Goal: Task Accomplishment & Management: Manage account settings

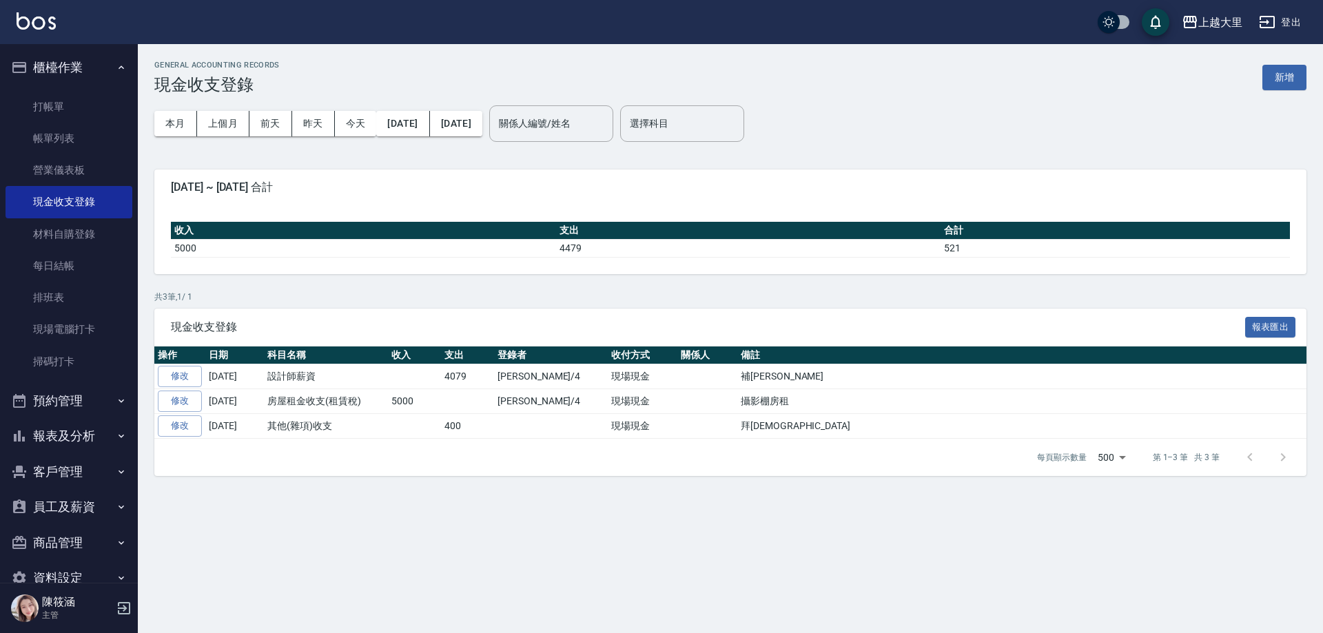
click at [53, 430] on button "報表及分析" at bounding box center [69, 436] width 127 height 36
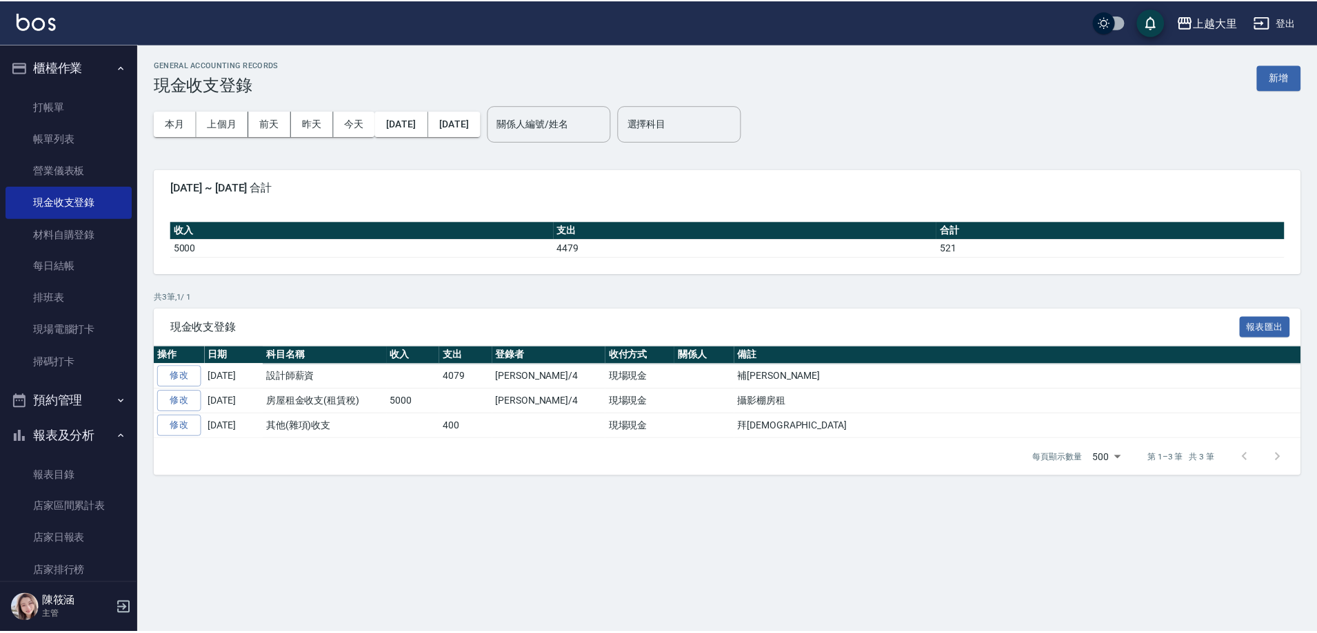
scroll to position [276, 0]
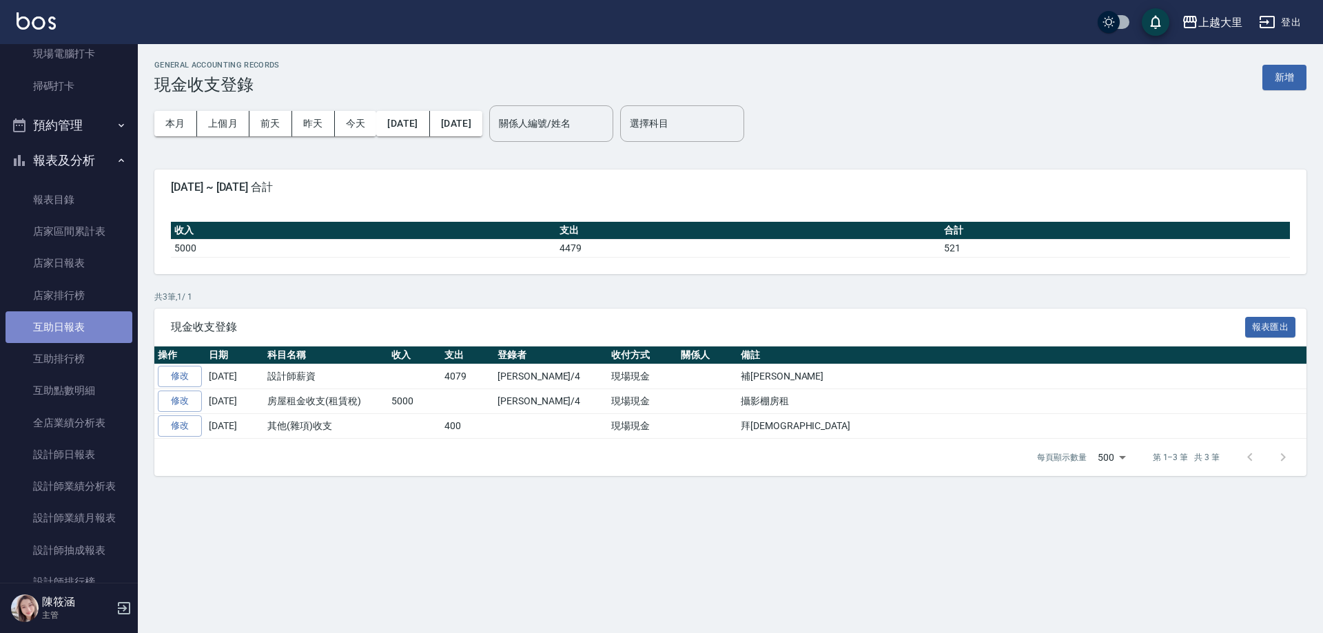
click at [77, 325] on link "互助日報表" at bounding box center [69, 328] width 127 height 32
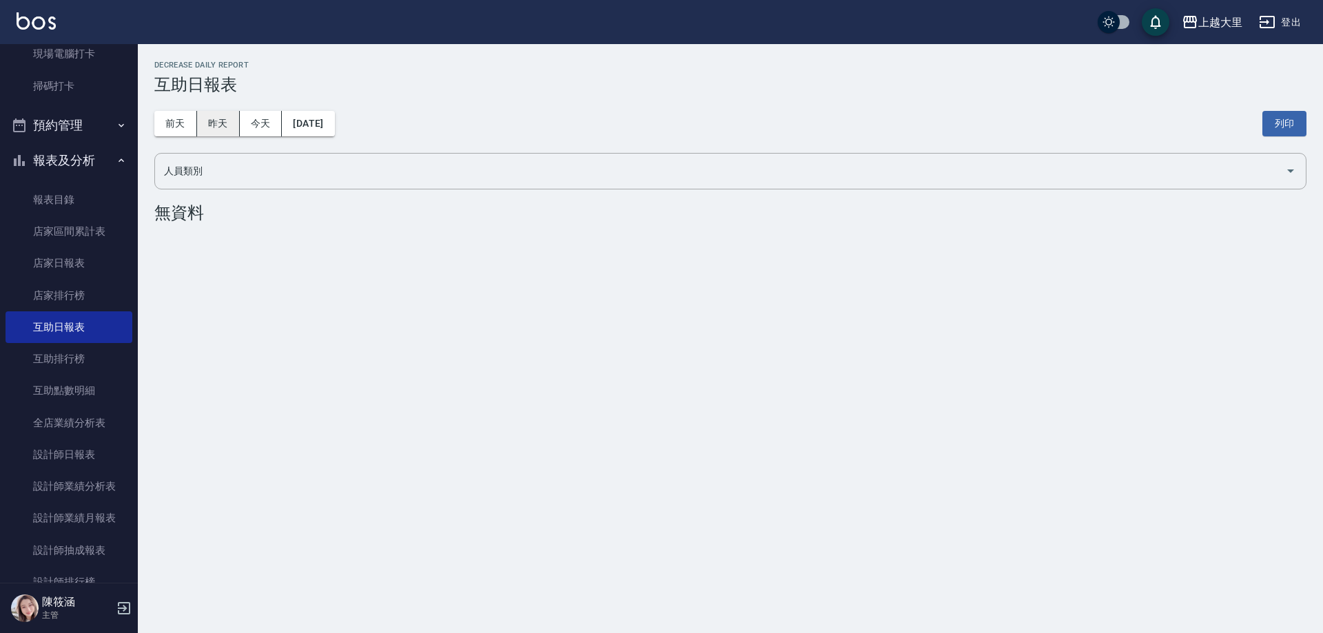
click at [224, 125] on button "昨天" at bounding box center [218, 124] width 43 height 26
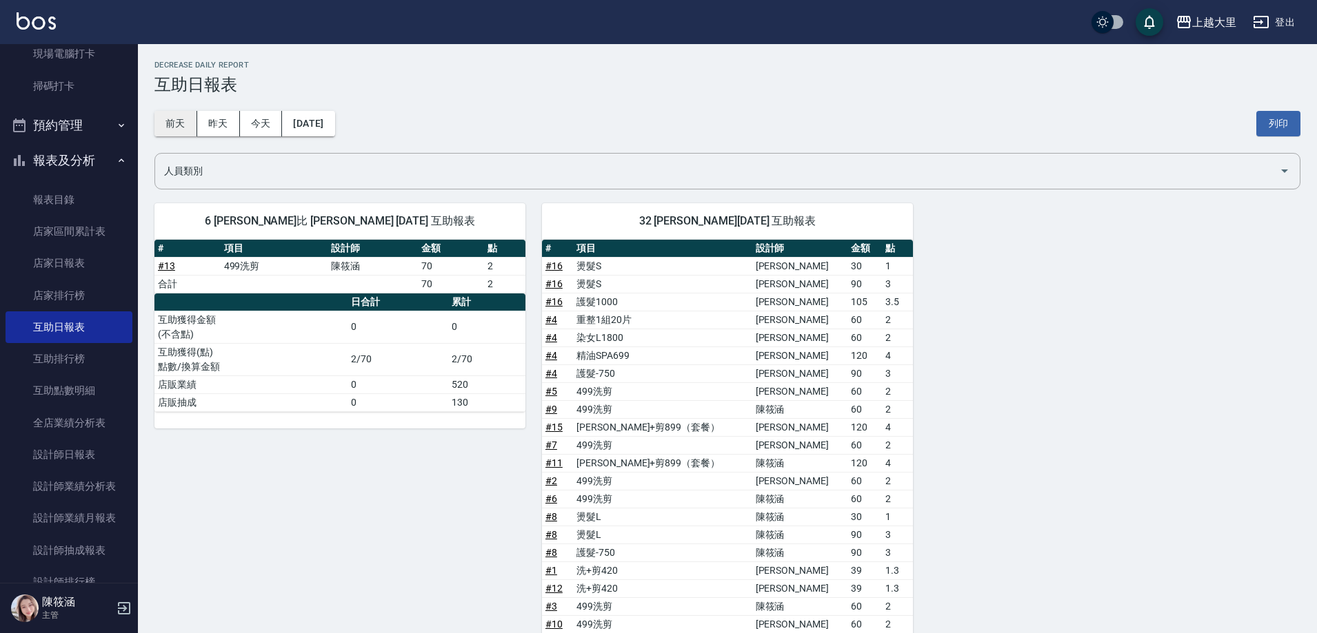
click at [174, 116] on button "前天" at bounding box center [175, 124] width 43 height 26
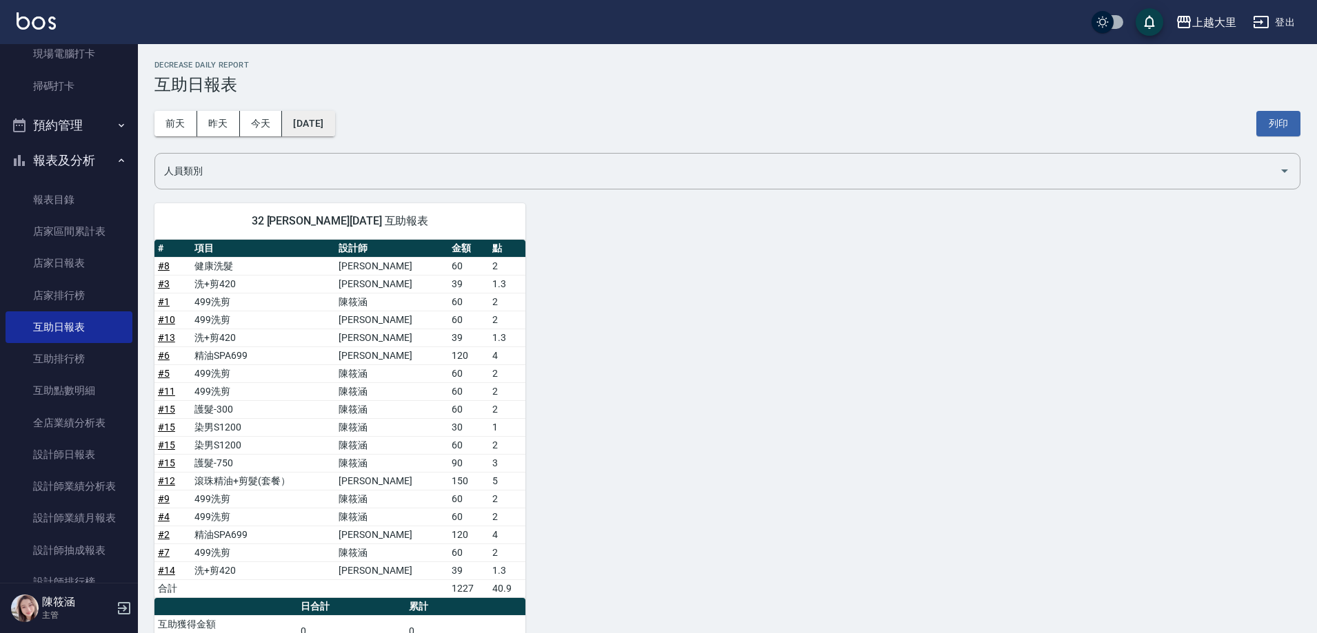
click at [334, 112] on button "[DATE]" at bounding box center [308, 124] width 52 height 26
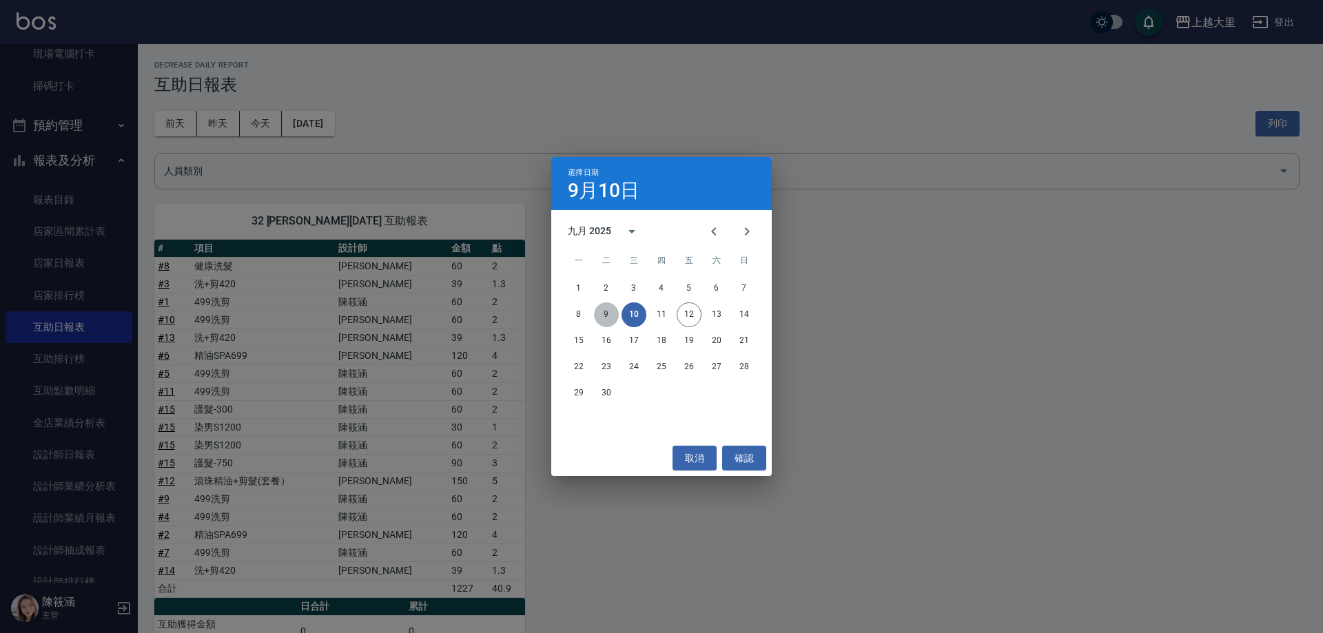
click at [614, 312] on button "9" at bounding box center [606, 315] width 25 height 25
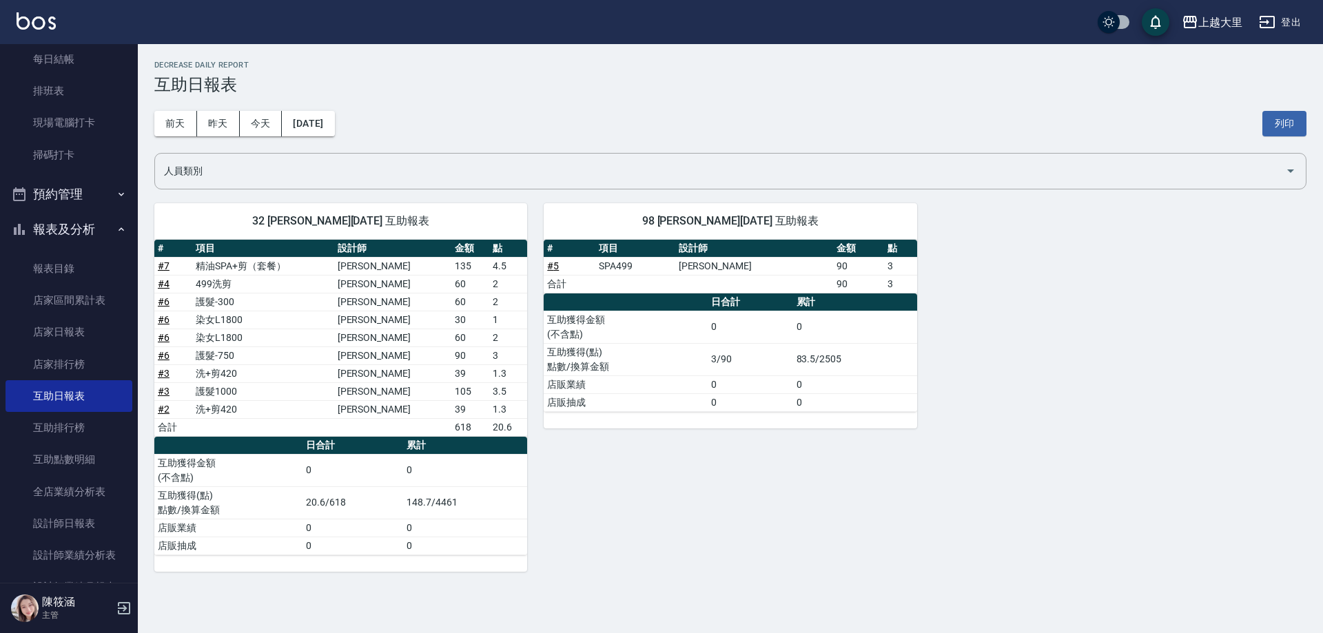
click at [85, 227] on button "報表及分析" at bounding box center [69, 230] width 127 height 36
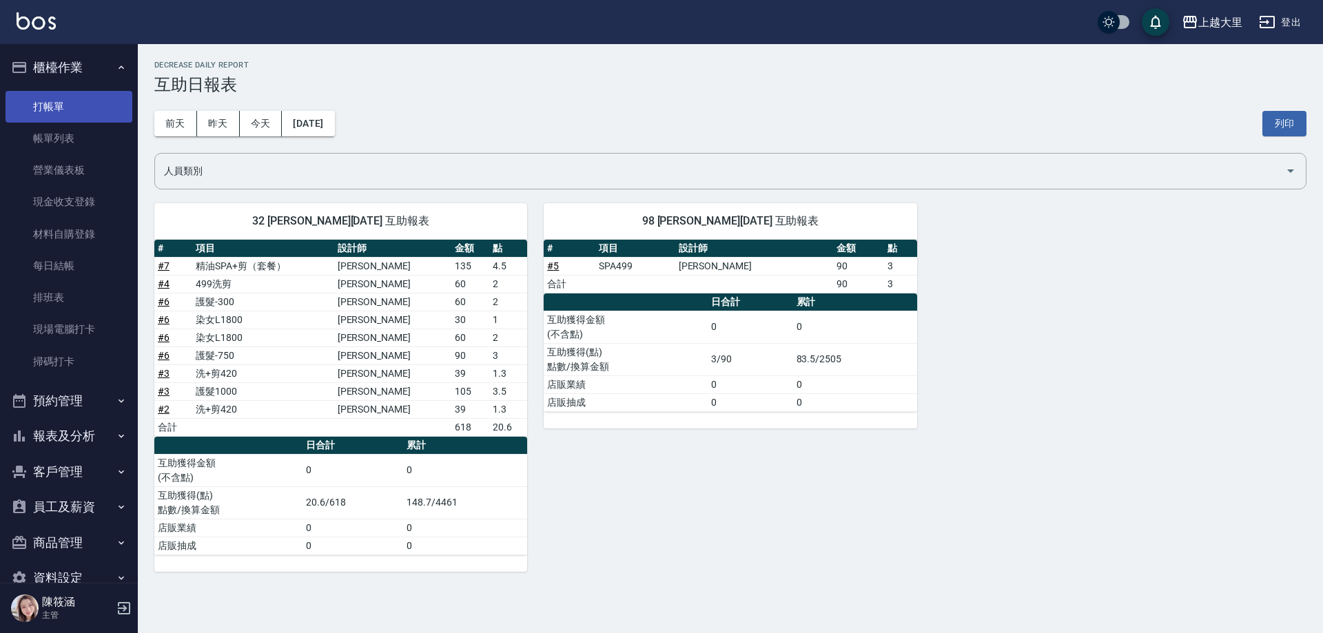
click at [83, 99] on link "打帳單" at bounding box center [69, 107] width 127 height 32
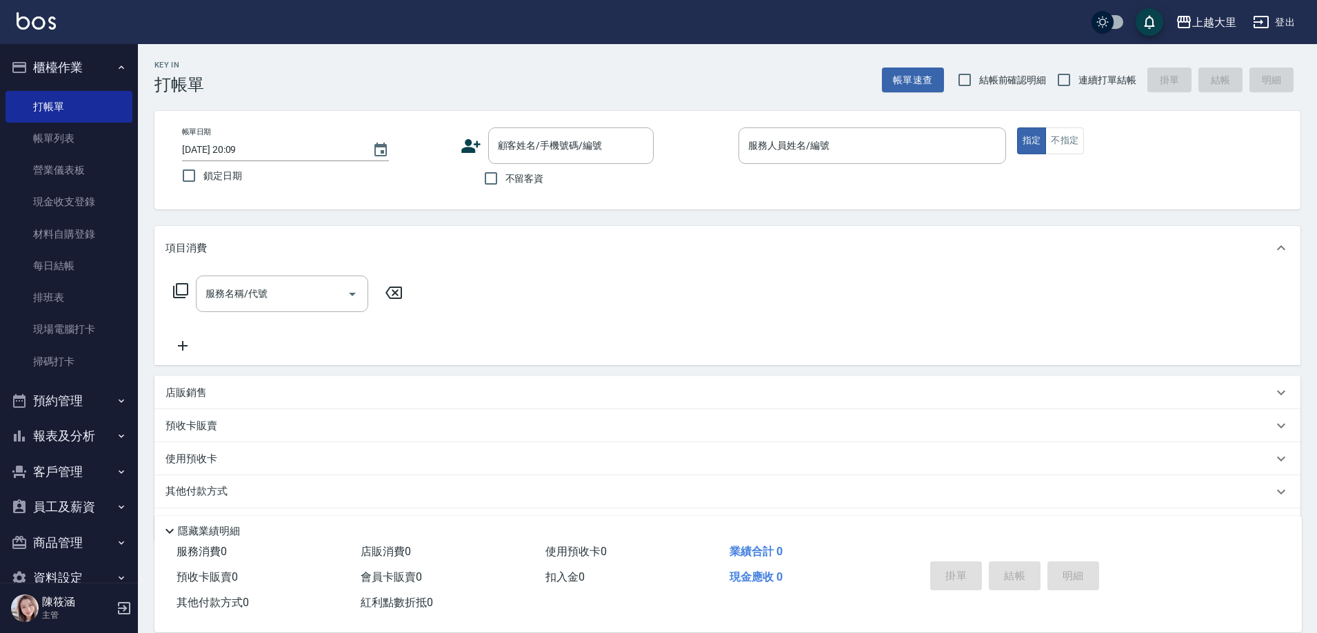
click at [1084, 81] on span "連續打單結帳" at bounding box center [1107, 80] width 58 height 14
click at [1078, 81] on input "連續打單結帳" at bounding box center [1063, 79] width 29 height 29
checkbox input "true"
click at [515, 175] on span "不留客資" at bounding box center [524, 179] width 39 height 14
click at [505, 175] on input "不留客資" at bounding box center [490, 178] width 29 height 29
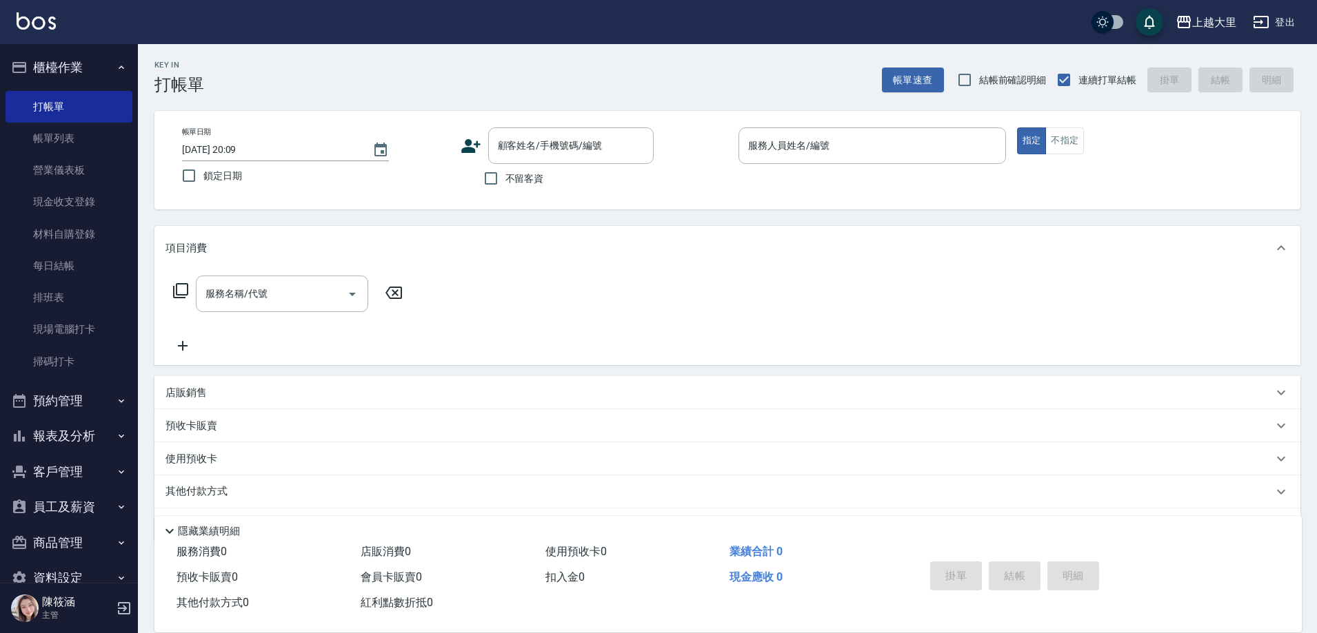
checkbox input "true"
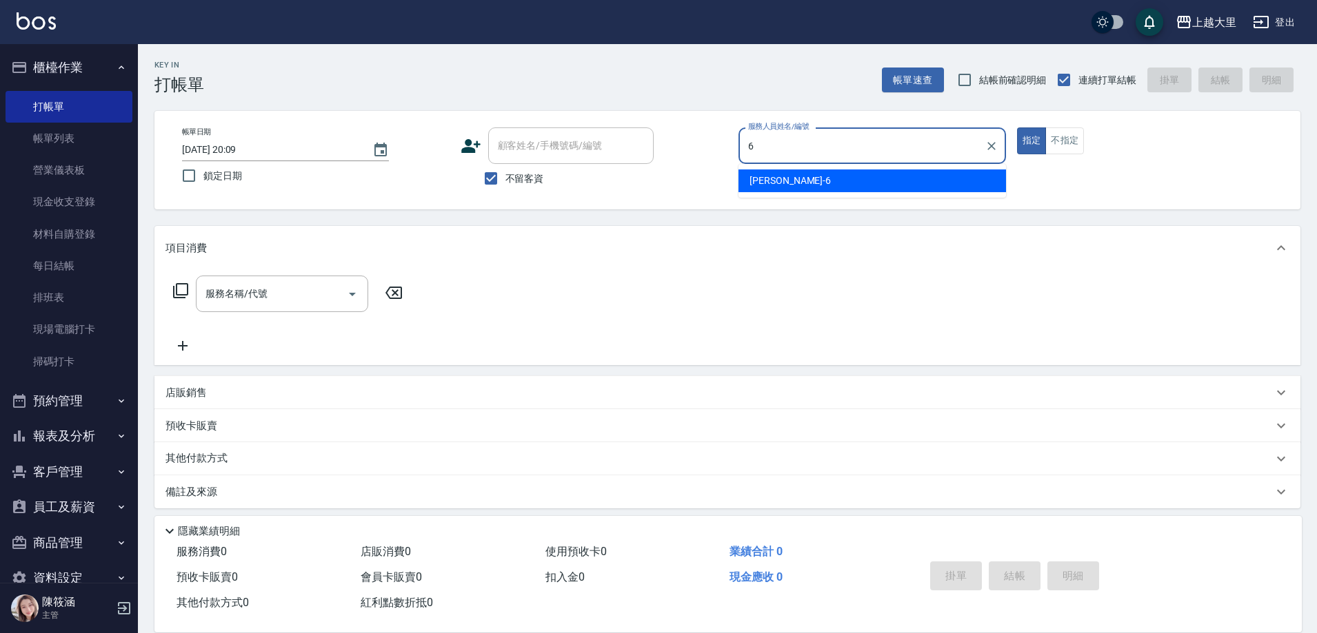
type input "[PERSON_NAME]比-6"
type button "true"
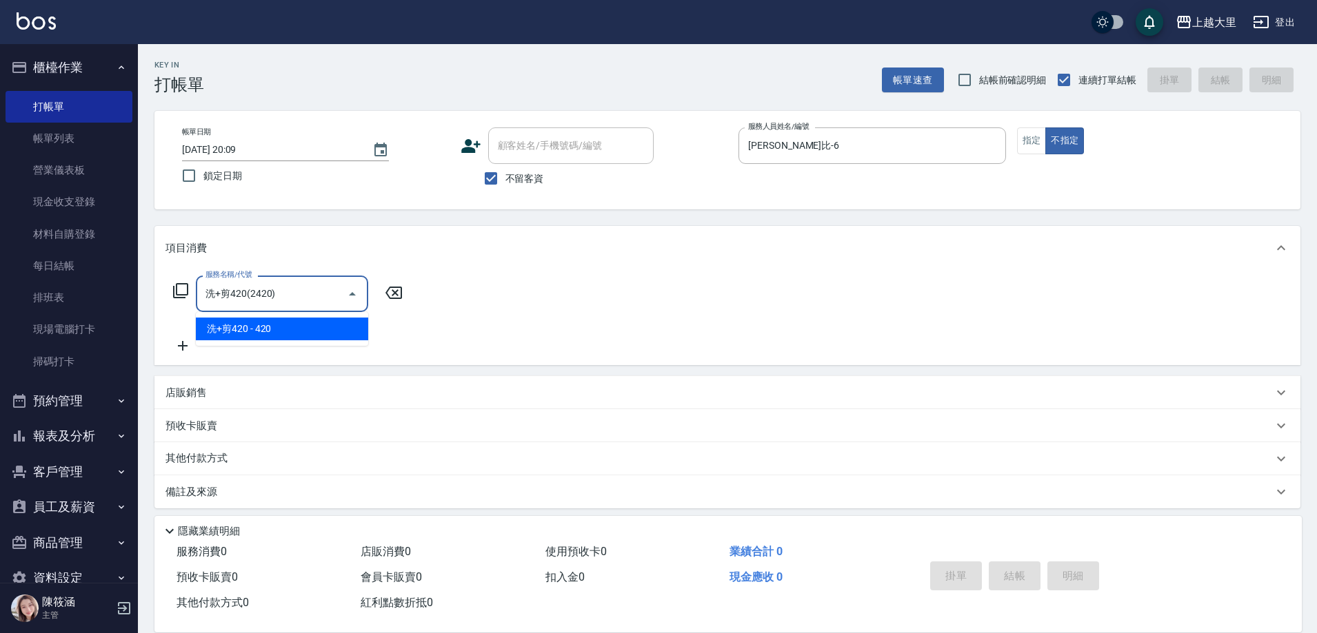
type input "洗+剪420(2420)"
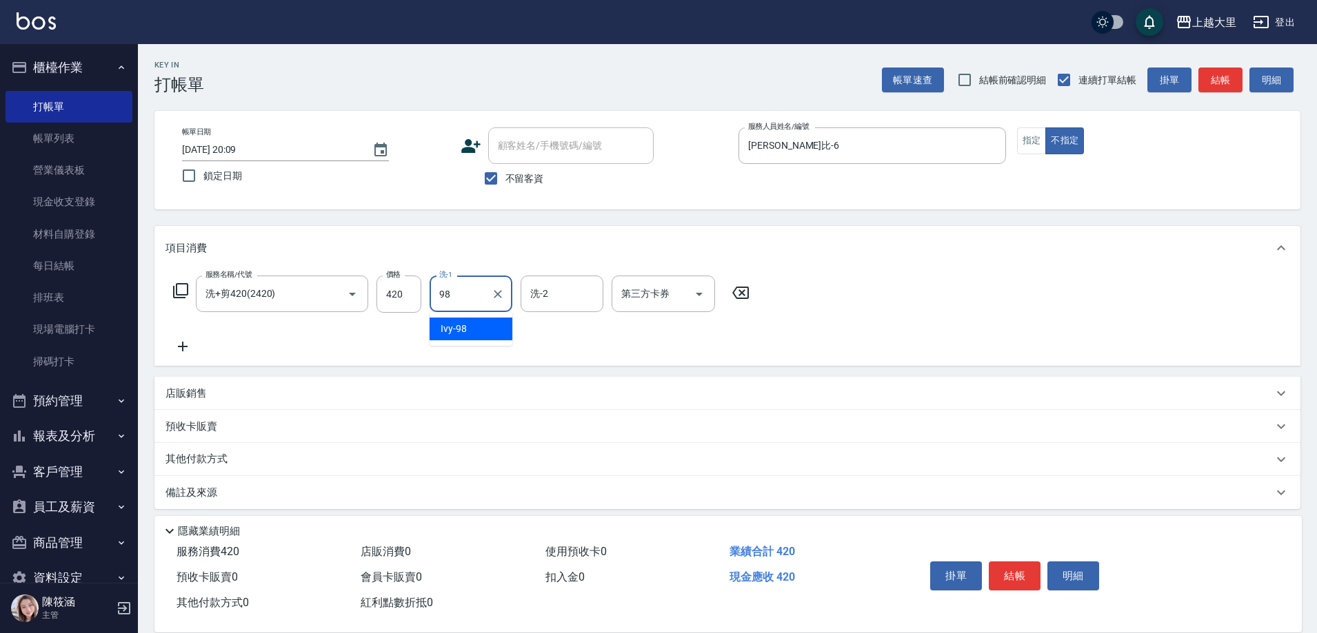
type input "Ivy-98"
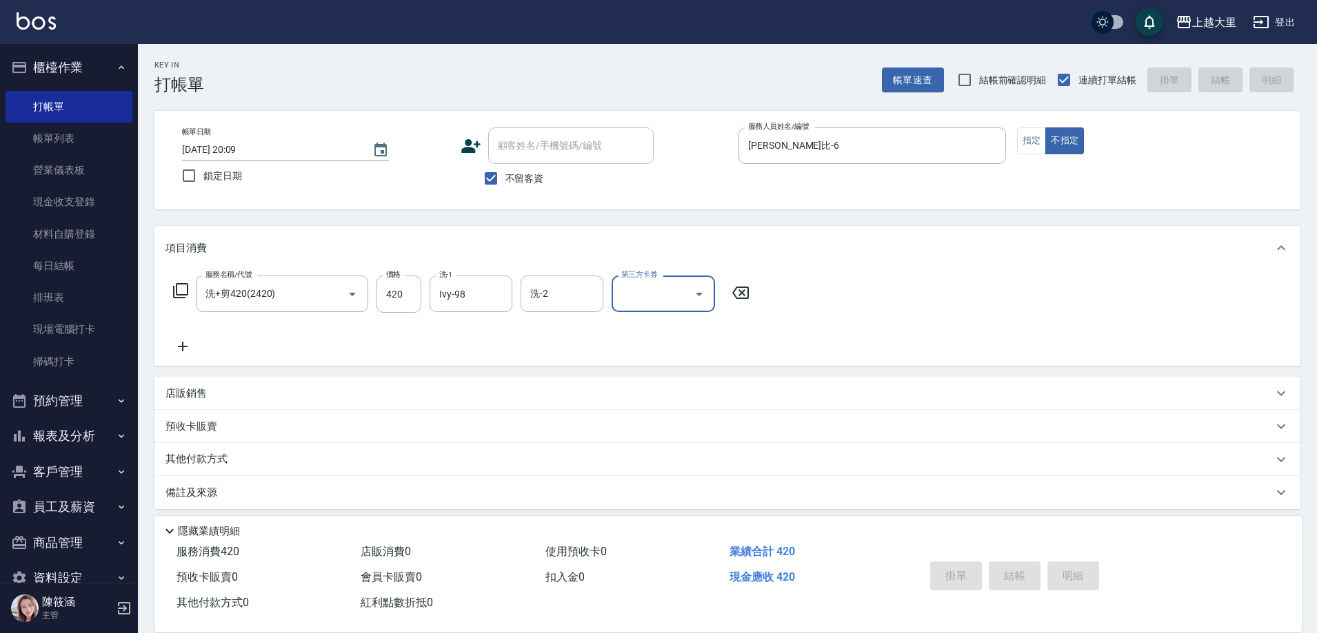
type input "[DATE] 20:10"
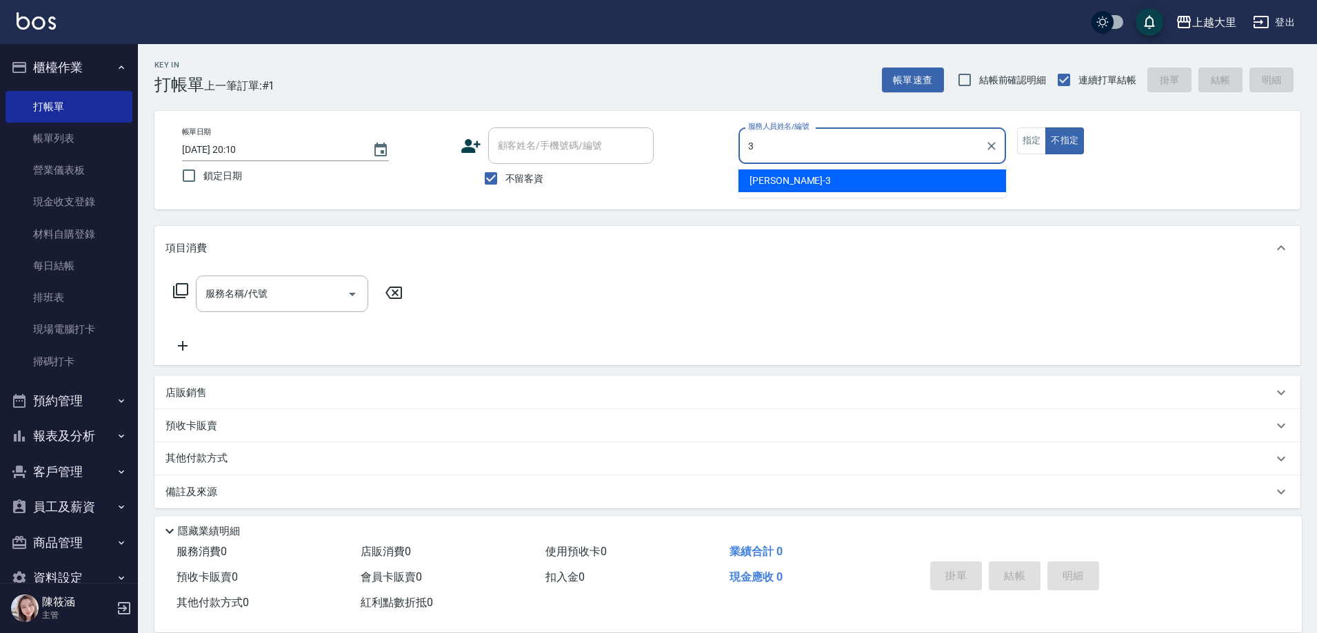
type input "[PERSON_NAME]-3"
type button "false"
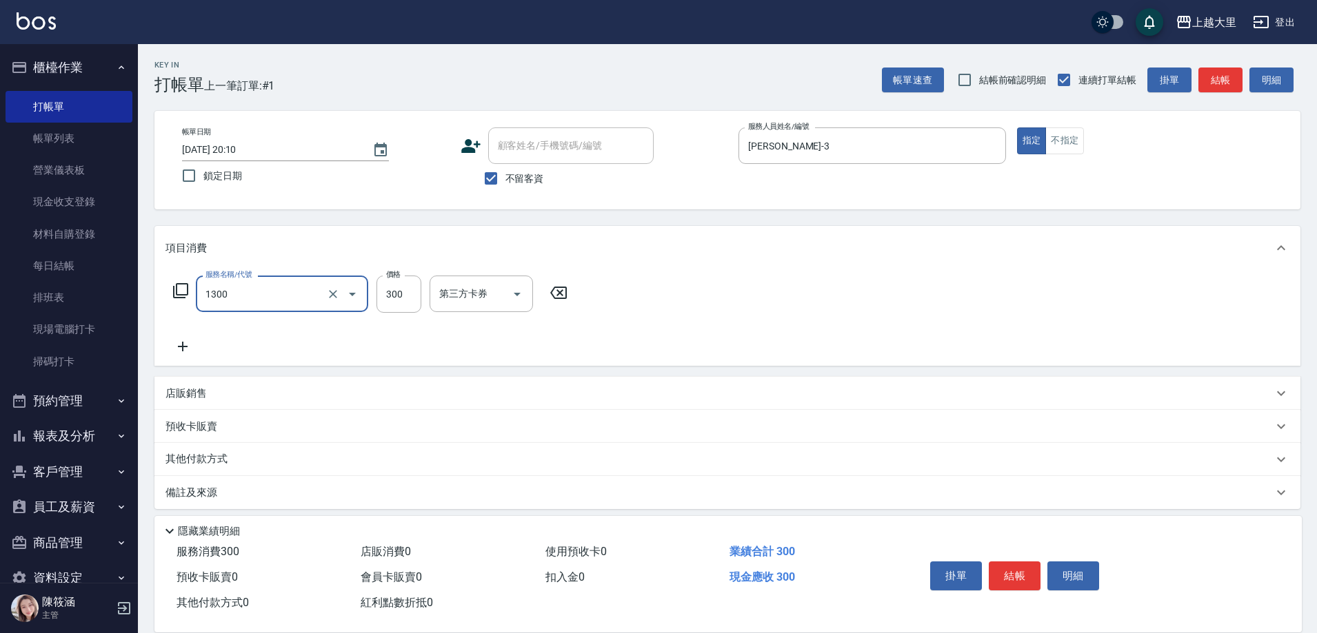
type input "健康洗髮(1300)"
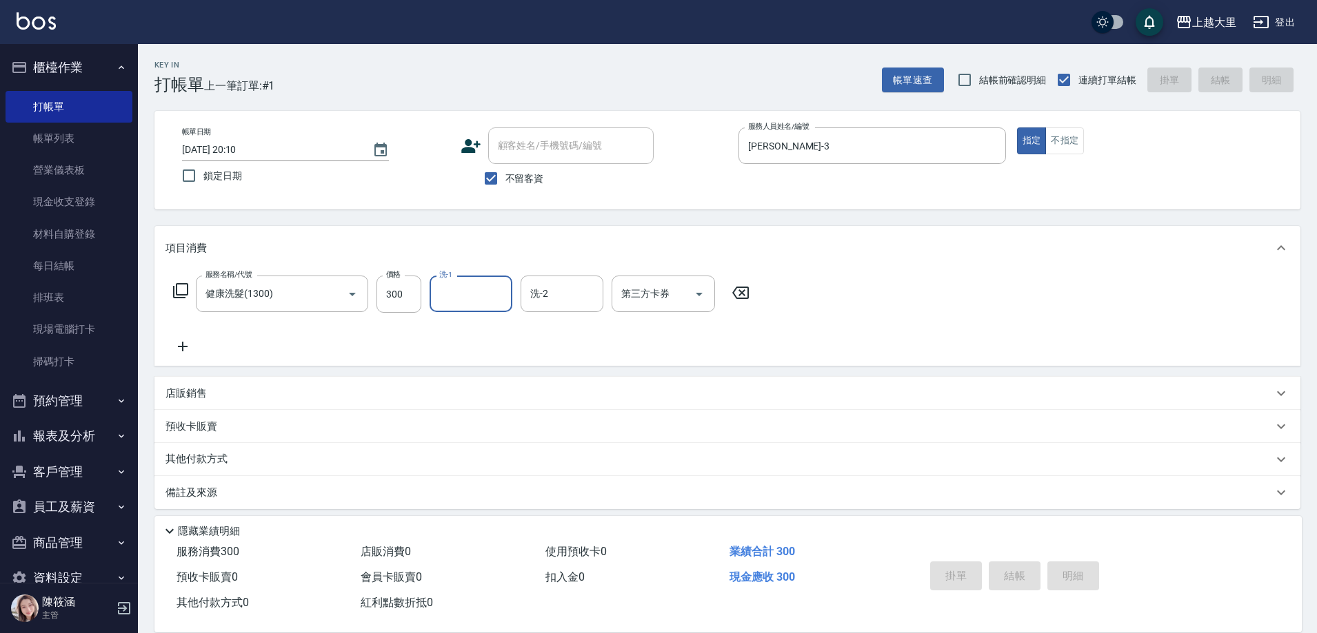
type input "[DATE] 20:11"
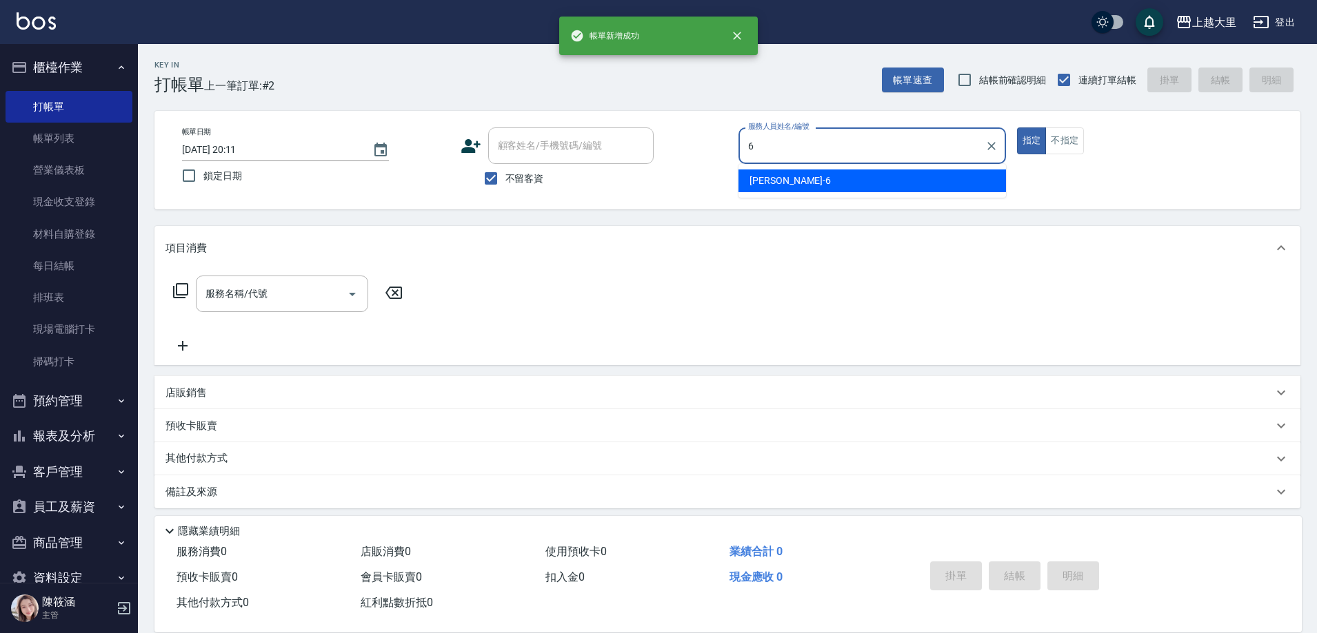
type input "[PERSON_NAME]比-6"
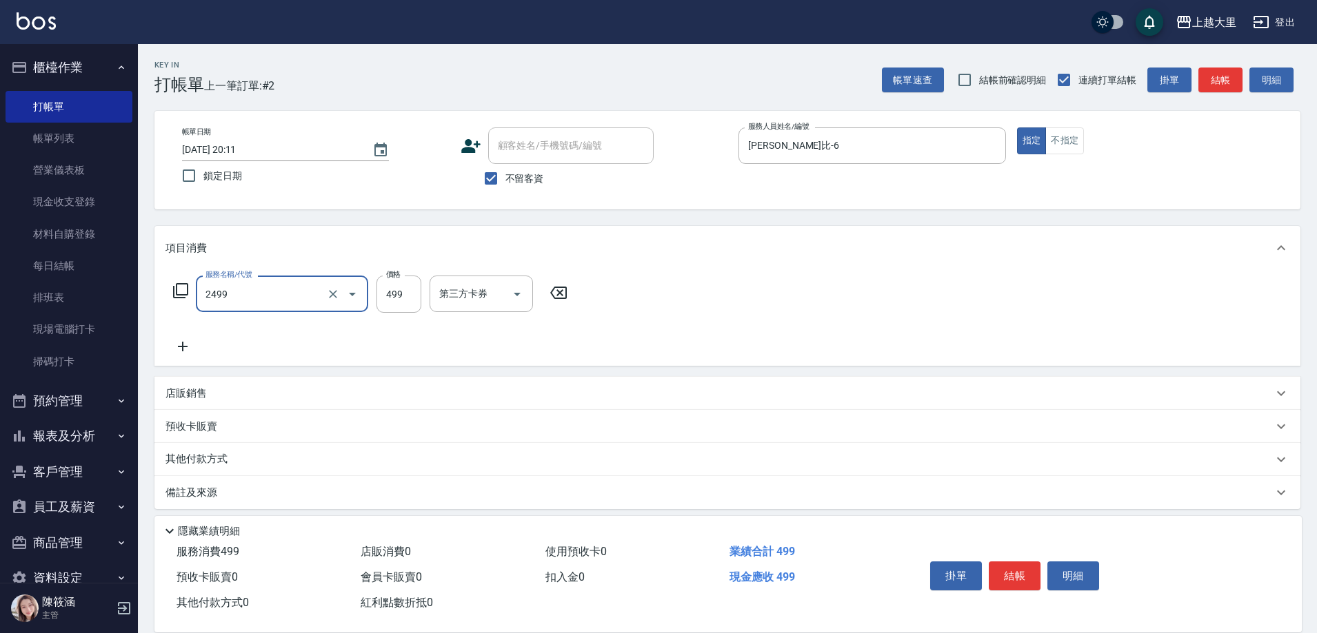
type input "499洗剪(2499)"
type input "500"
type input "2"
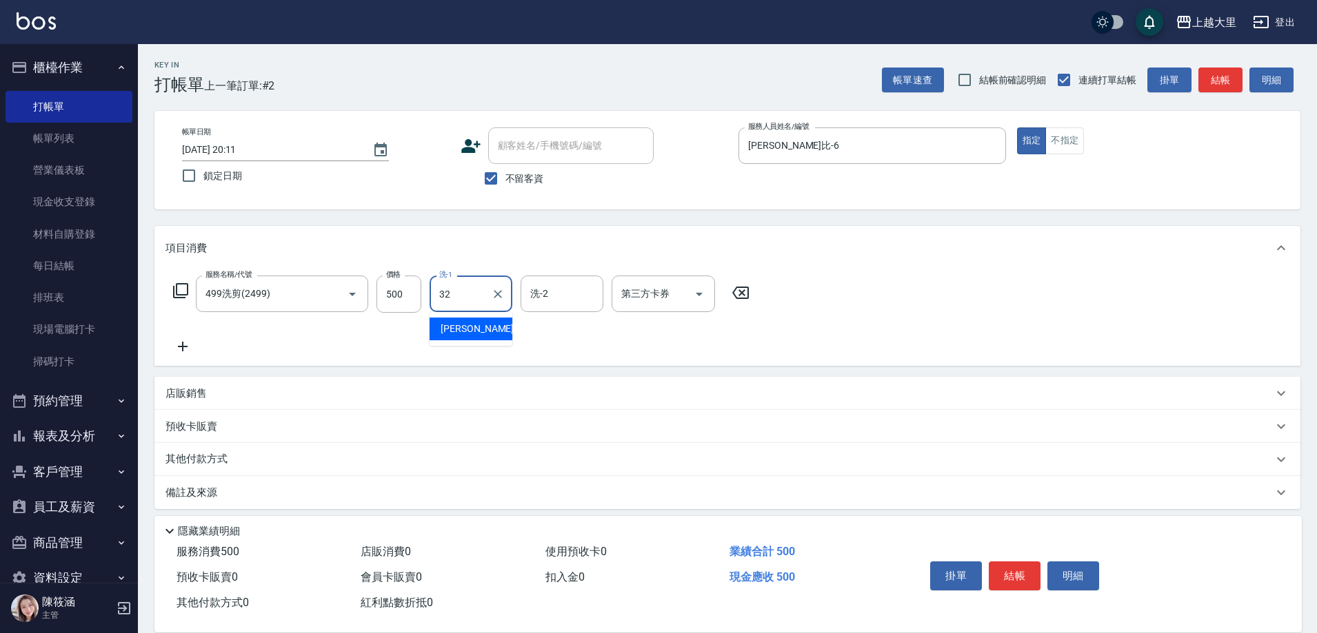
type input "[PERSON_NAME]-32"
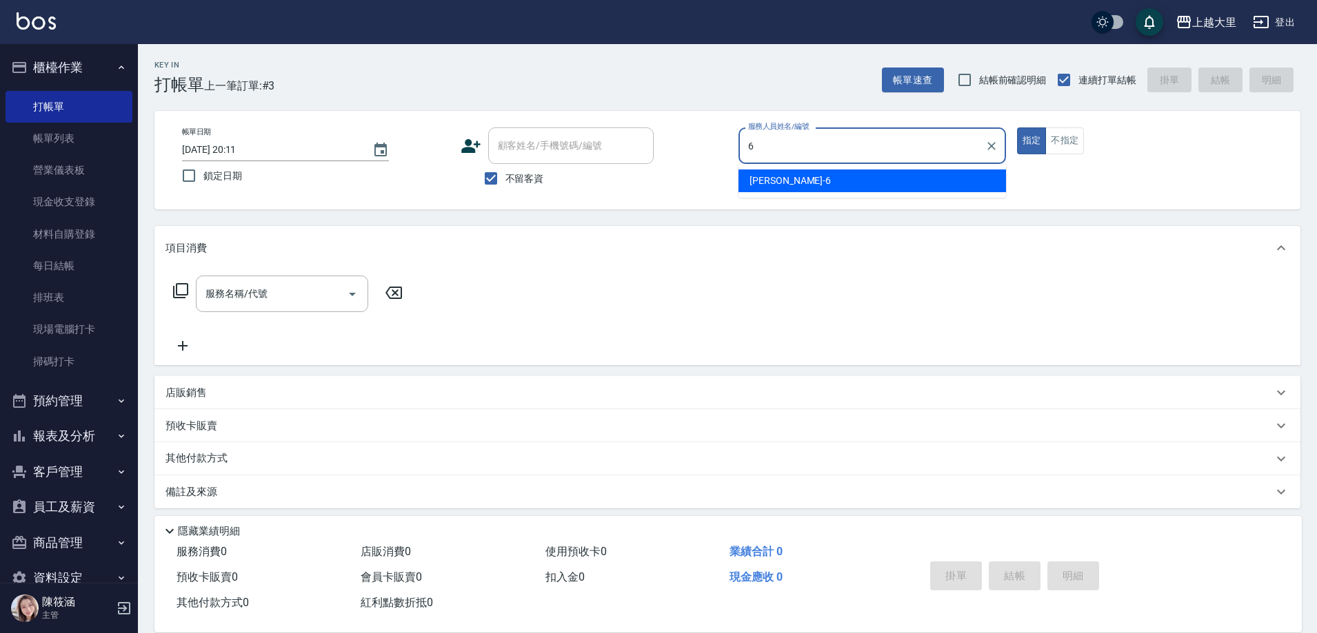
type input "[PERSON_NAME]比-6"
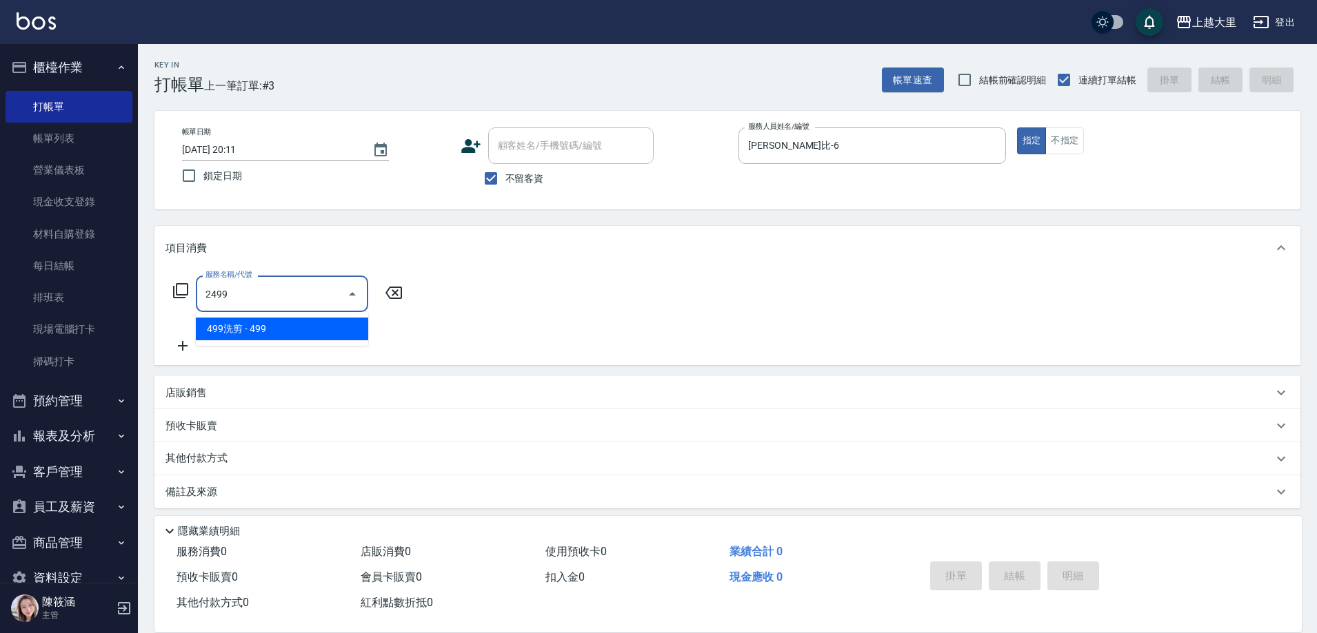
type input "499洗剪(2499)"
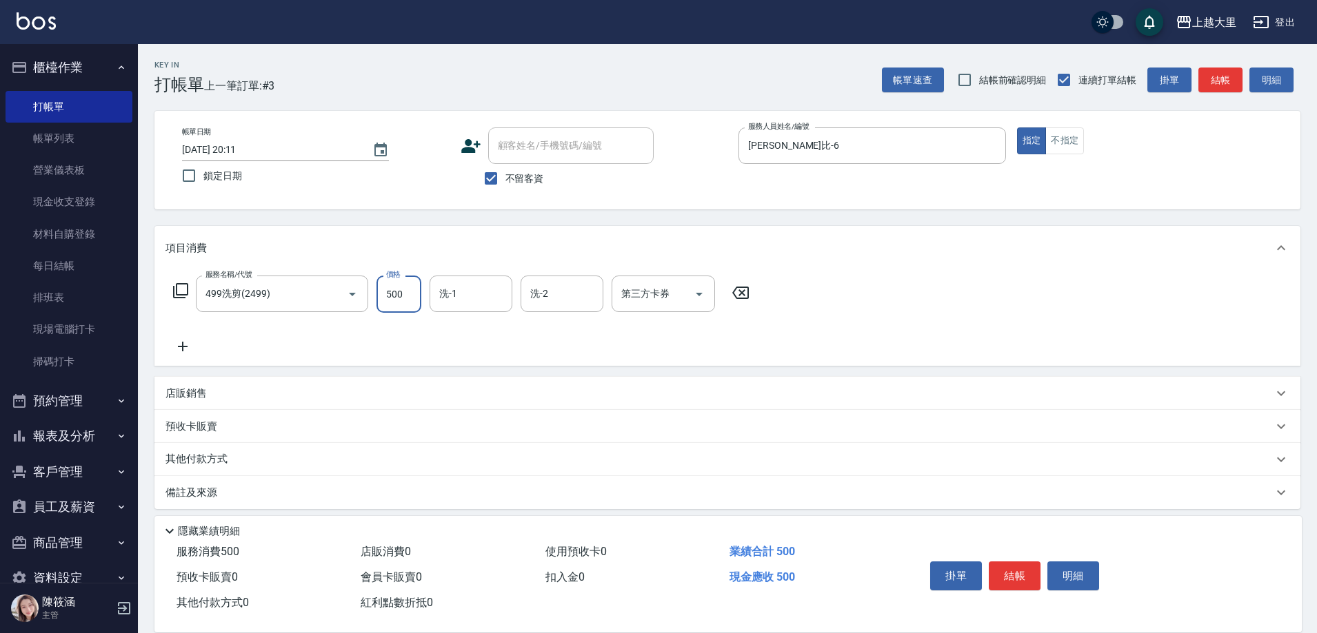
type input "500"
type input "Ivy-98"
click at [213, 404] on div "店販銷售" at bounding box center [727, 393] width 1146 height 33
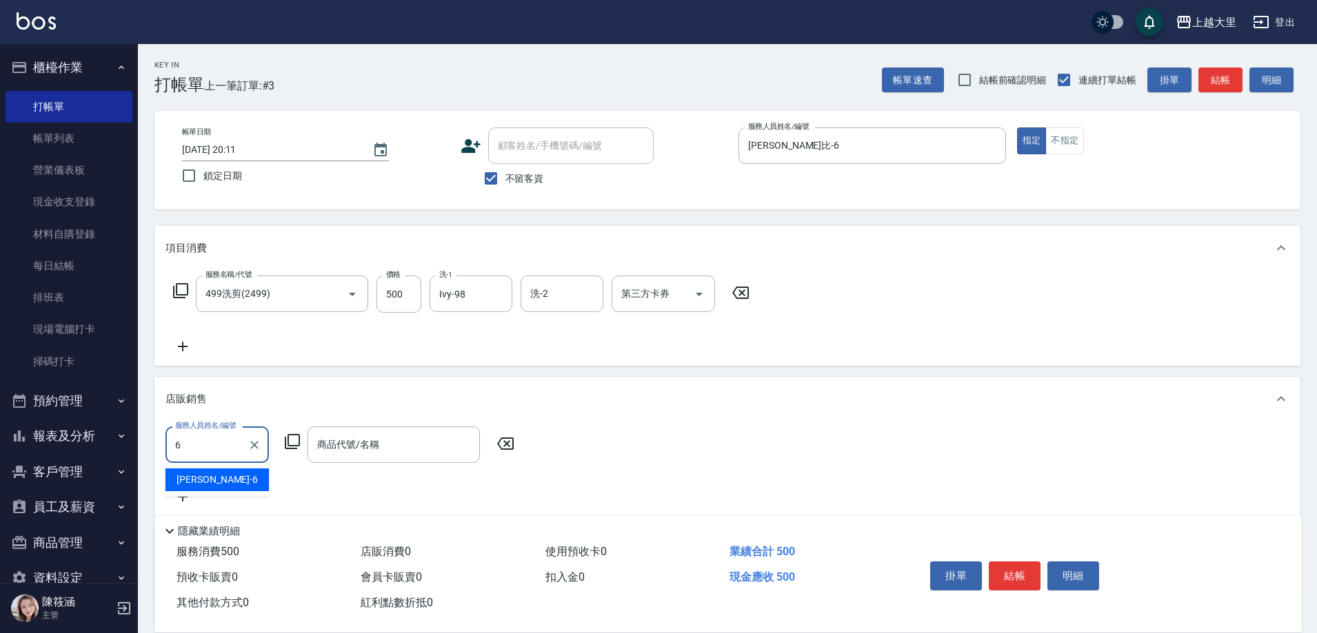
type input "[PERSON_NAME]比-6"
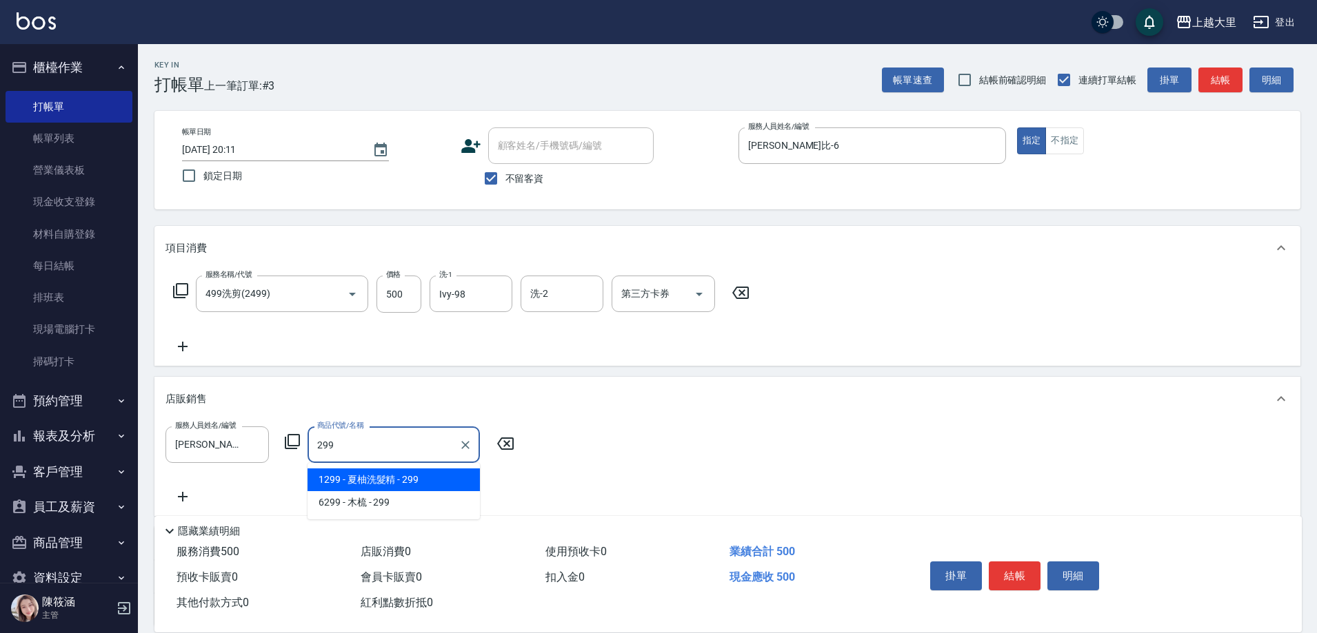
type input "夏柚洗髮精"
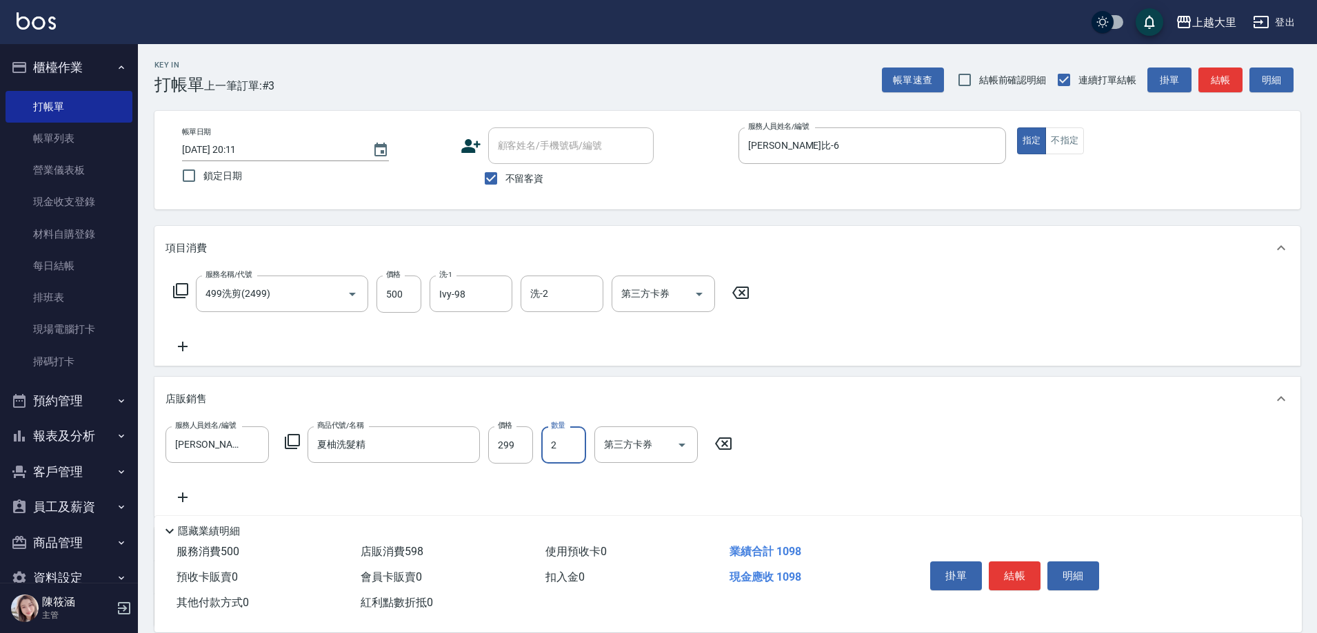
type input "2"
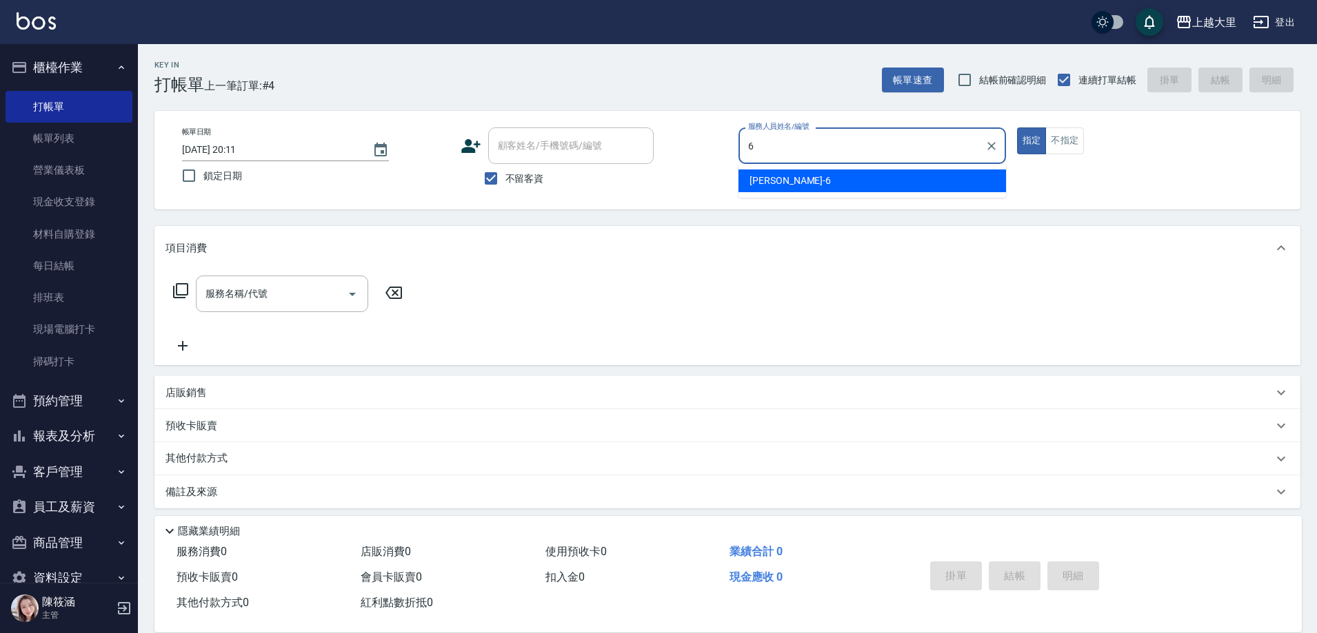
type input "[PERSON_NAME]比-6"
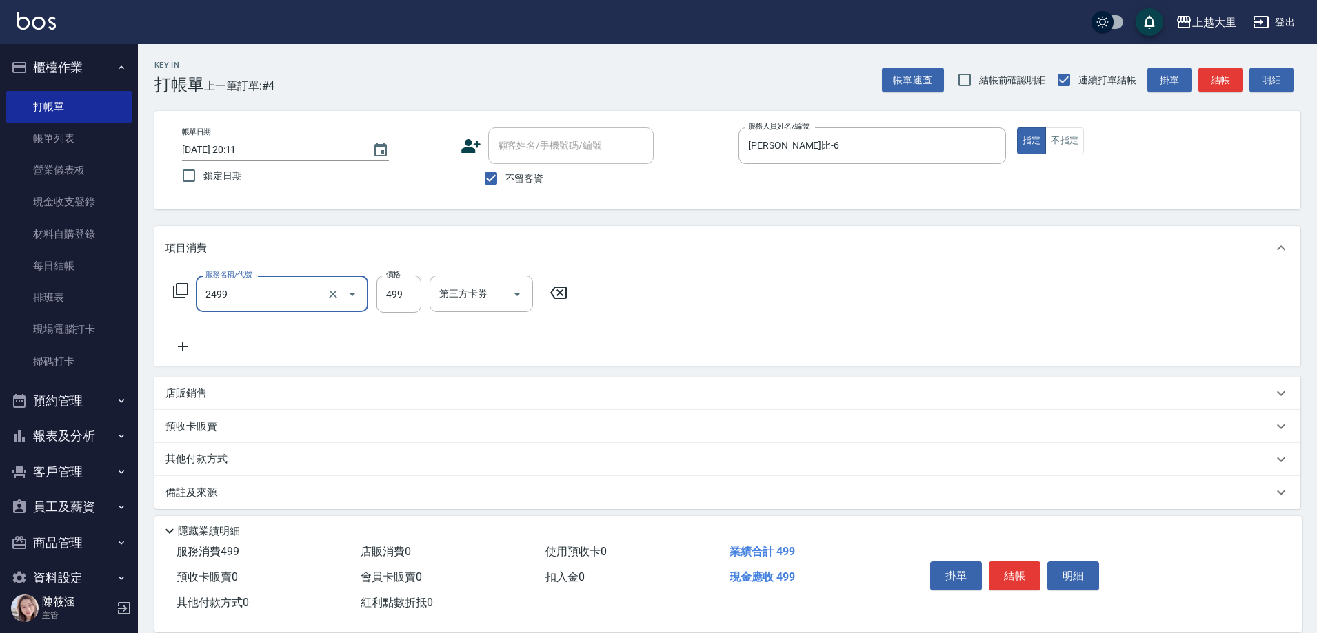
type input "499洗剪(2499)"
type input "500"
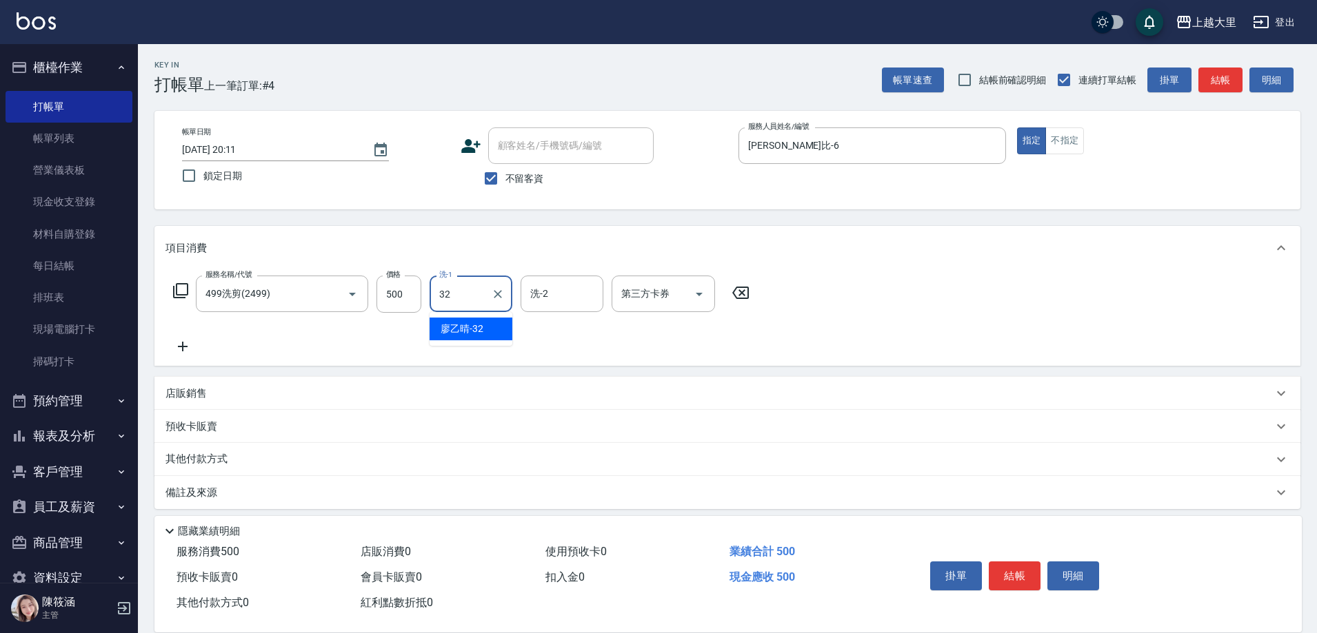
type input "[PERSON_NAME]-32"
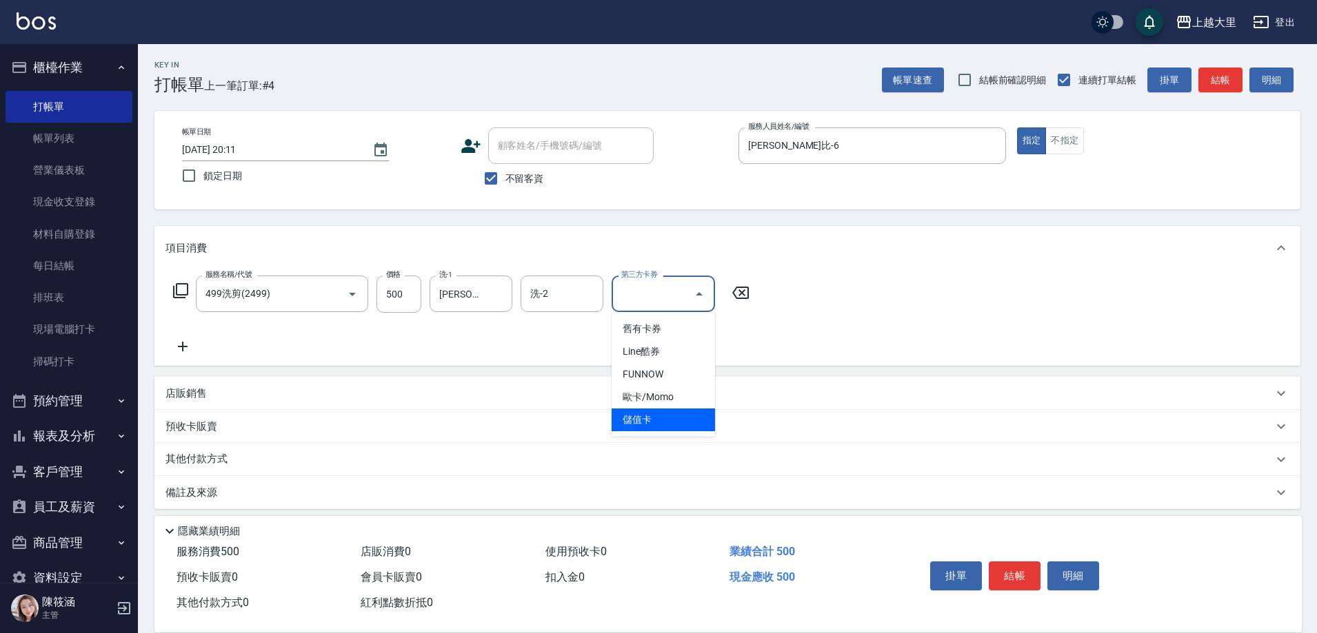
type input "儲值卡"
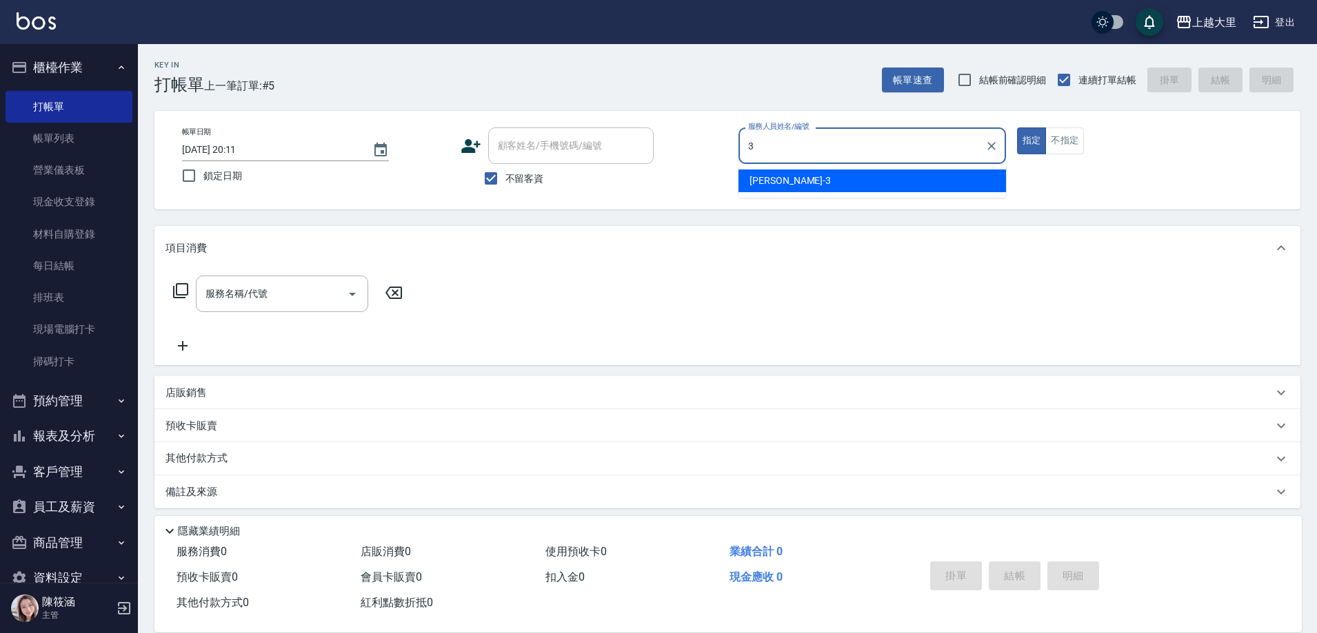
type input "[PERSON_NAME]-3"
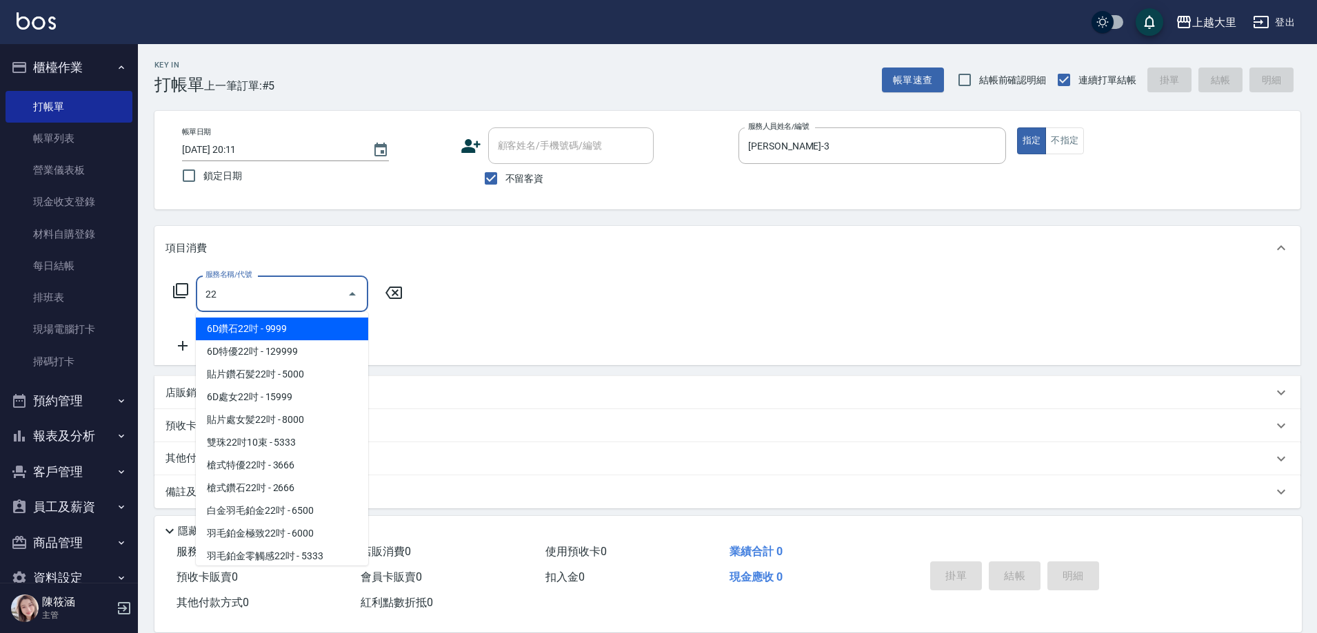
type input "2"
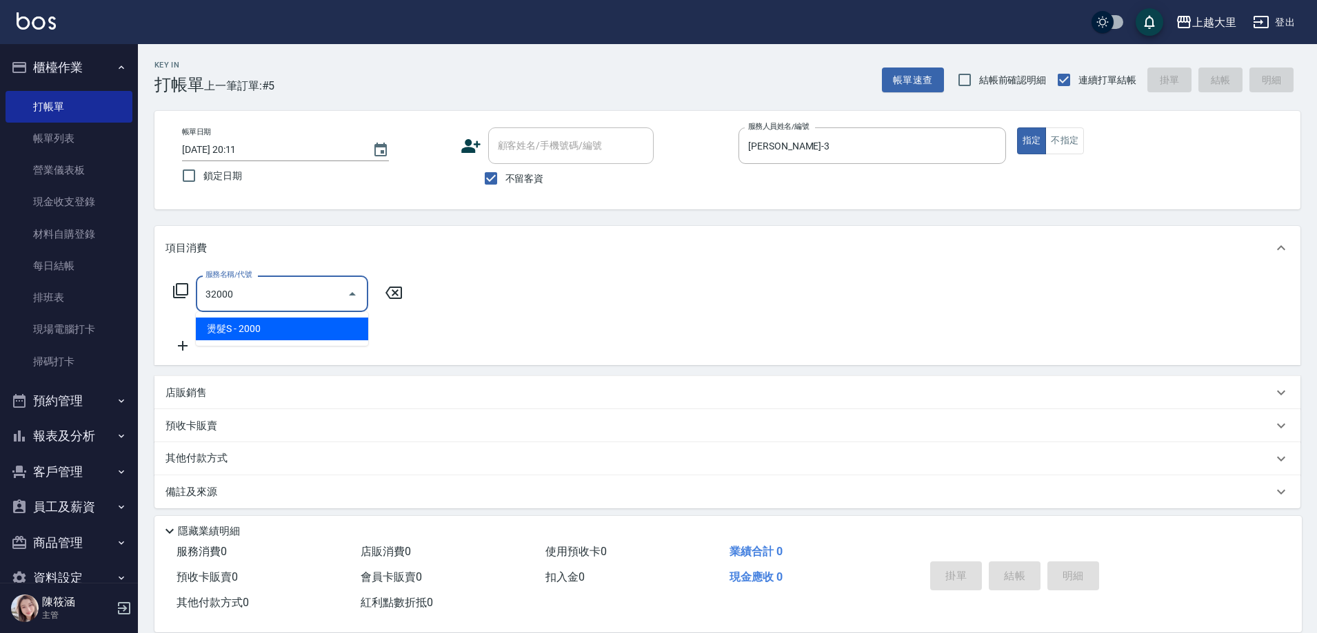
type input "燙髮S(32000)"
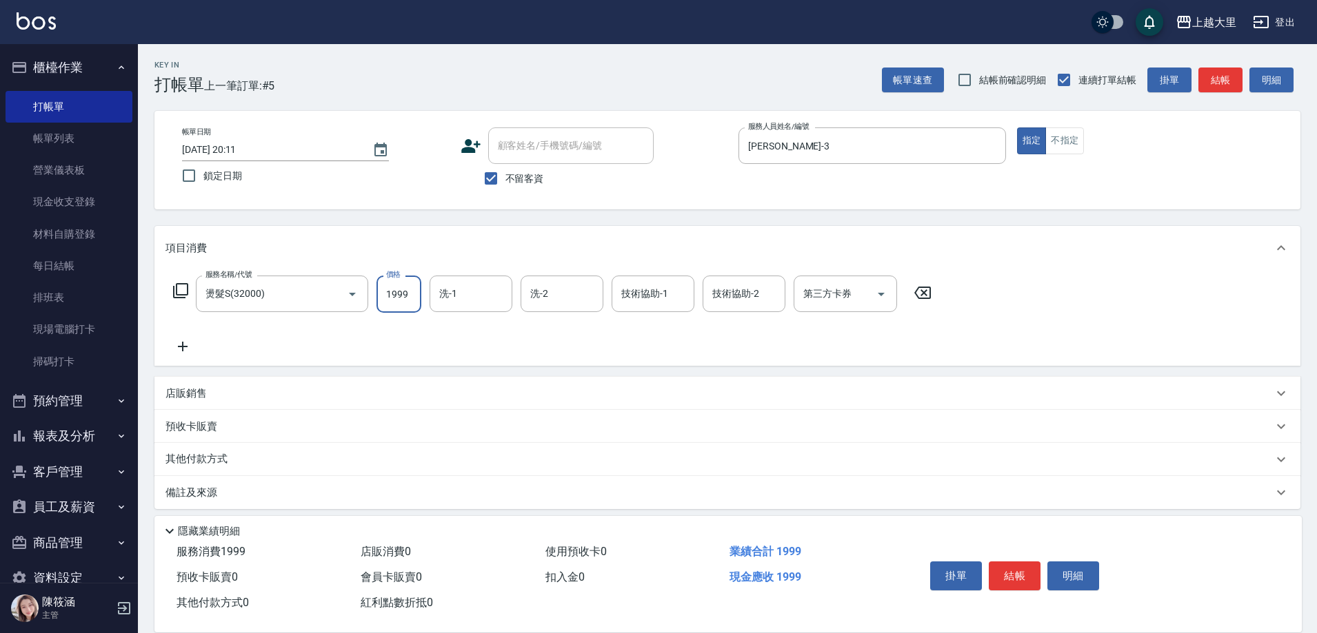
type input "1999"
type input "Ivy-98"
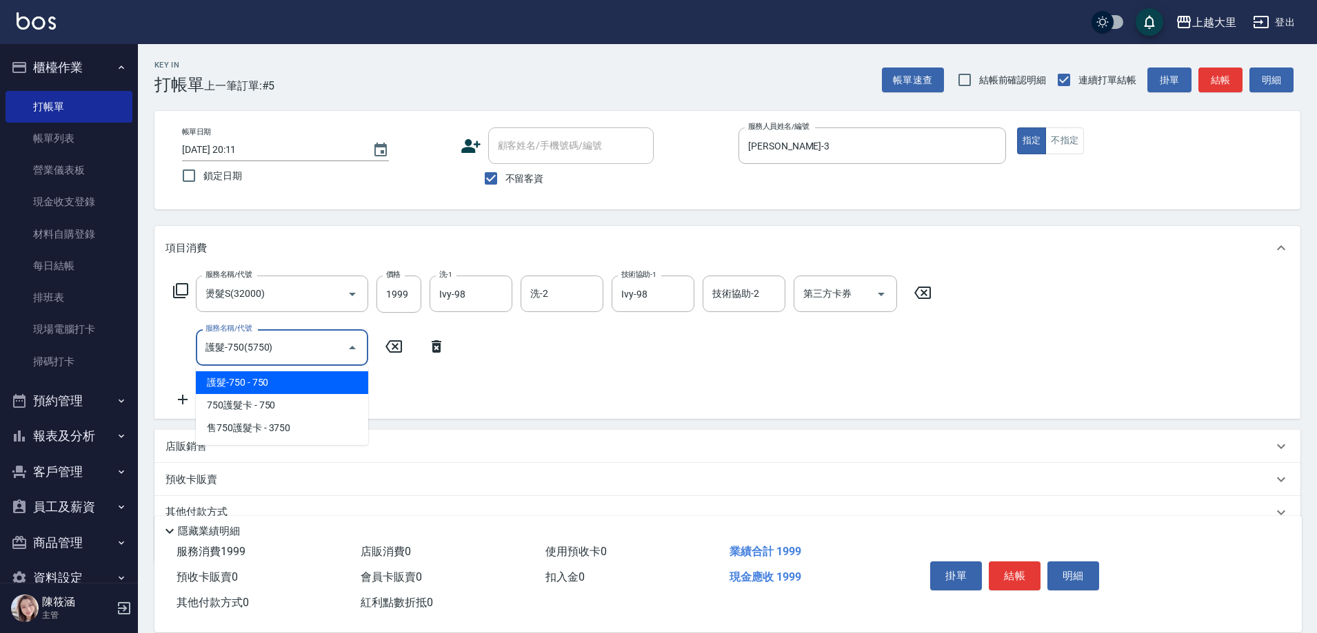
type input "護髮-750(5750)"
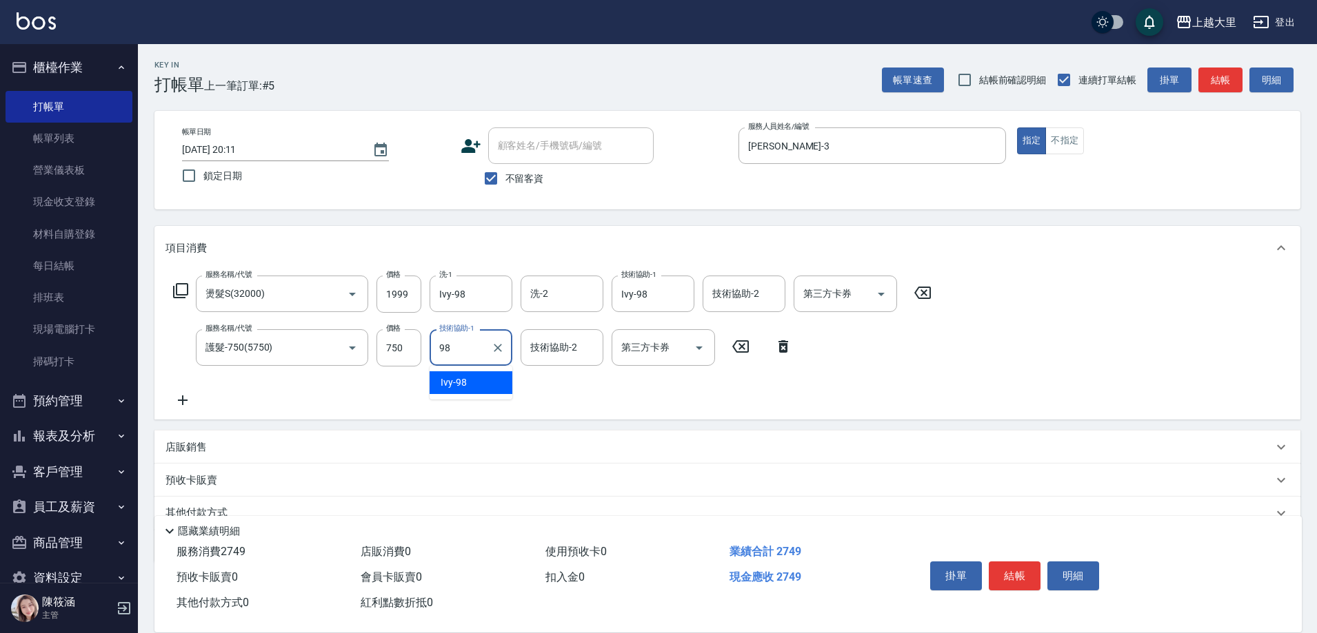
type input "Ivy-98"
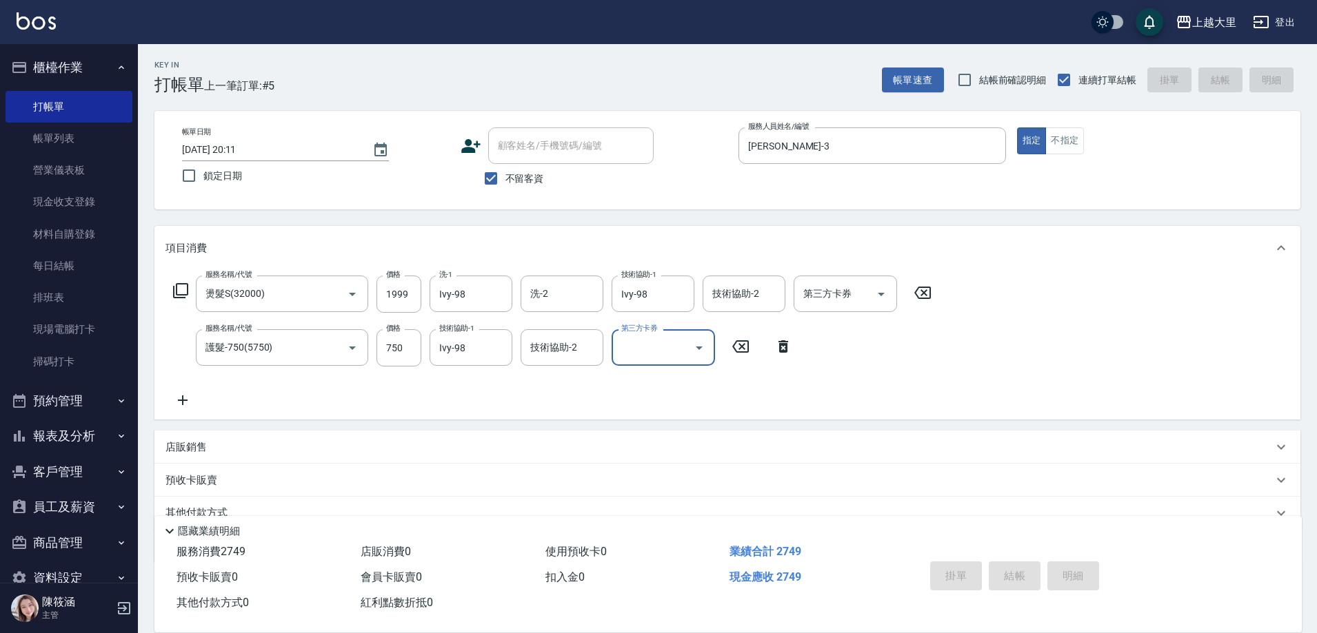
type input "[DATE] 20:12"
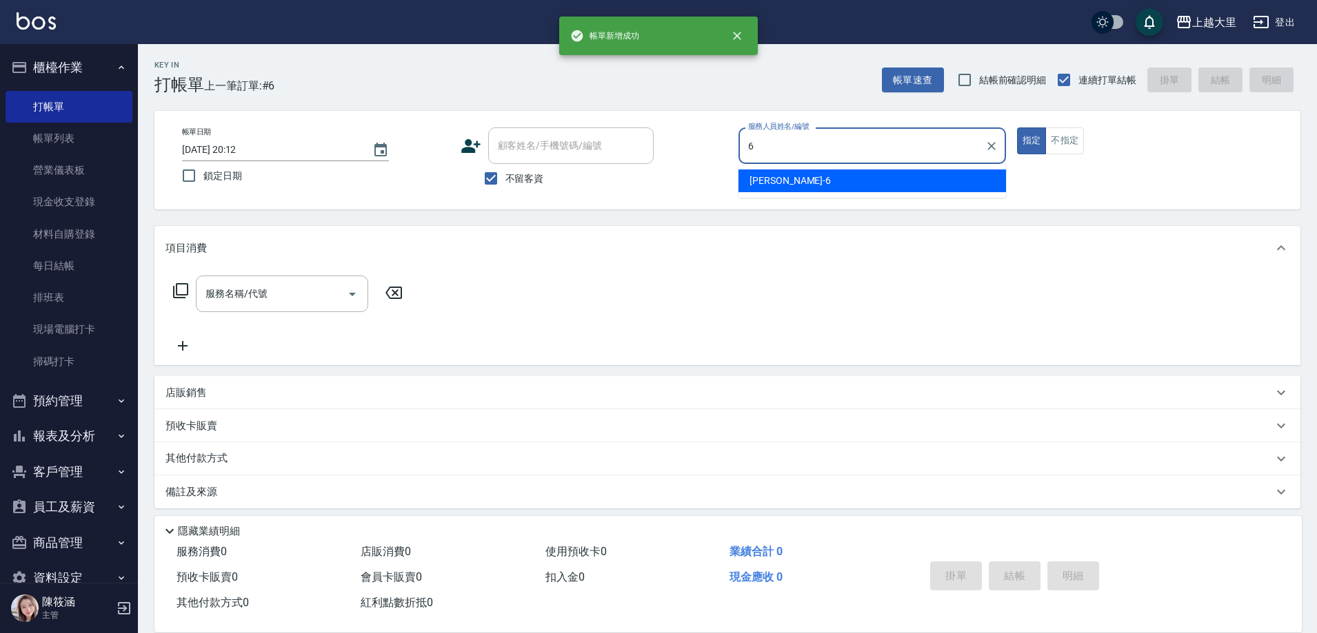
type input "[PERSON_NAME]比-6"
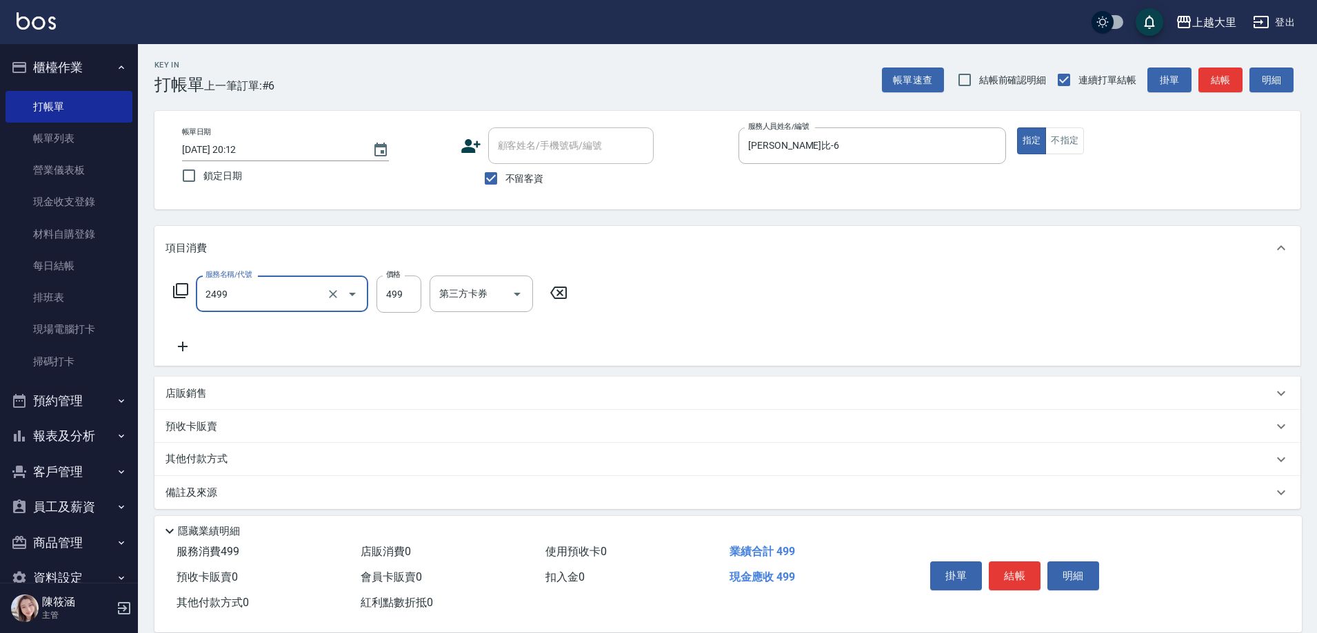
type input "499洗剪(2499)"
type input "400"
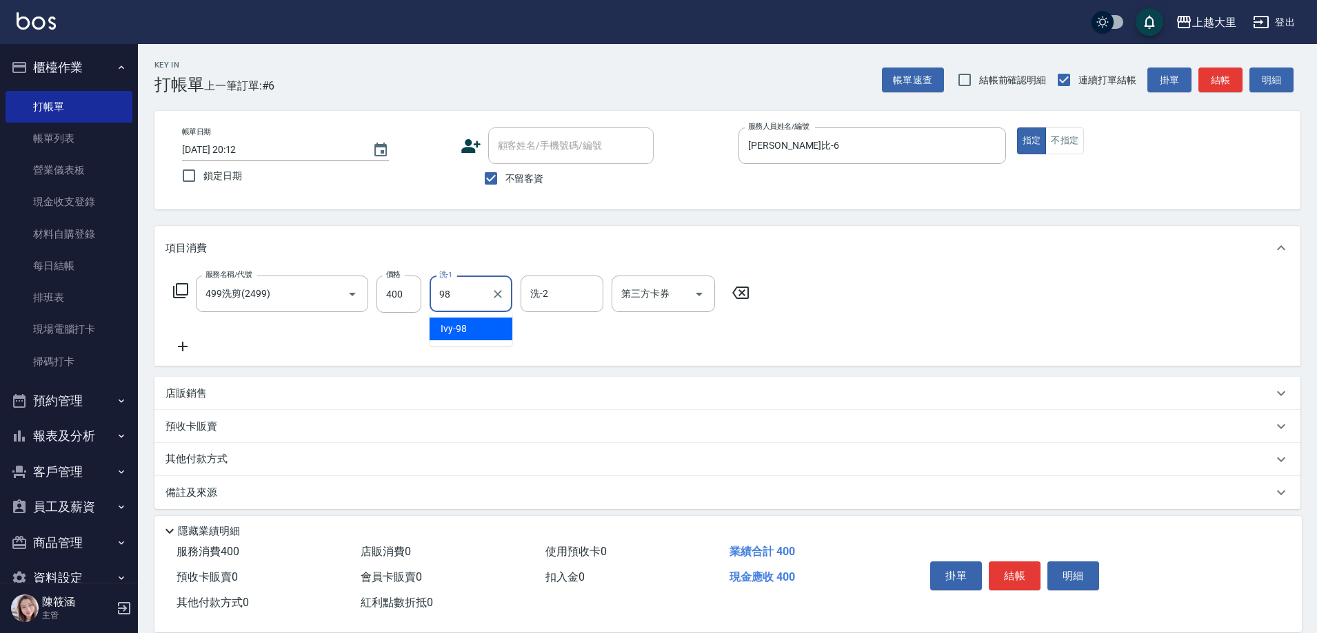
type input "Ivy-98"
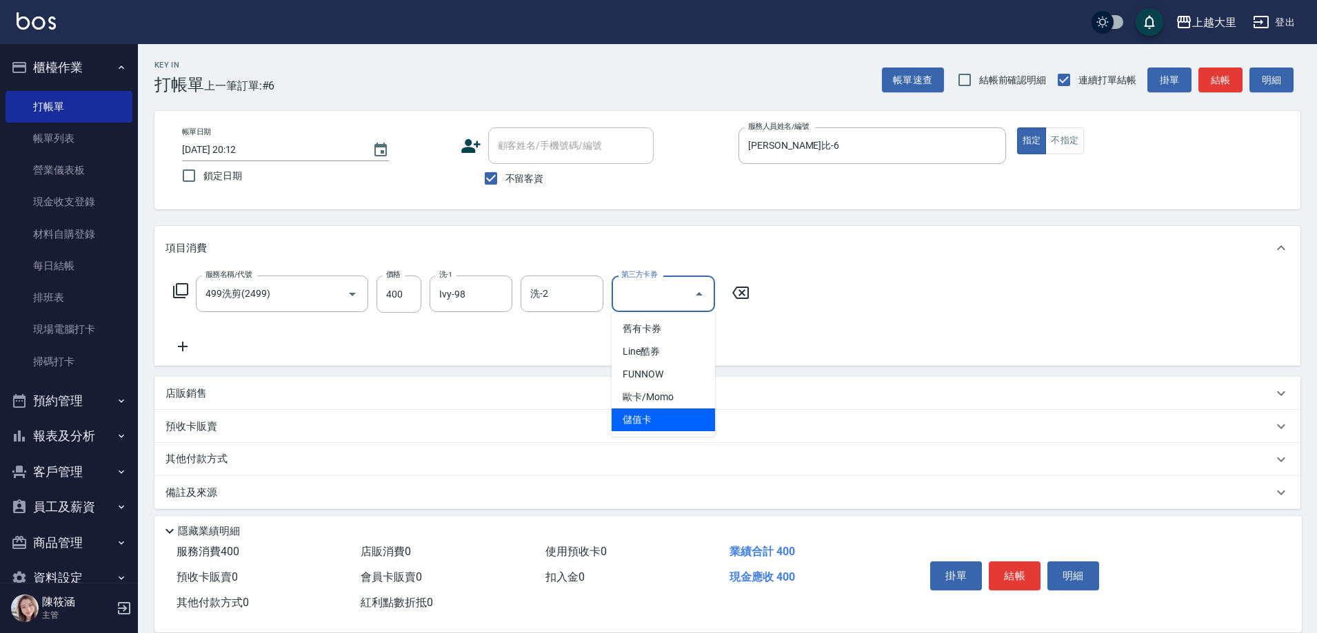
type input "儲值卡"
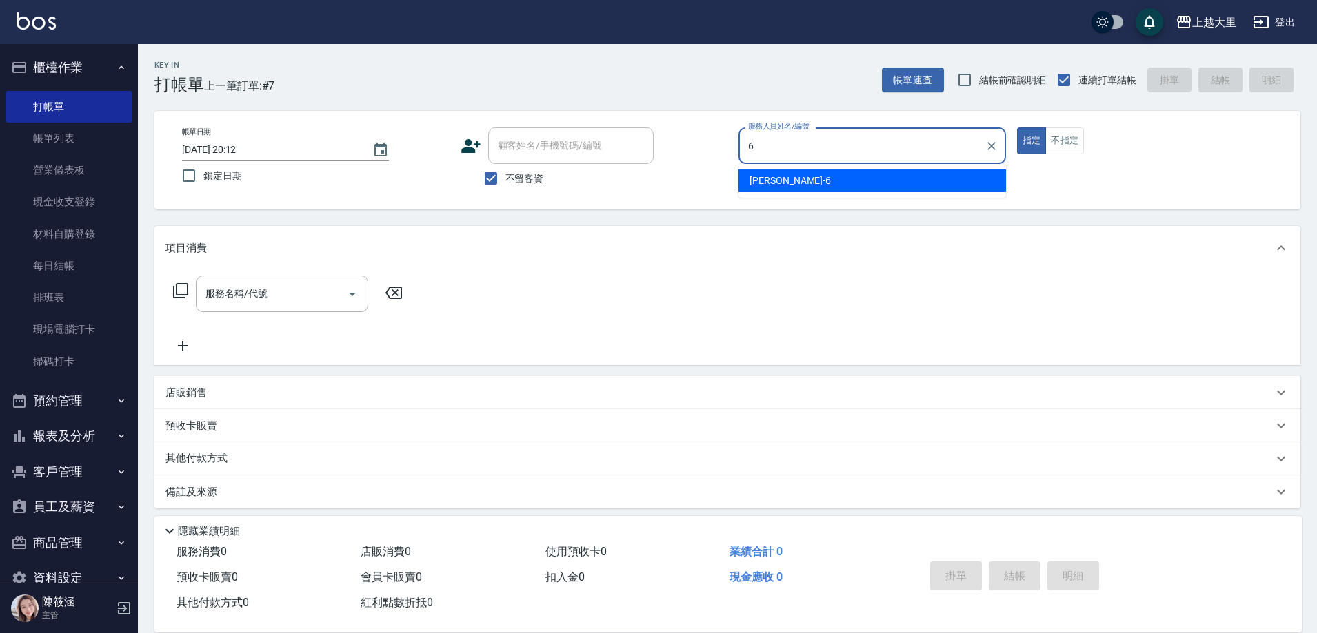
type input "[PERSON_NAME]比-6"
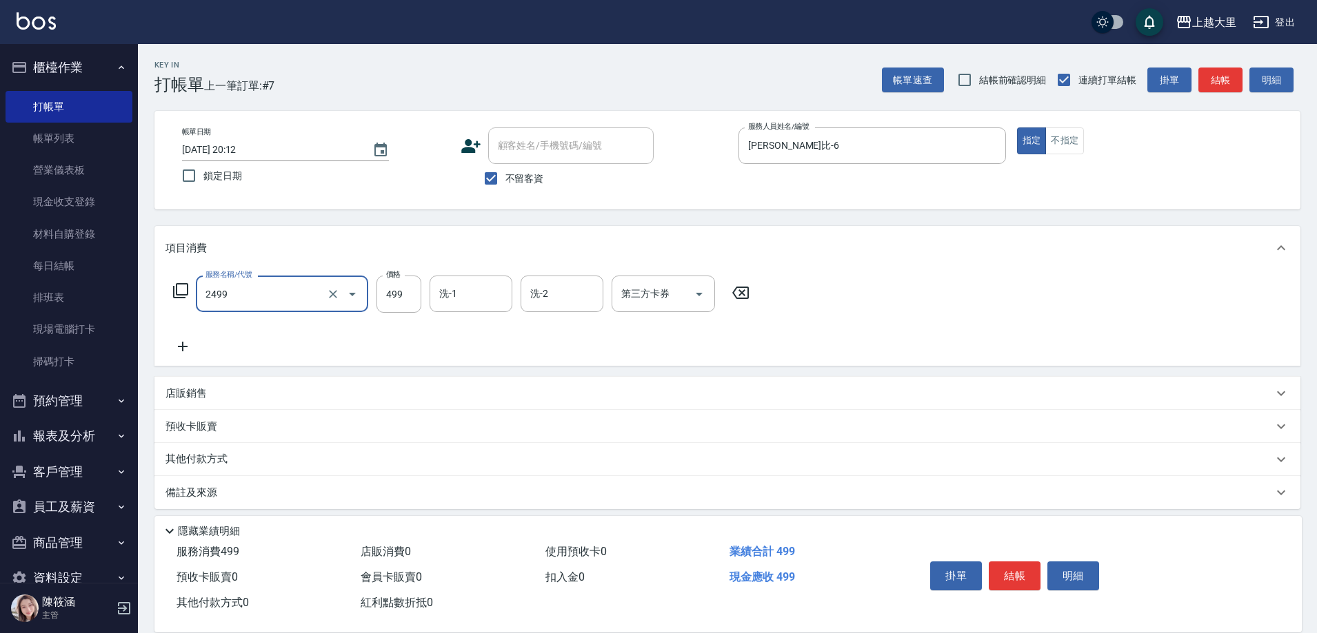
type input "499洗剪(2499)"
click at [401, 298] on input "499" at bounding box center [398, 294] width 45 height 37
type input "400"
type input "[PERSON_NAME]-32"
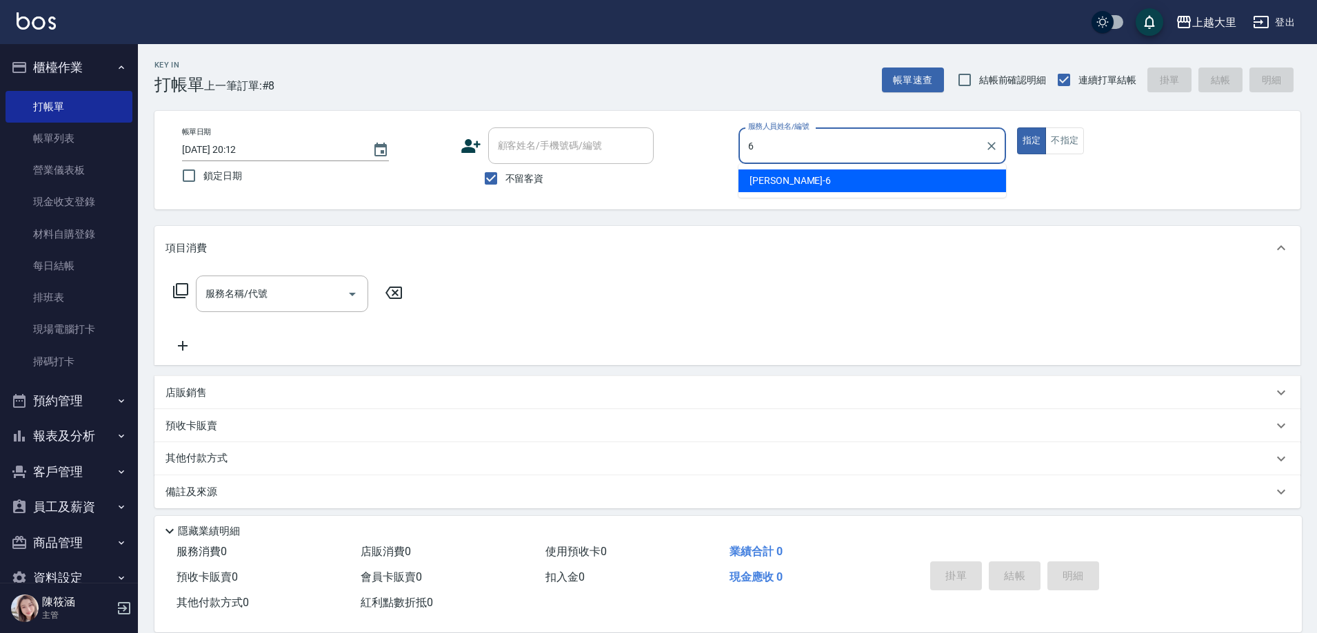
type input "[PERSON_NAME]比-6"
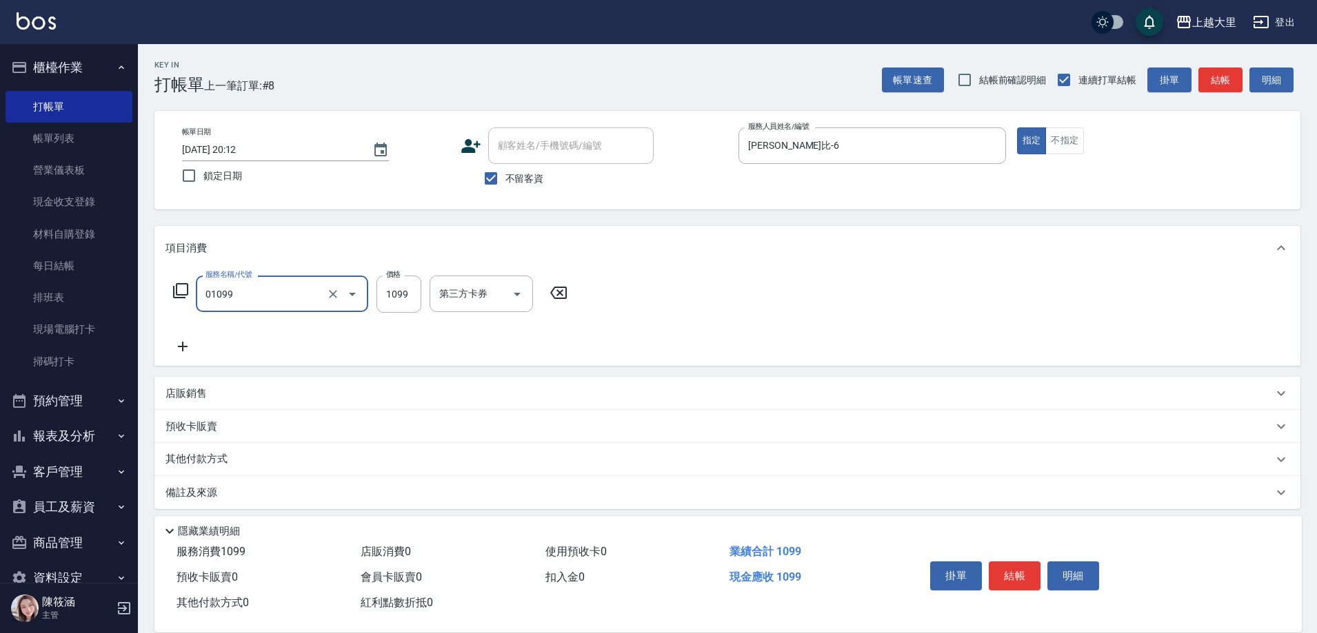
type input "精油SPA+剪（套餐）(01099)"
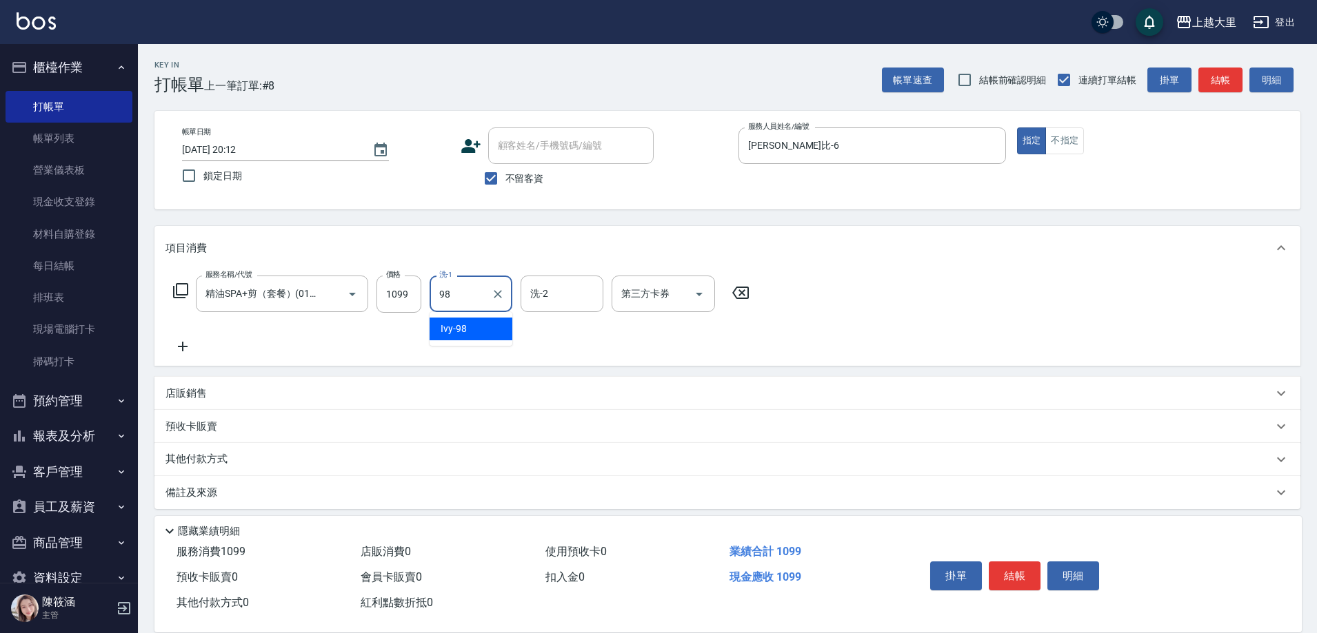
type input "Ivy-98"
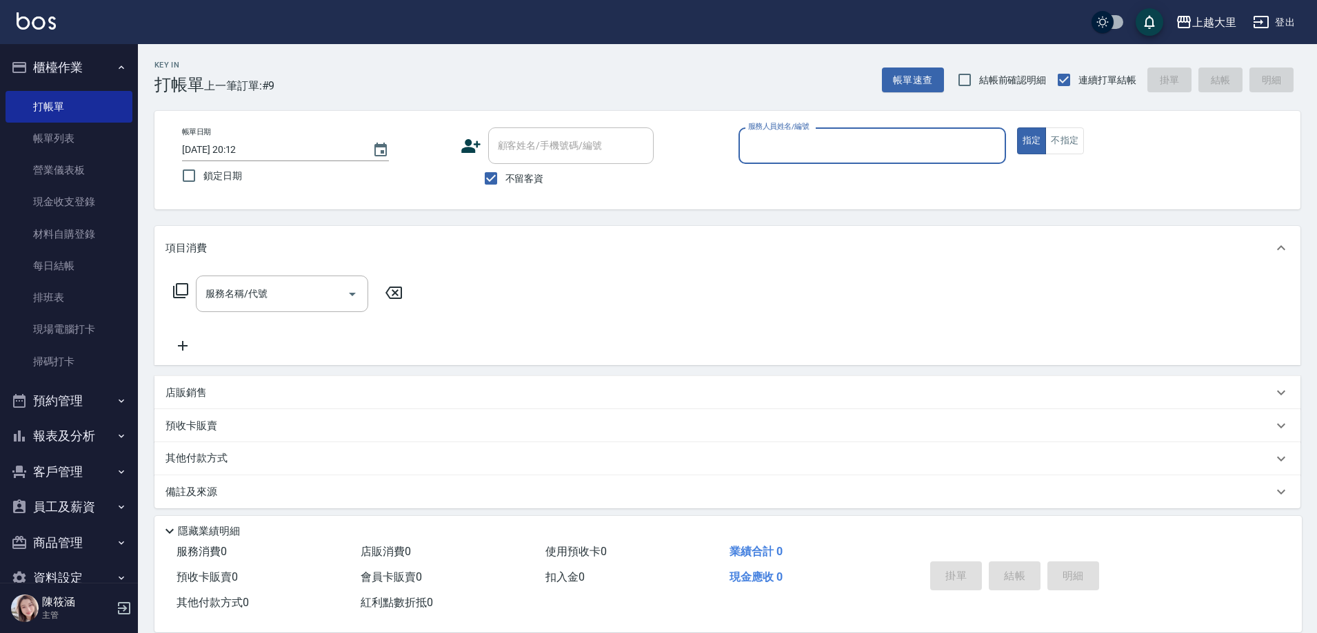
click at [44, 435] on button "報表及分析" at bounding box center [69, 436] width 127 height 36
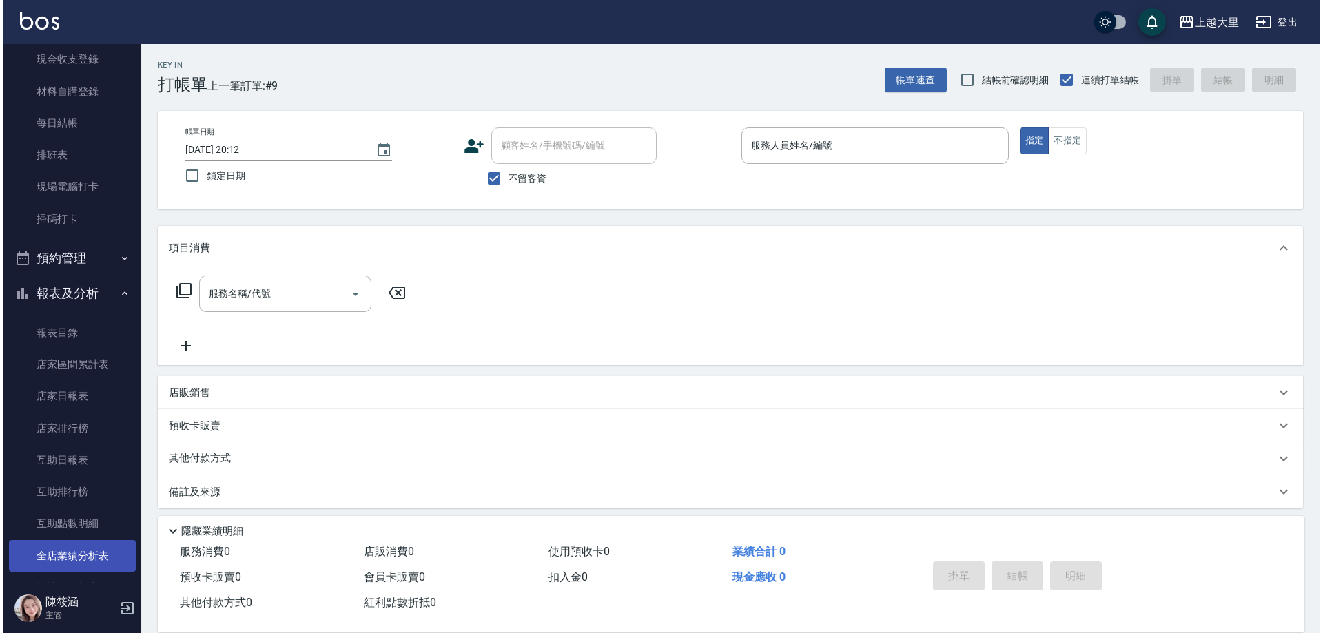
scroll to position [276, 0]
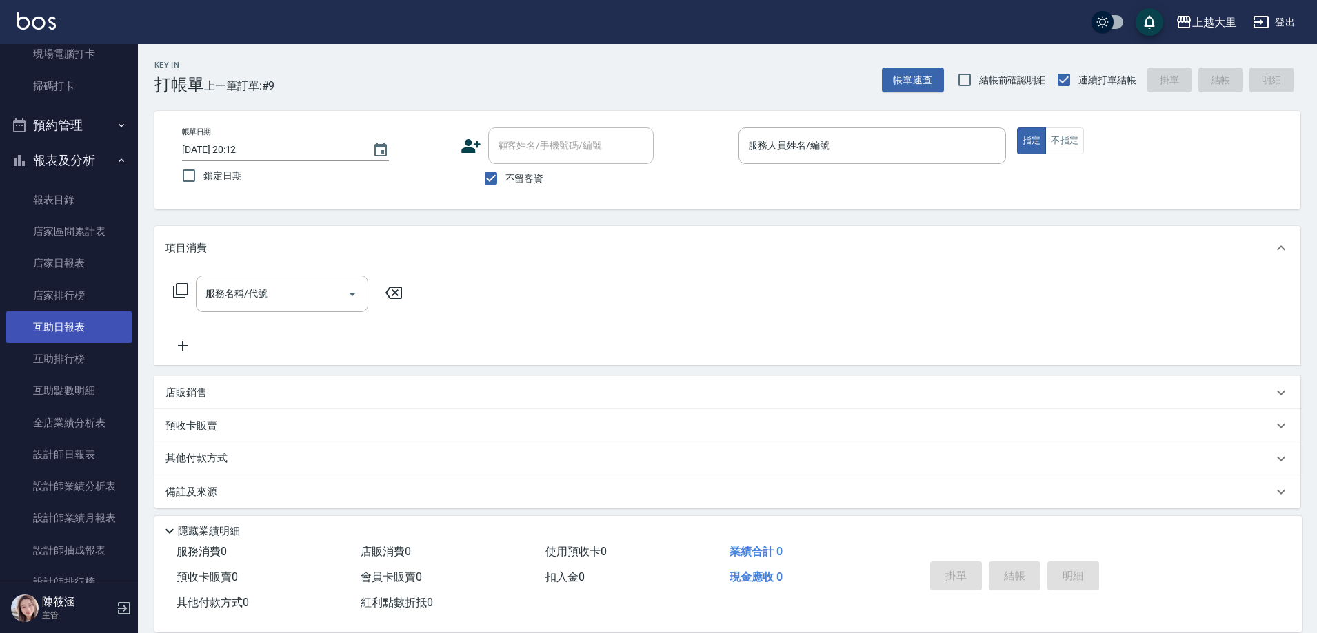
click at [78, 318] on link "互助日報表" at bounding box center [69, 328] width 127 height 32
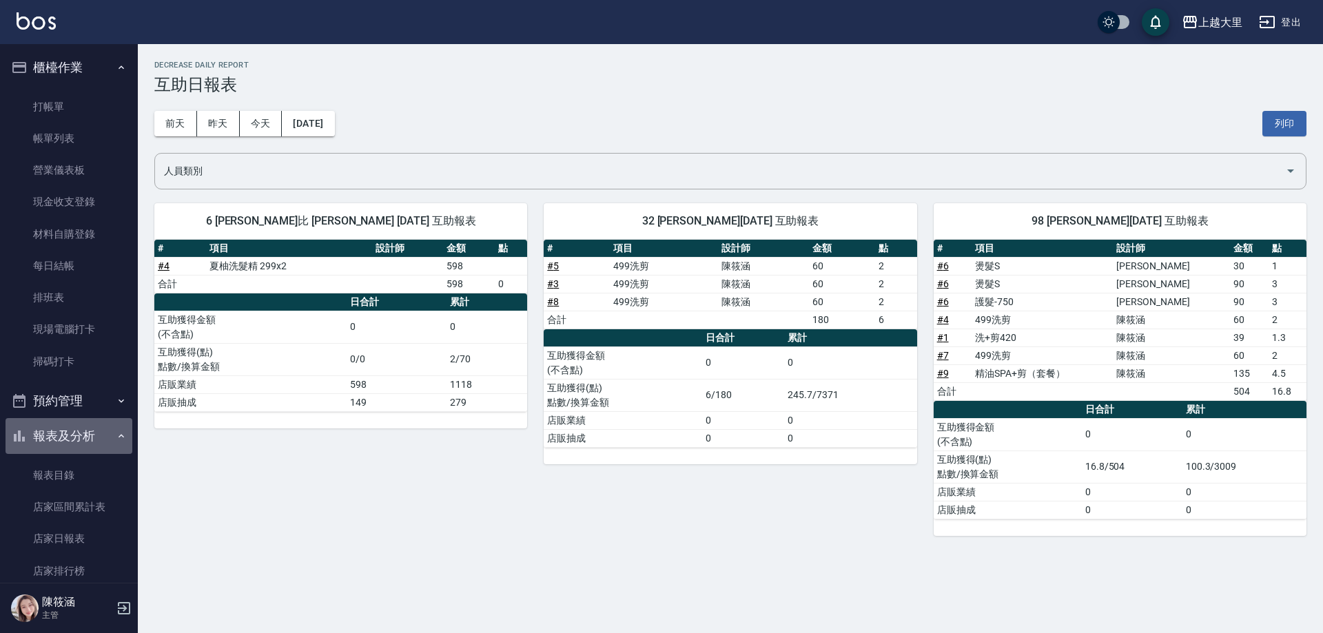
click at [77, 424] on button "報表及分析" at bounding box center [69, 436] width 127 height 36
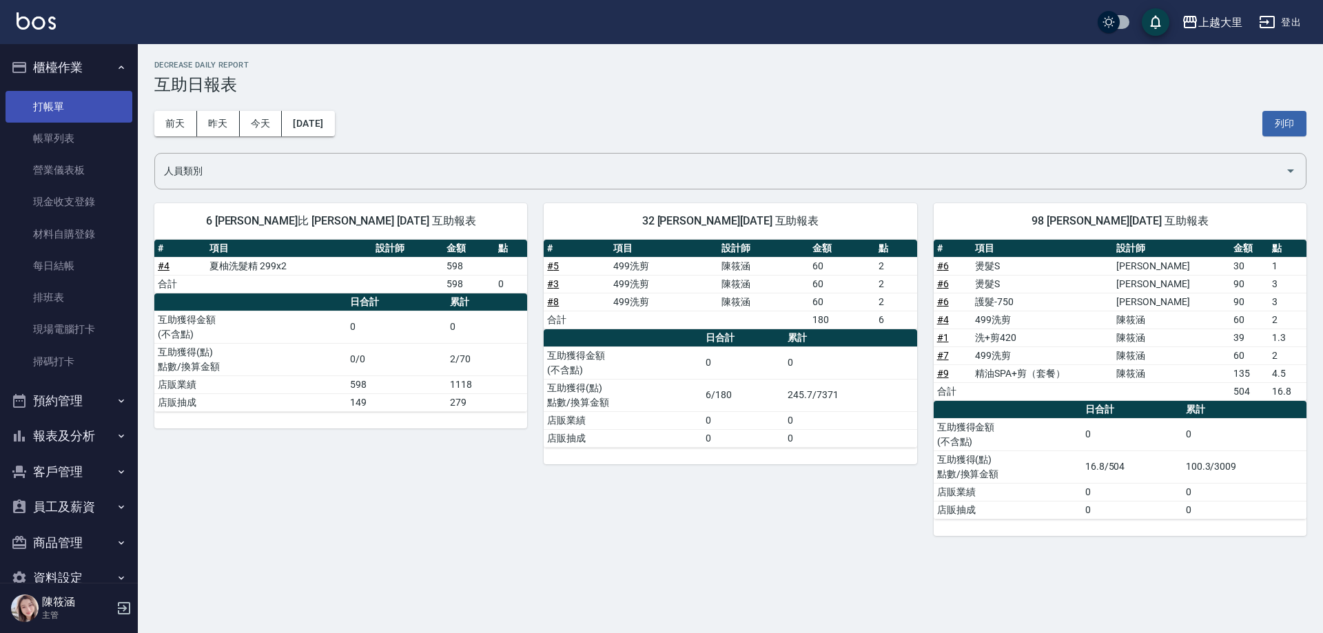
click at [85, 106] on link "打帳單" at bounding box center [69, 107] width 127 height 32
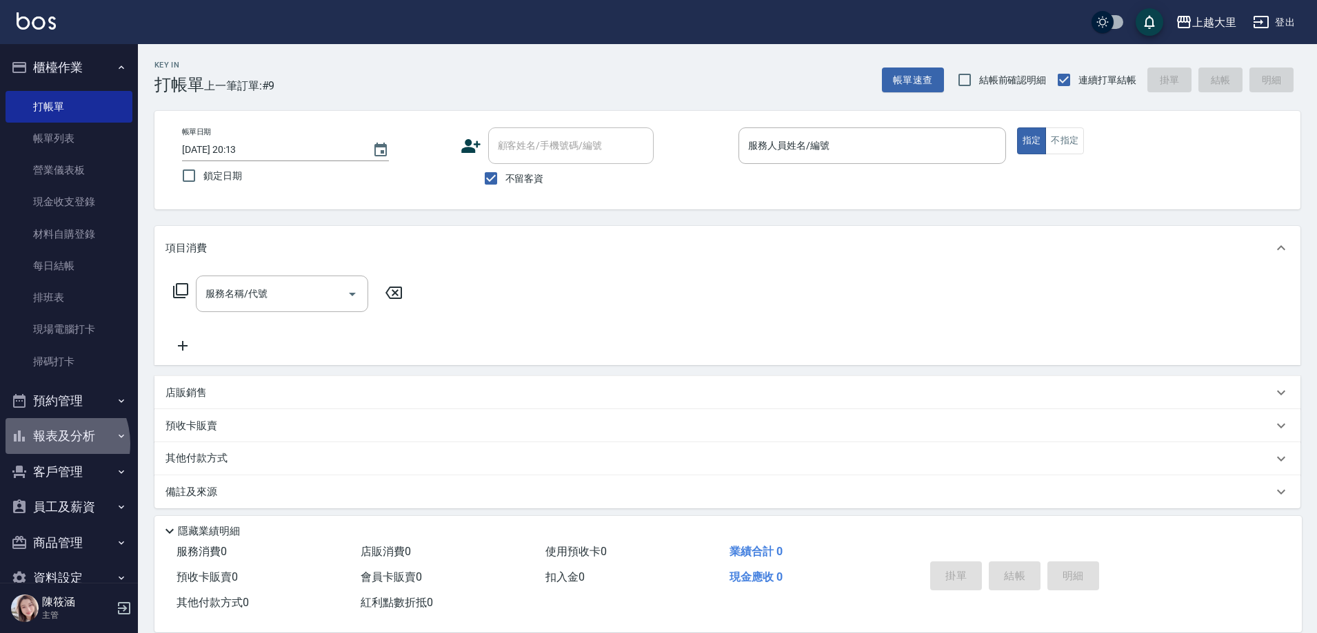
click at [48, 444] on button "報表及分析" at bounding box center [69, 436] width 127 height 36
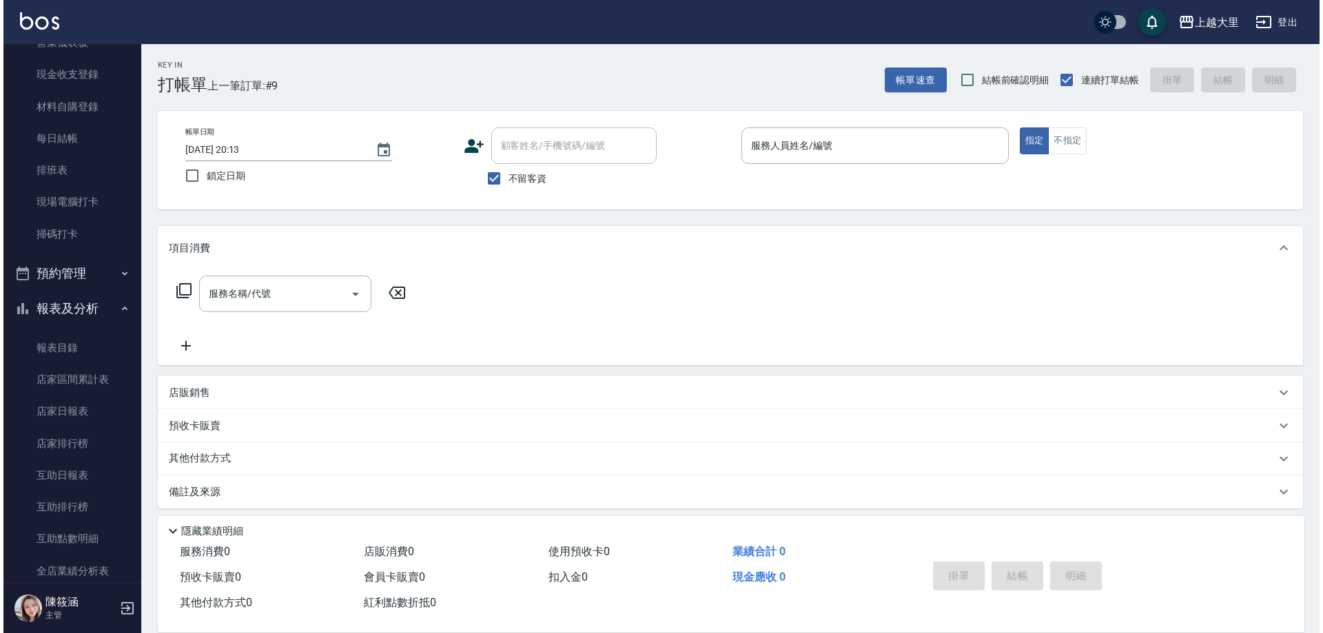
scroll to position [138, 0]
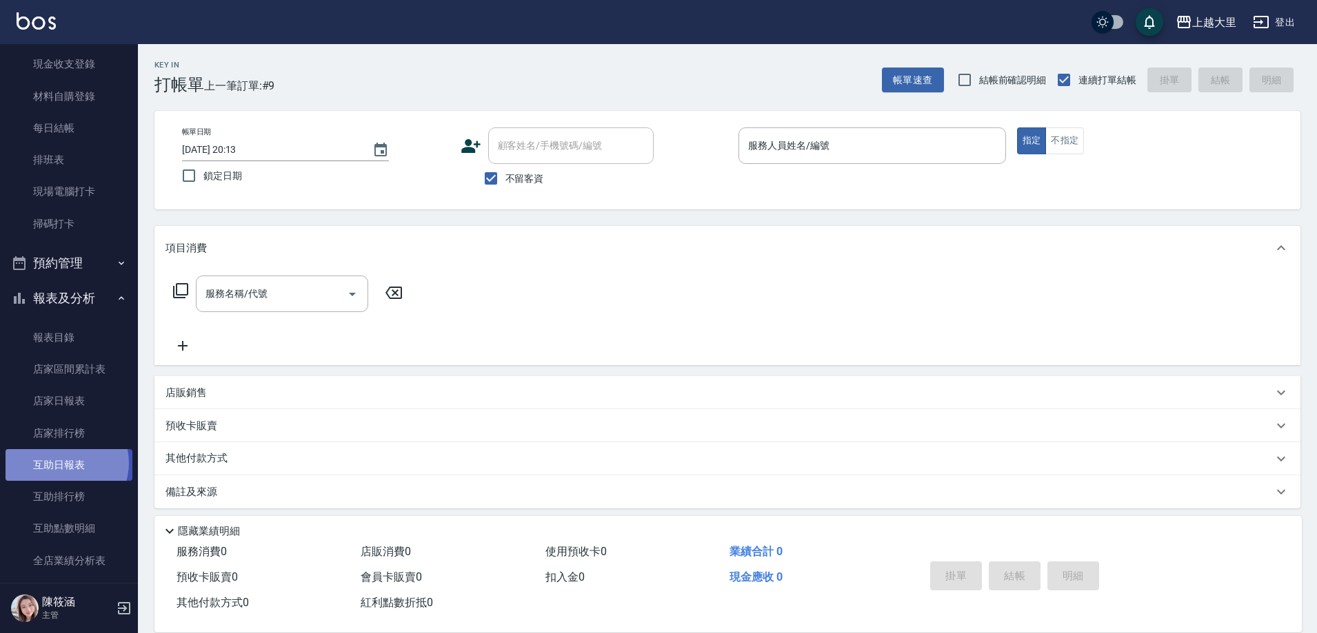
click at [65, 463] on link "互助日報表" at bounding box center [69, 465] width 127 height 32
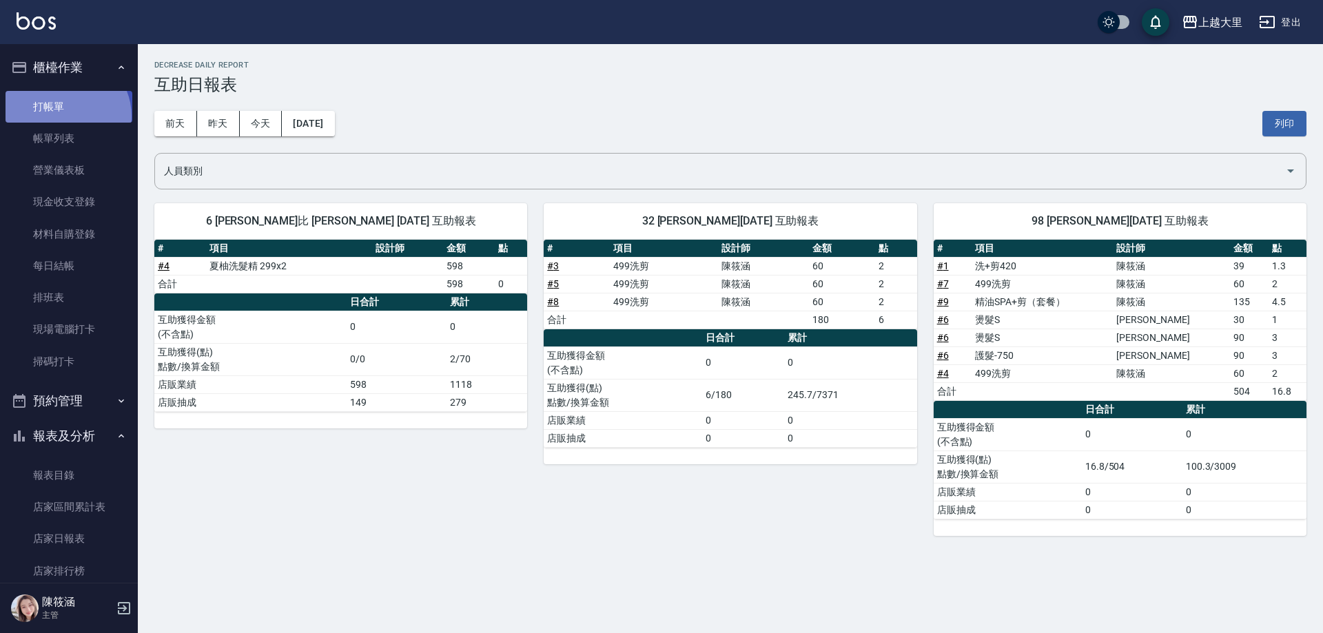
click at [63, 116] on link "打帳單" at bounding box center [69, 107] width 127 height 32
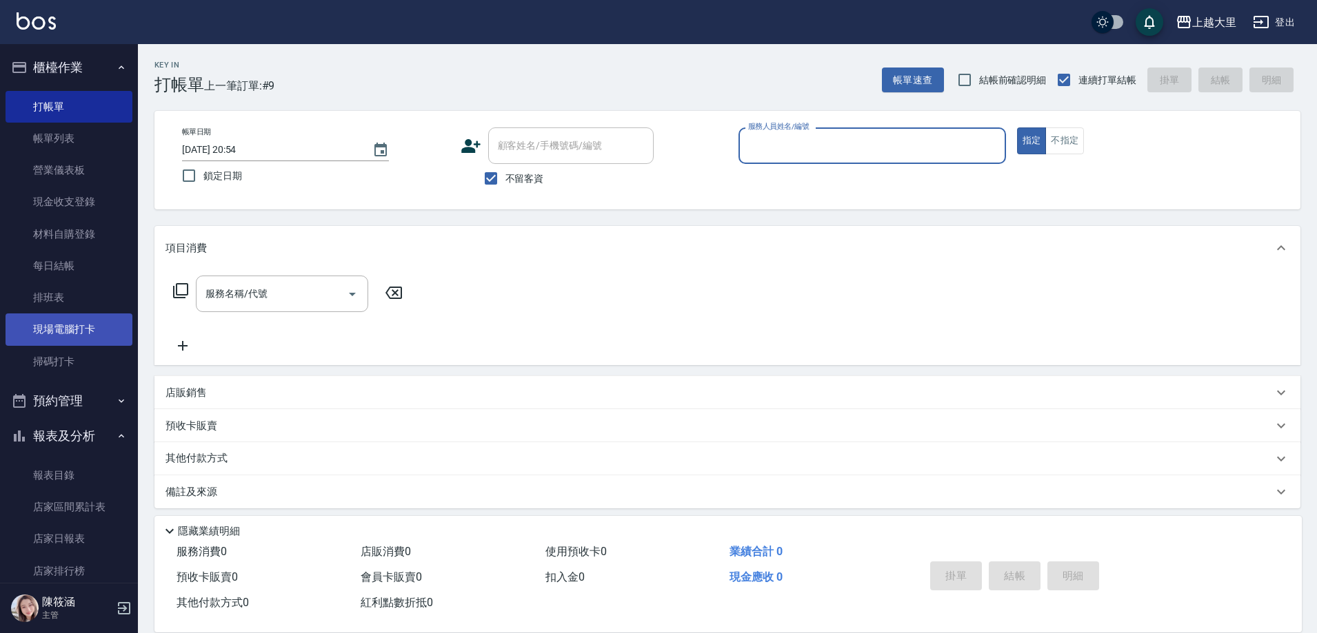
click at [53, 336] on link "現場電腦打卡" at bounding box center [69, 330] width 127 height 32
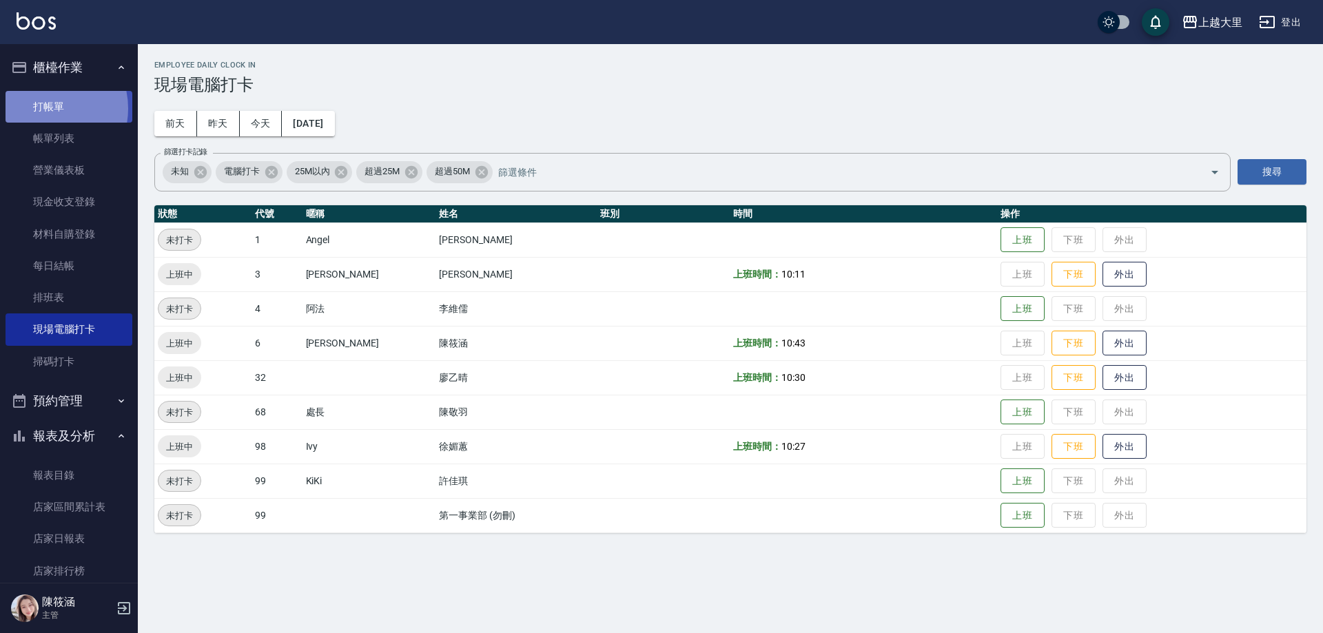
click at [45, 108] on link "打帳單" at bounding box center [69, 107] width 127 height 32
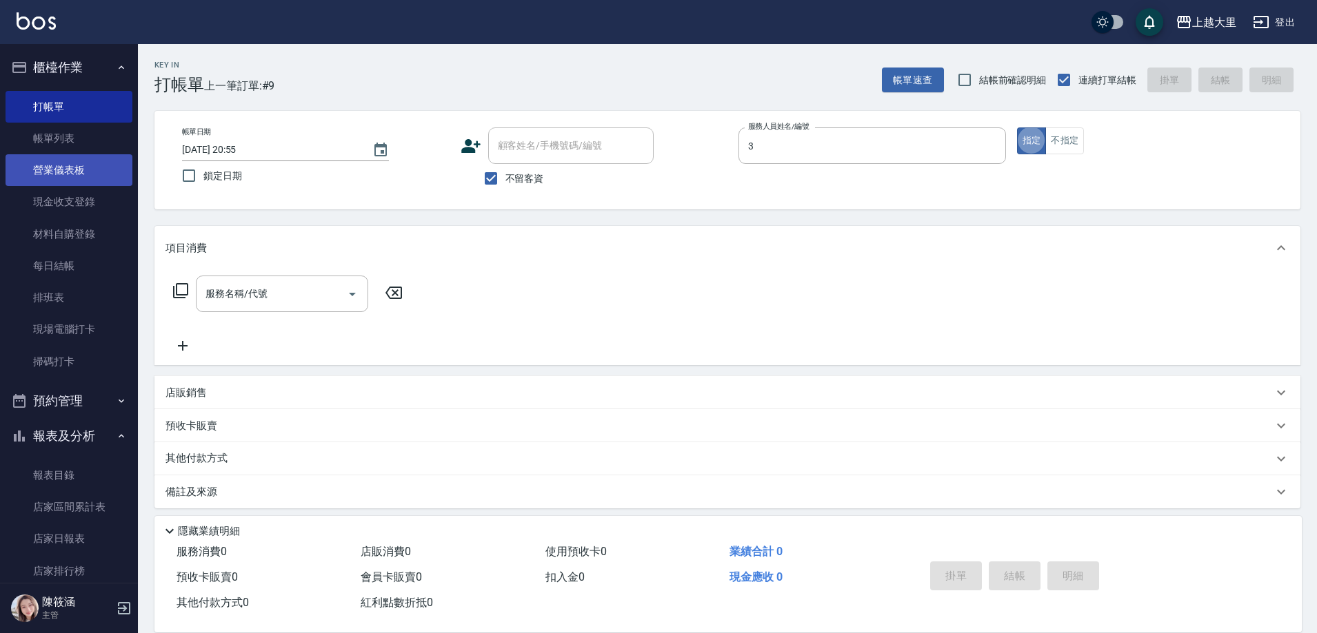
type input "[PERSON_NAME]-3"
type button "true"
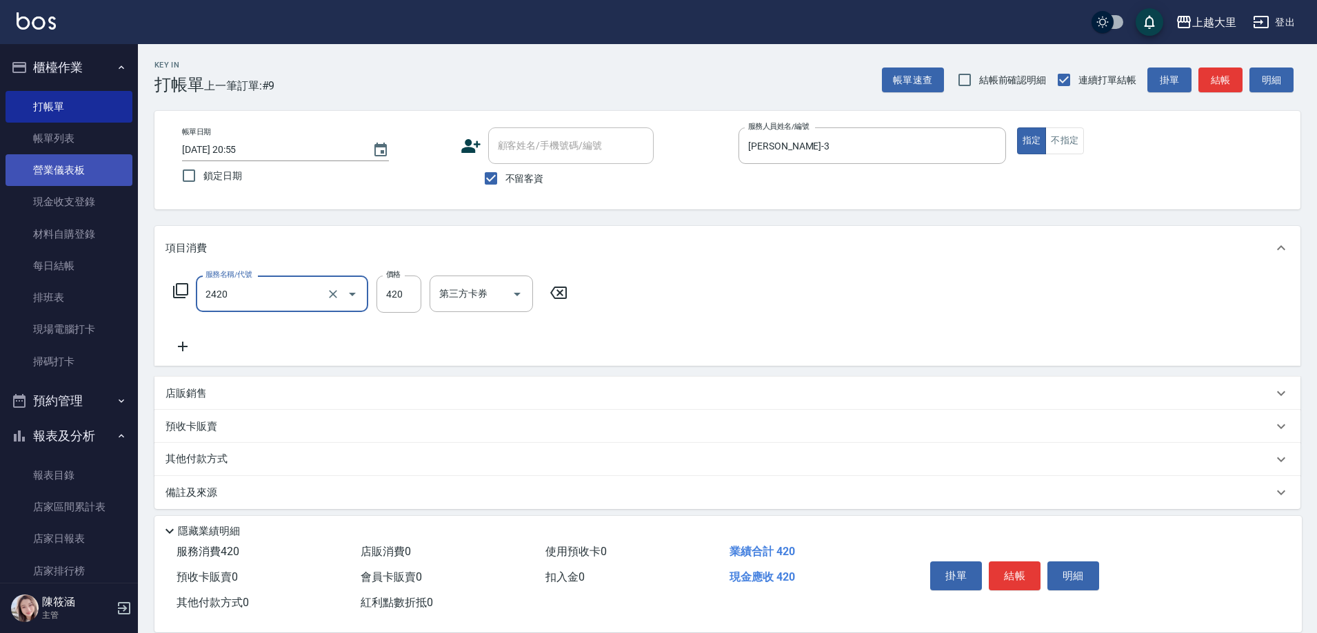
type input "洗+剪420(2420)"
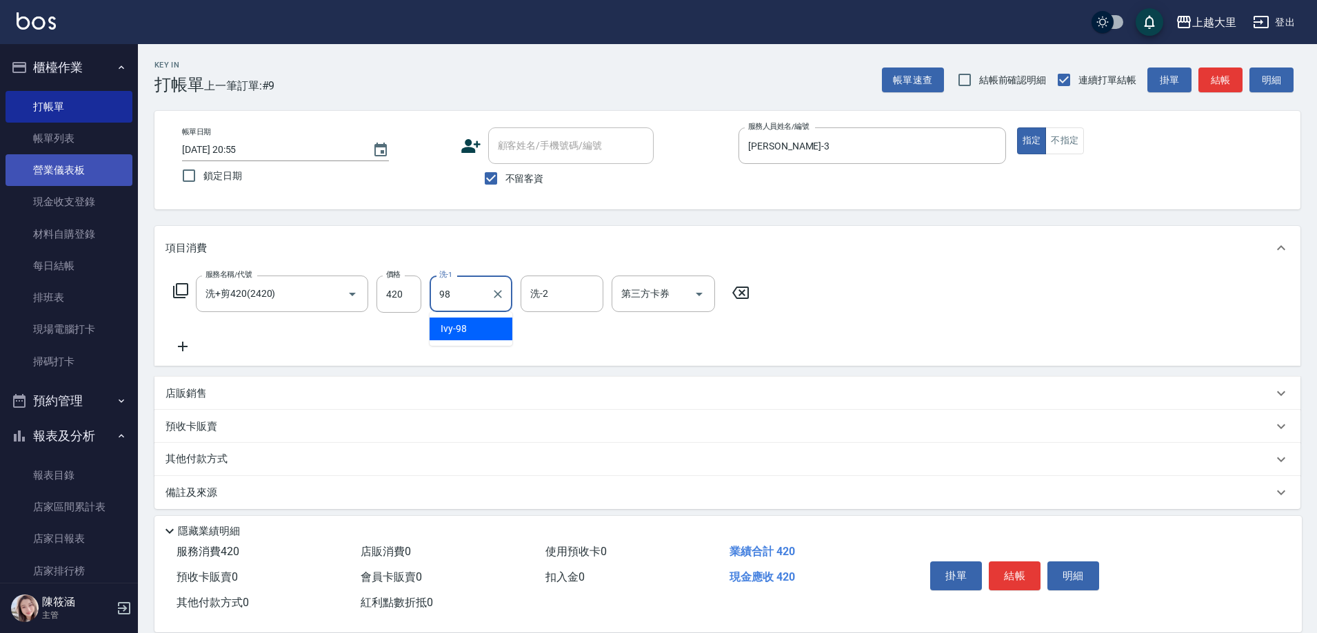
type input "Ivy-98"
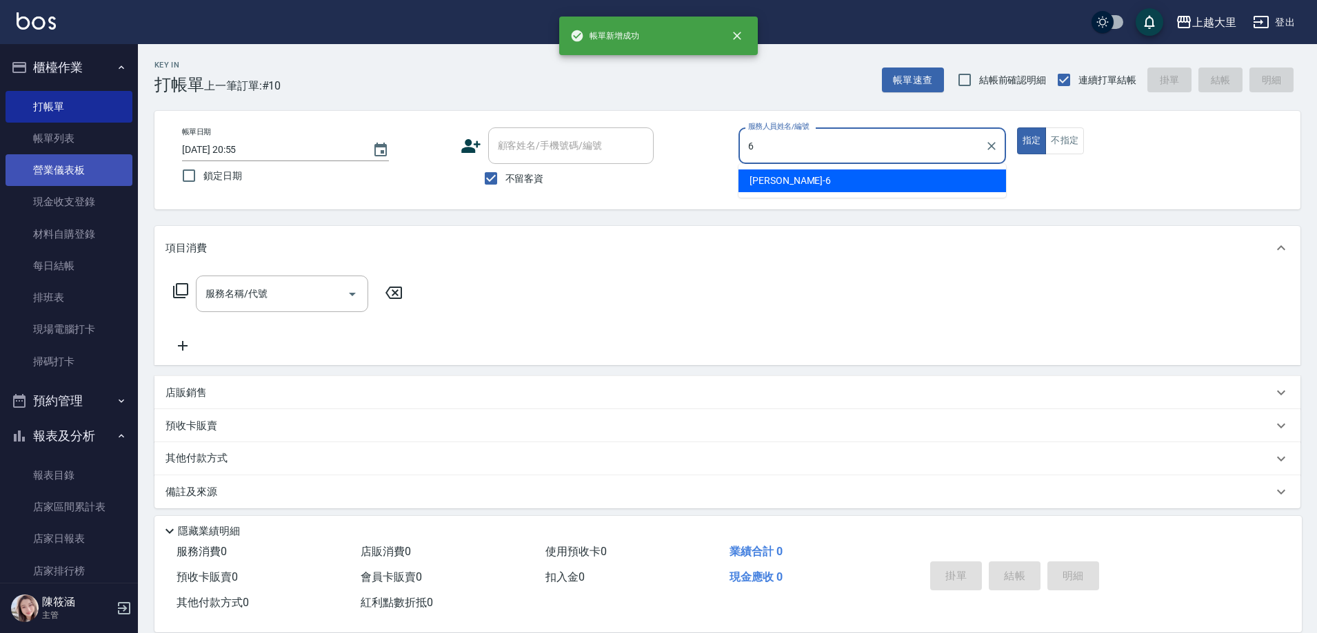
type input "[PERSON_NAME]比-6"
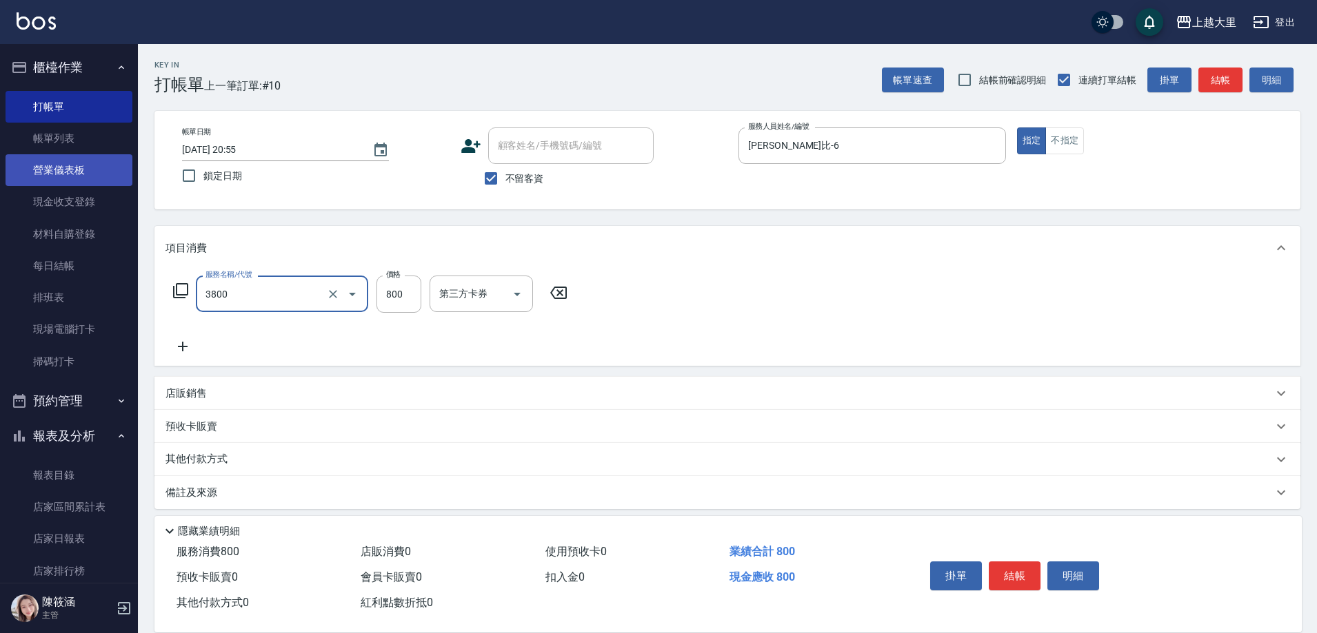
type input "局部燙(3800)"
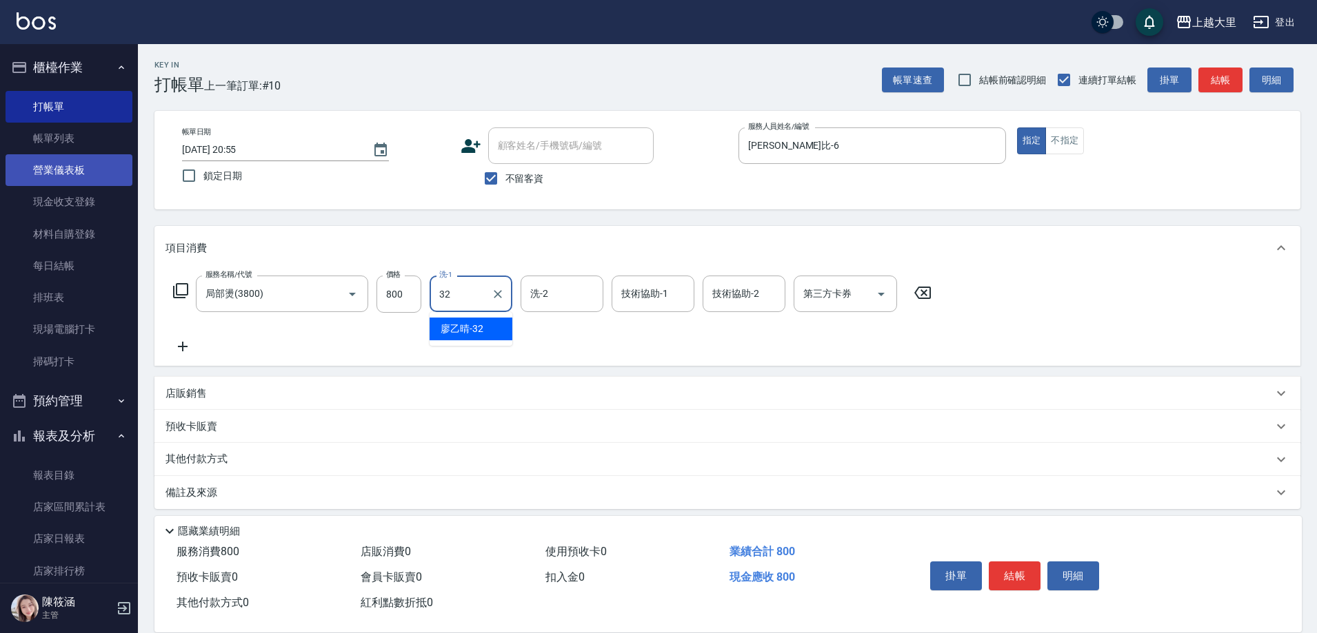
type input "[PERSON_NAME]-32"
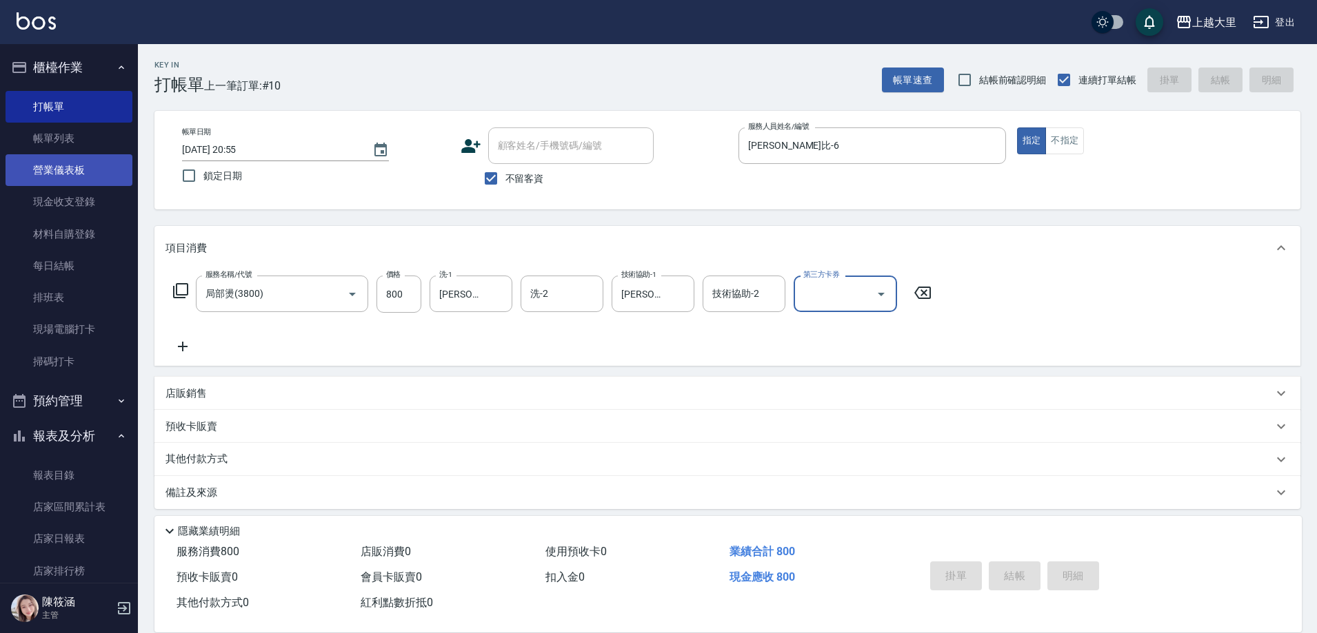
type input "[DATE] 20:56"
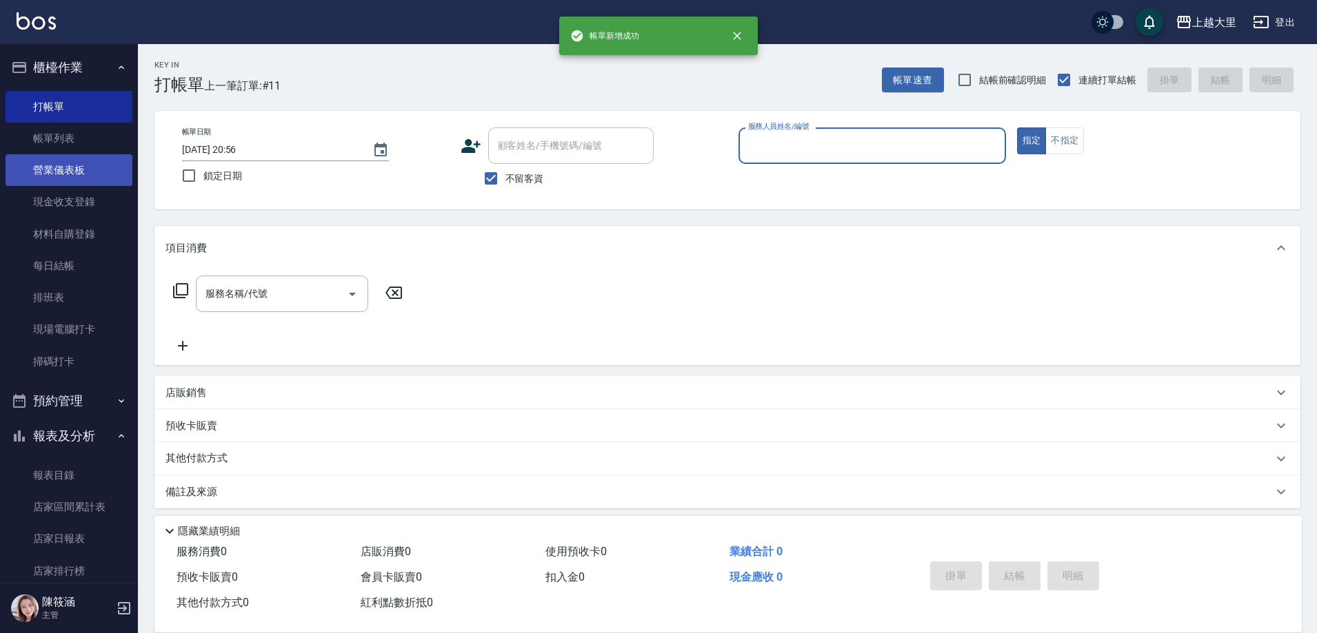
click at [1017, 128] on button "指定" at bounding box center [1032, 141] width 30 height 27
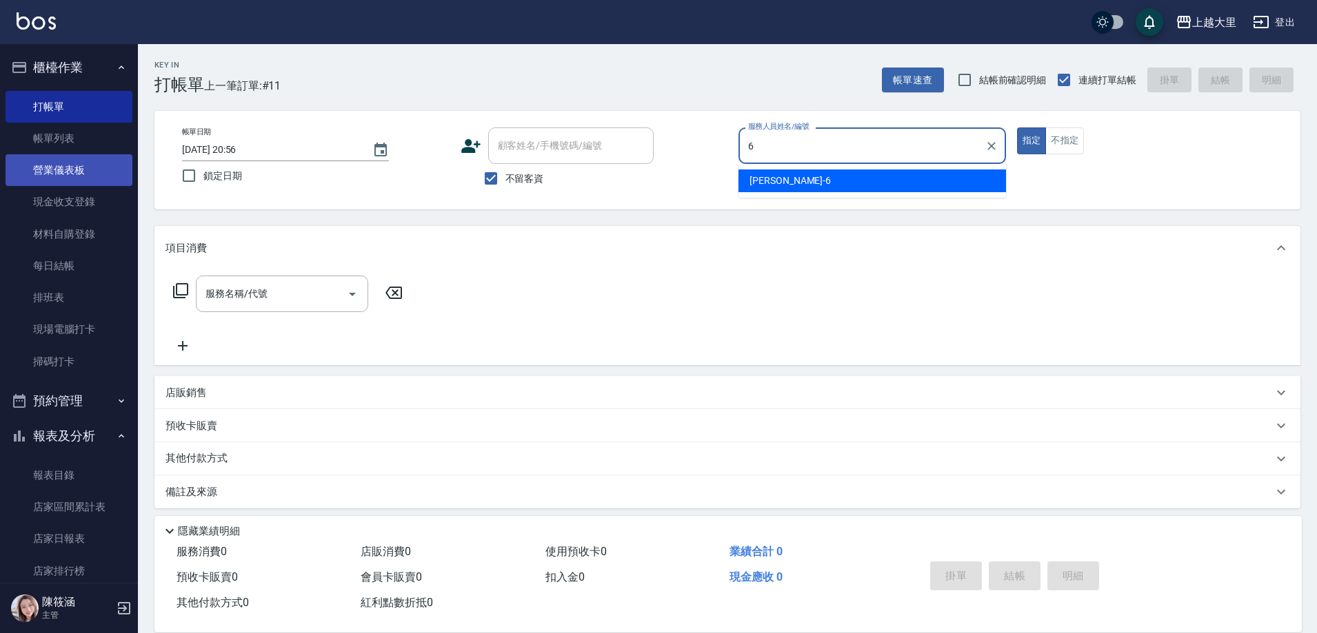
type input "[PERSON_NAME]比-6"
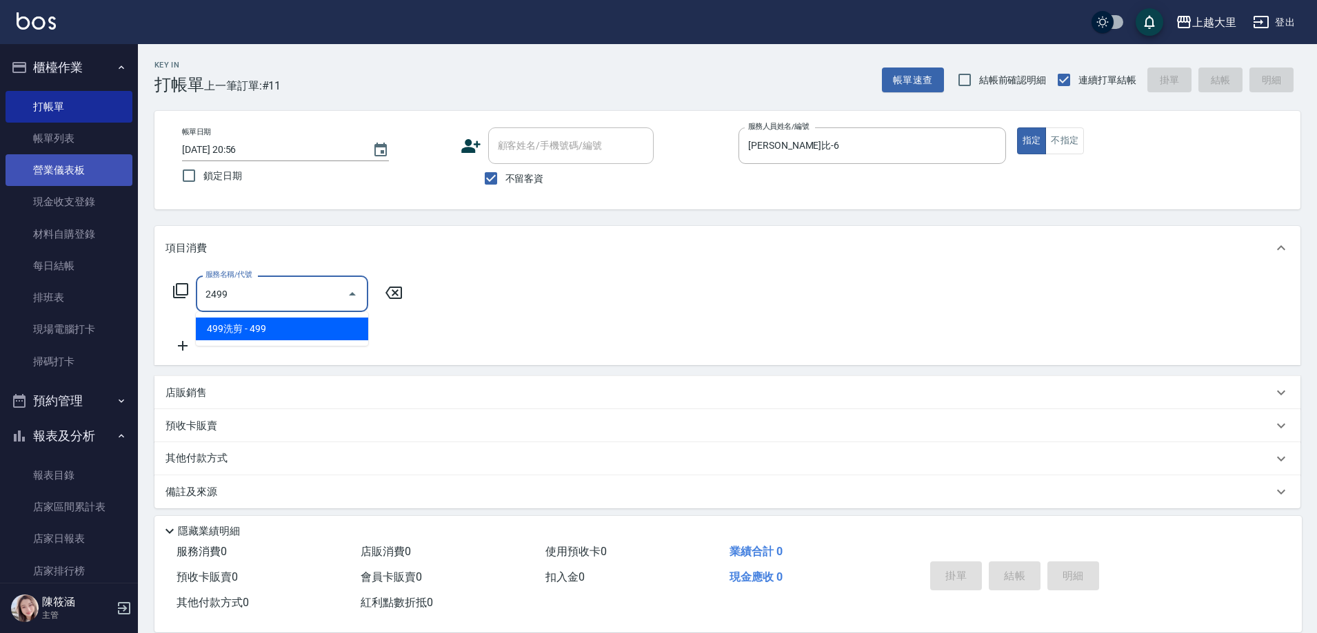
type input "499洗剪(2499)"
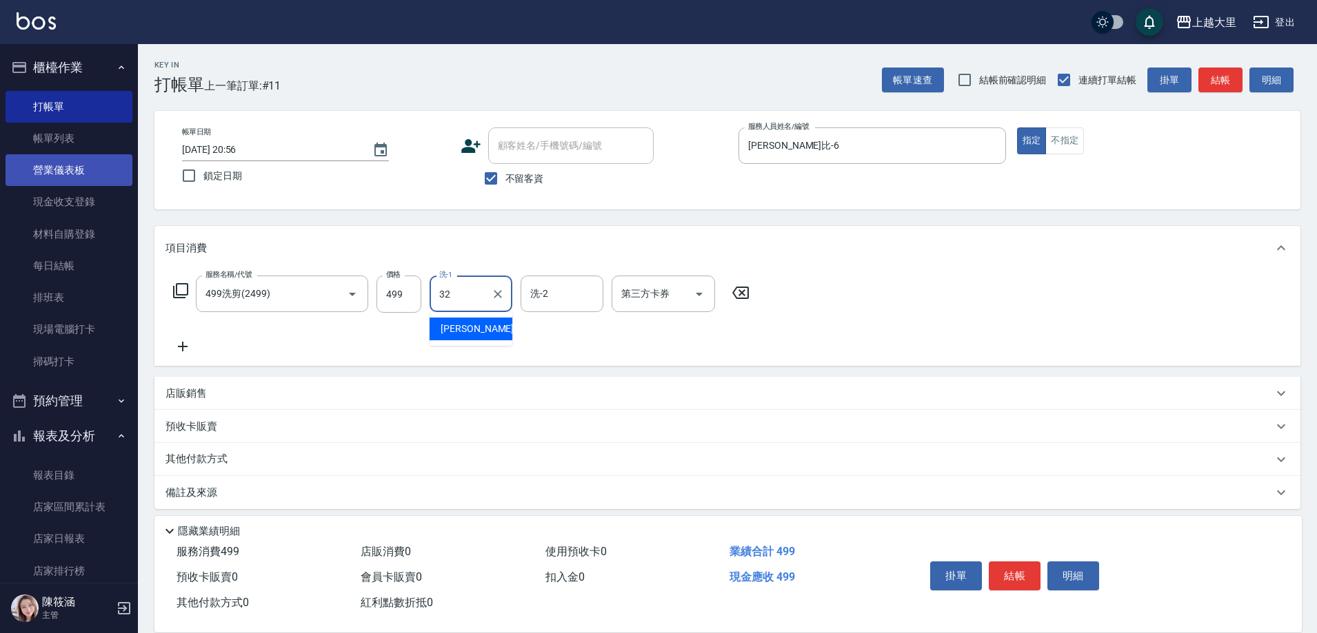
type input "[PERSON_NAME]-32"
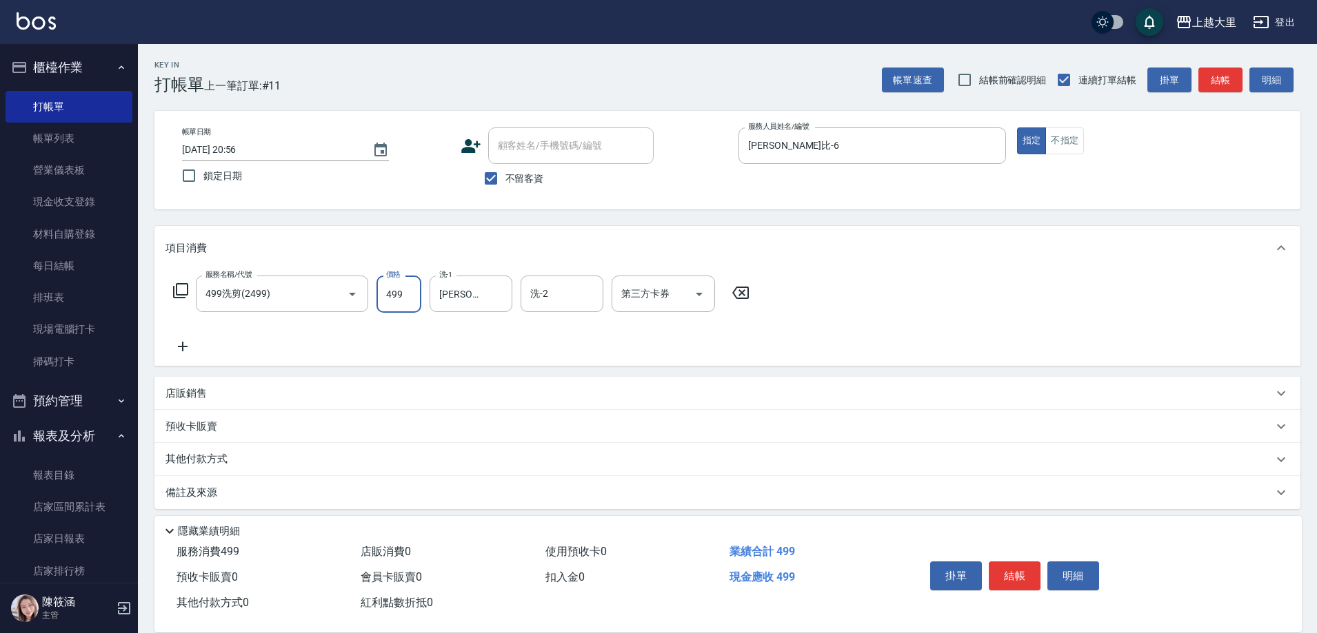
click at [404, 292] on input "499" at bounding box center [398, 294] width 45 height 37
type input "500"
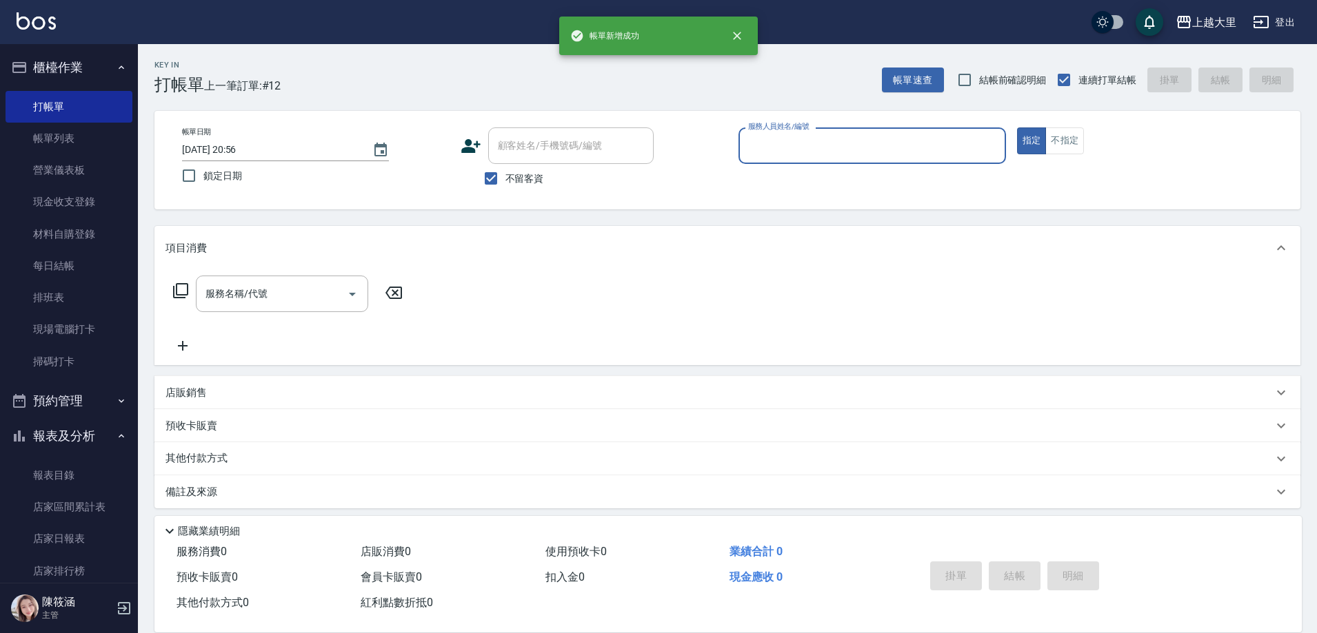
type input "`"
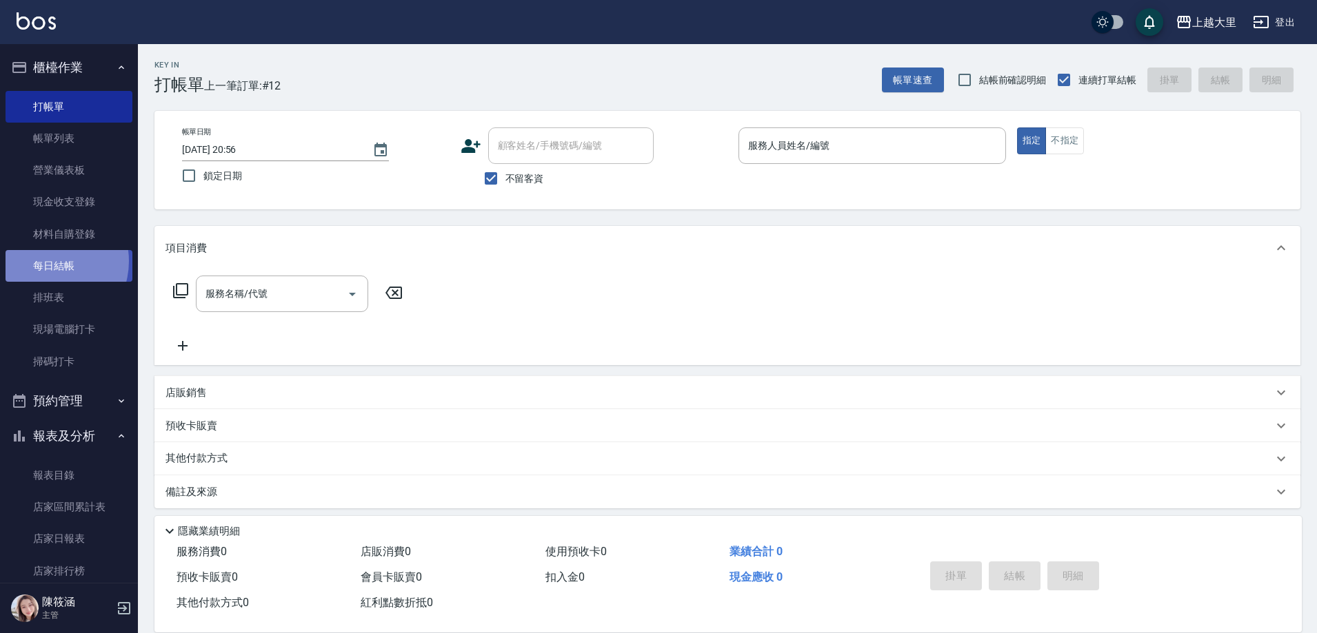
click at [46, 261] on link "每日結帳" at bounding box center [69, 266] width 127 height 32
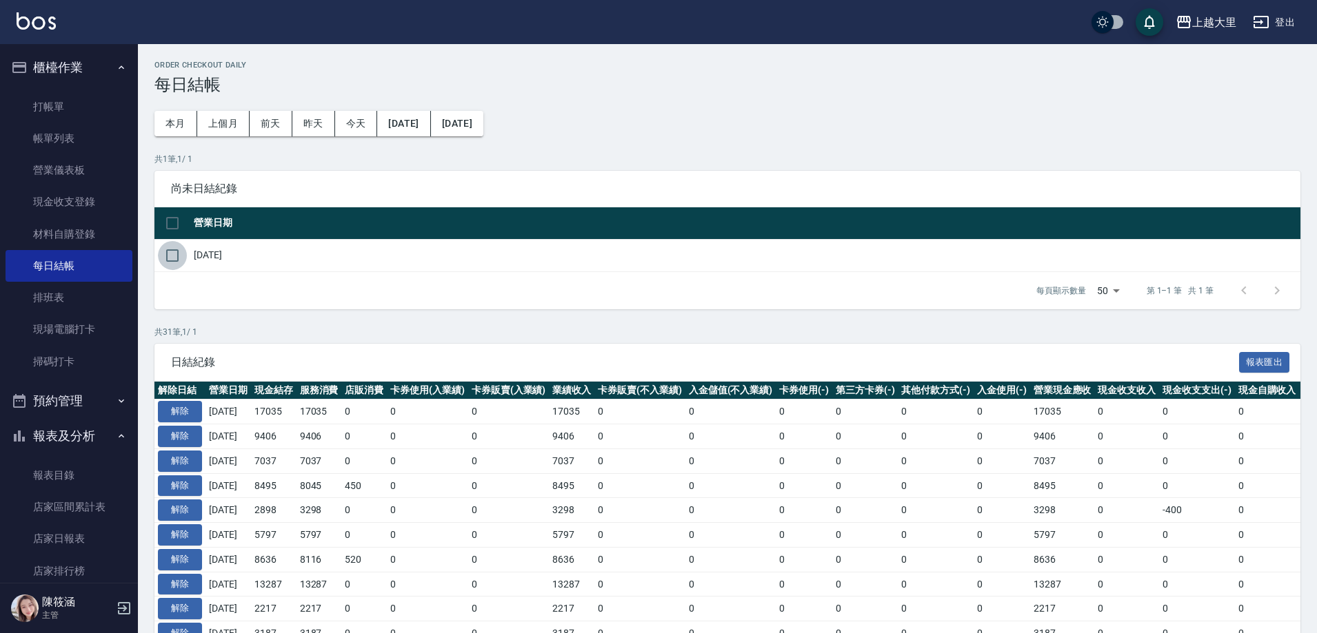
click at [186, 257] on input "checkbox" at bounding box center [172, 255] width 29 height 29
checkbox input "true"
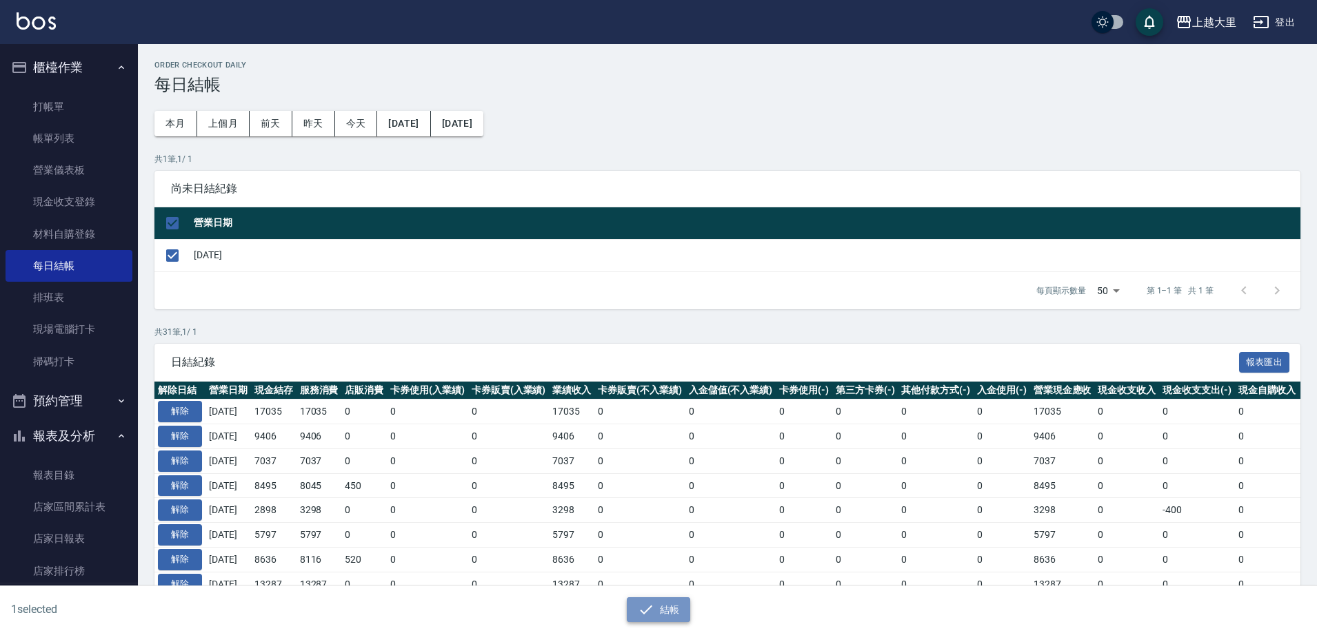
click at [682, 607] on button "結帳" at bounding box center [659, 611] width 64 height 26
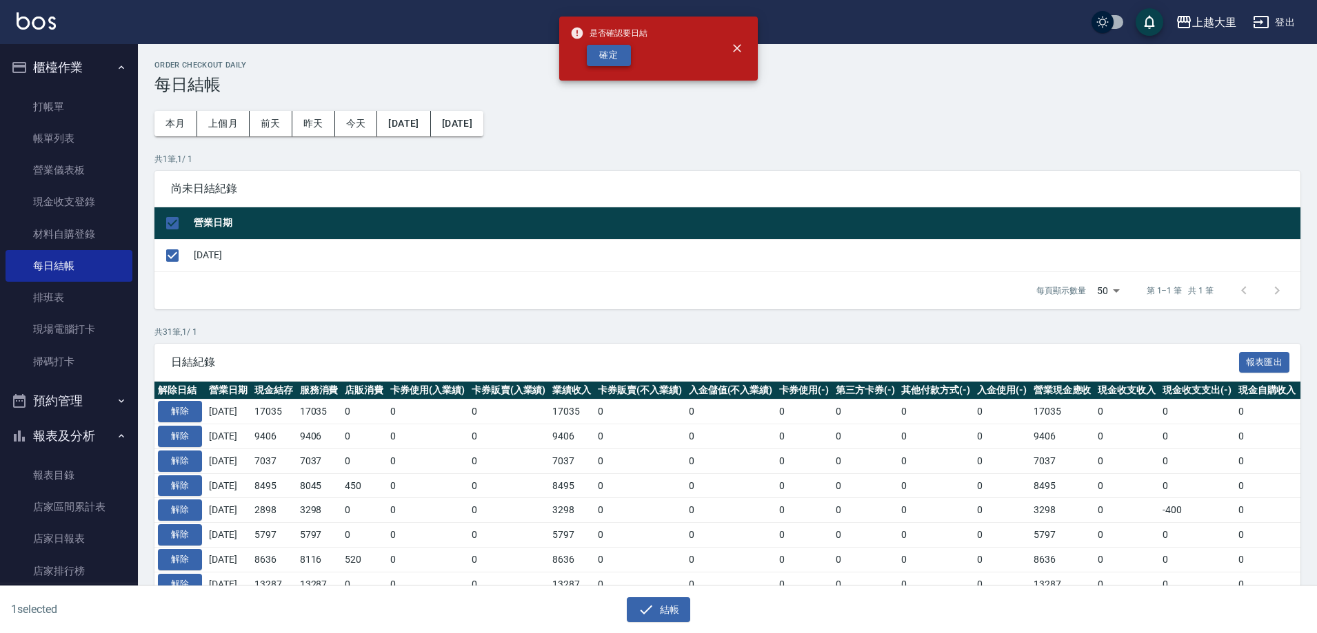
click at [624, 50] on button "確定" at bounding box center [609, 55] width 44 height 21
checkbox input "false"
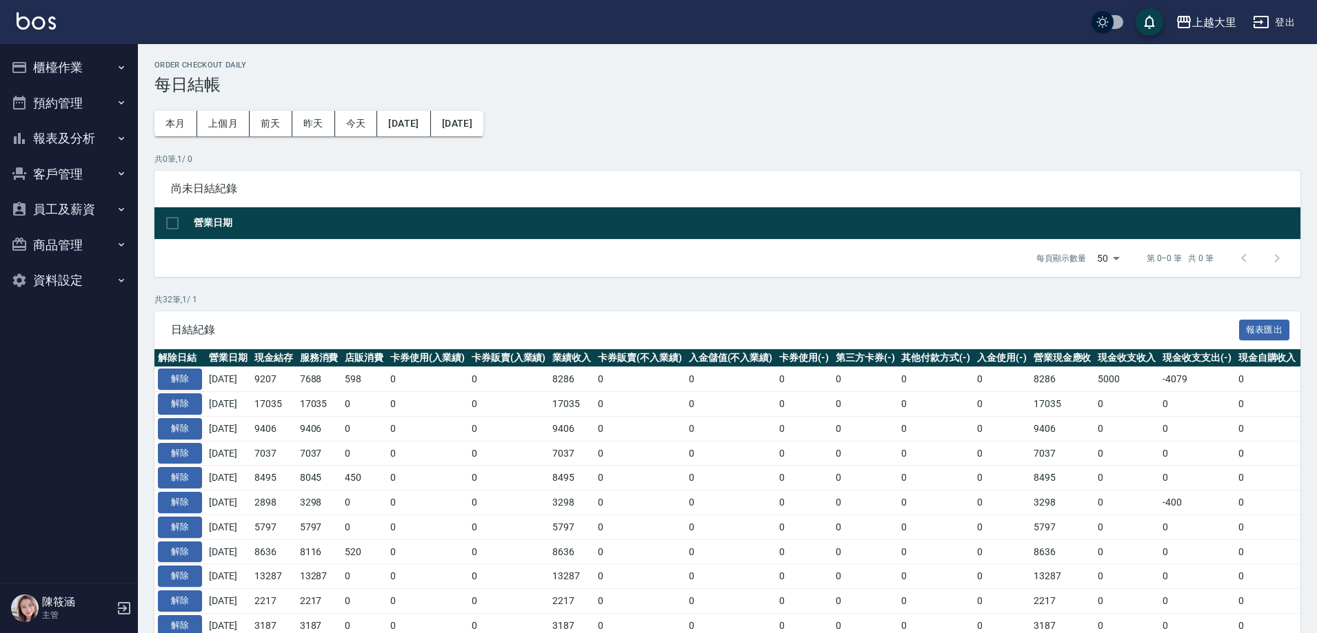
click at [89, 139] on button "報表及分析" at bounding box center [69, 139] width 127 height 36
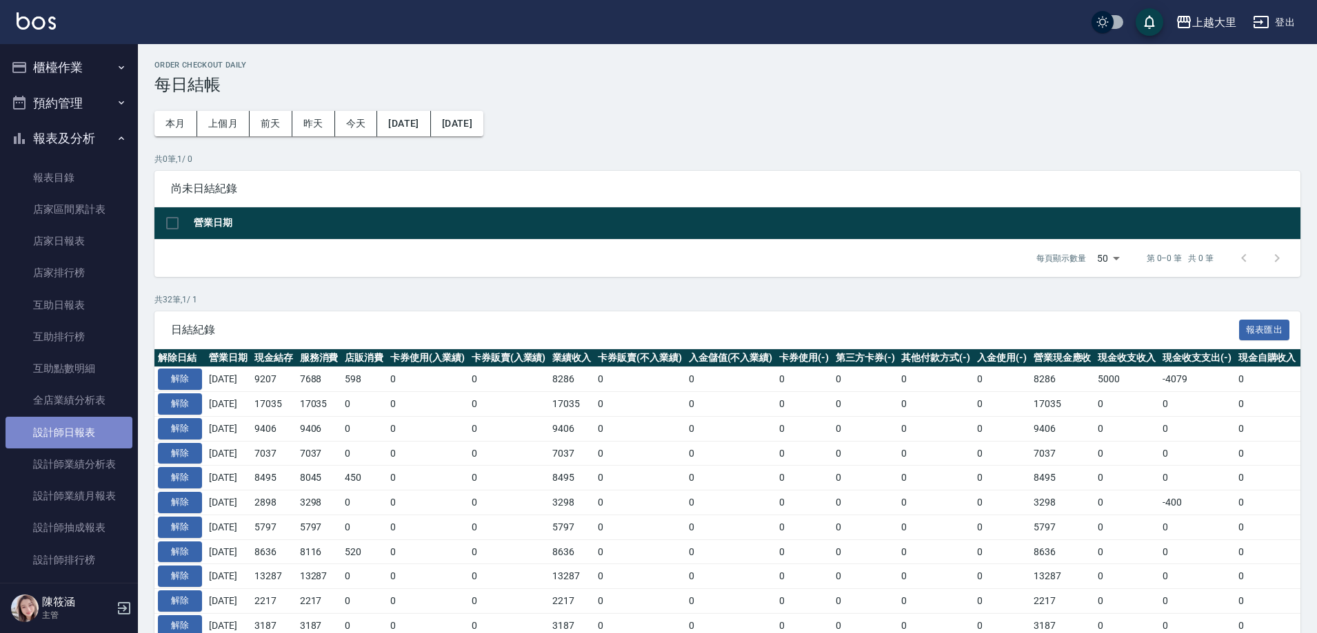
click at [89, 425] on link "設計師日報表" at bounding box center [69, 433] width 127 height 32
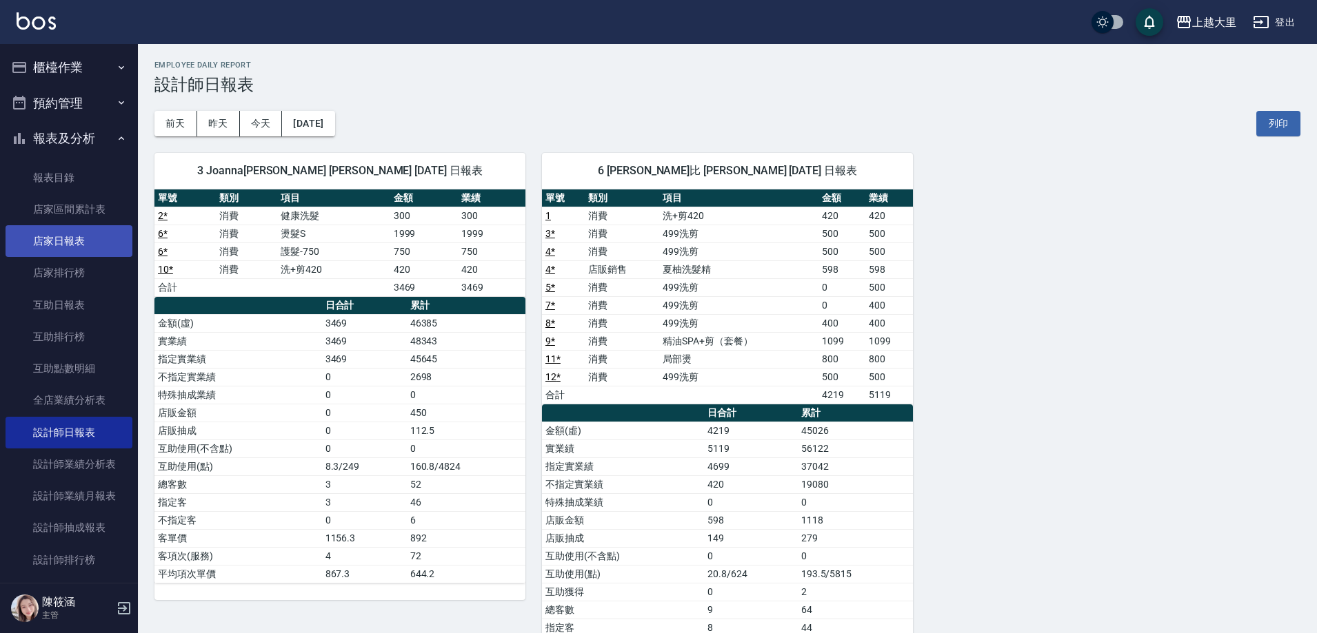
click at [70, 234] on link "店家日報表" at bounding box center [69, 241] width 127 height 32
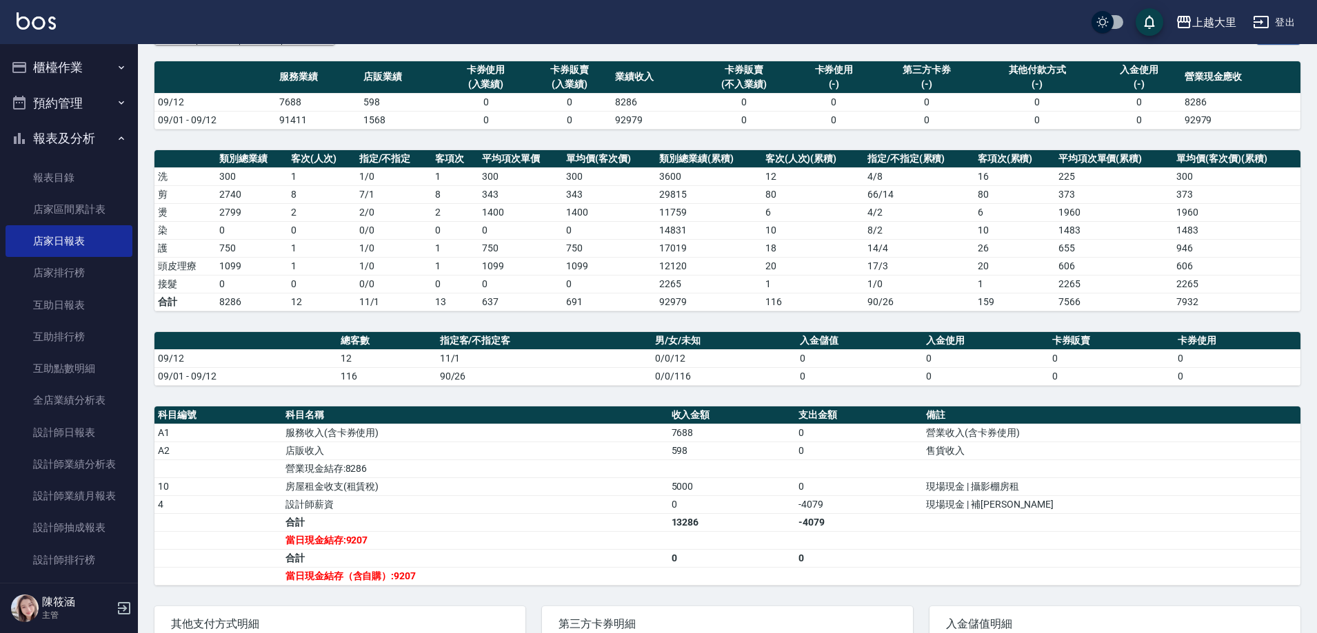
scroll to position [207, 0]
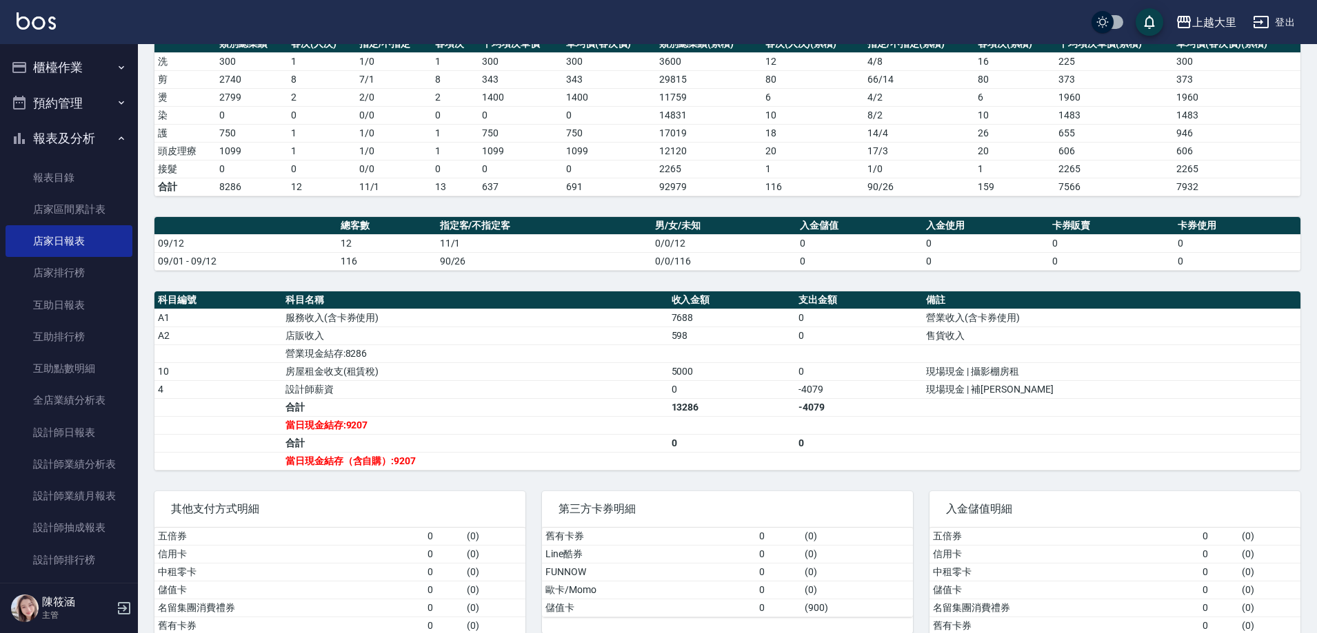
click at [88, 65] on button "櫃檯作業" at bounding box center [69, 68] width 127 height 36
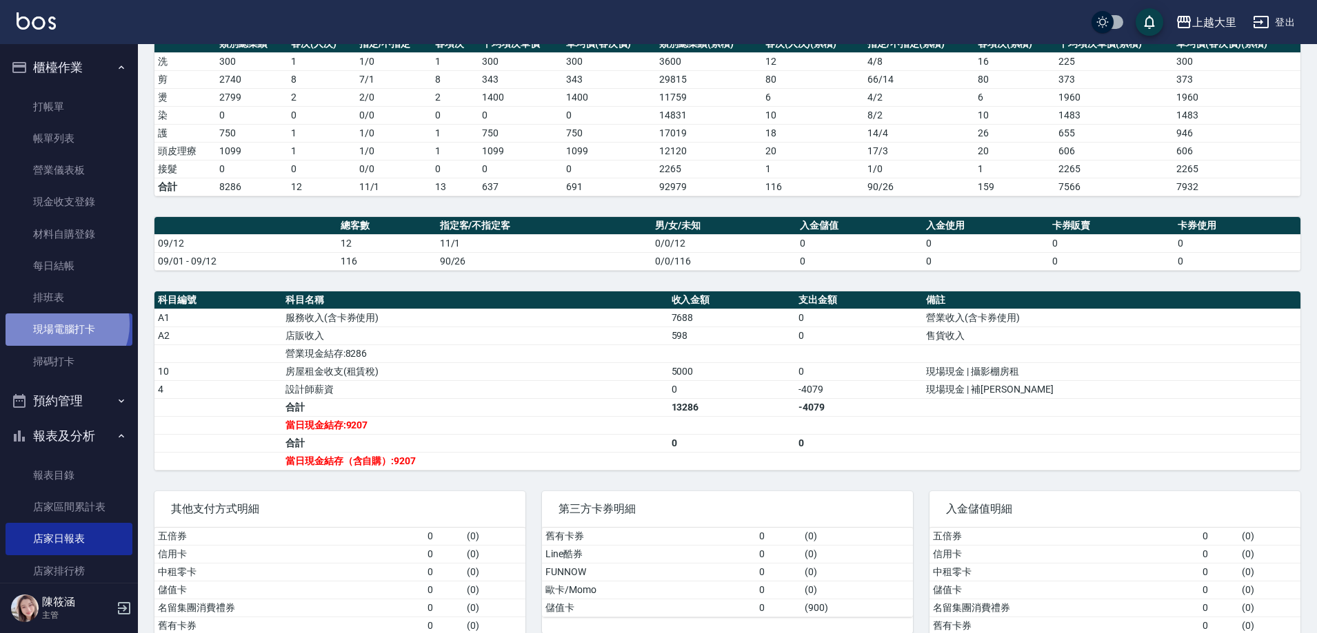
click at [63, 324] on link "現場電腦打卡" at bounding box center [69, 330] width 127 height 32
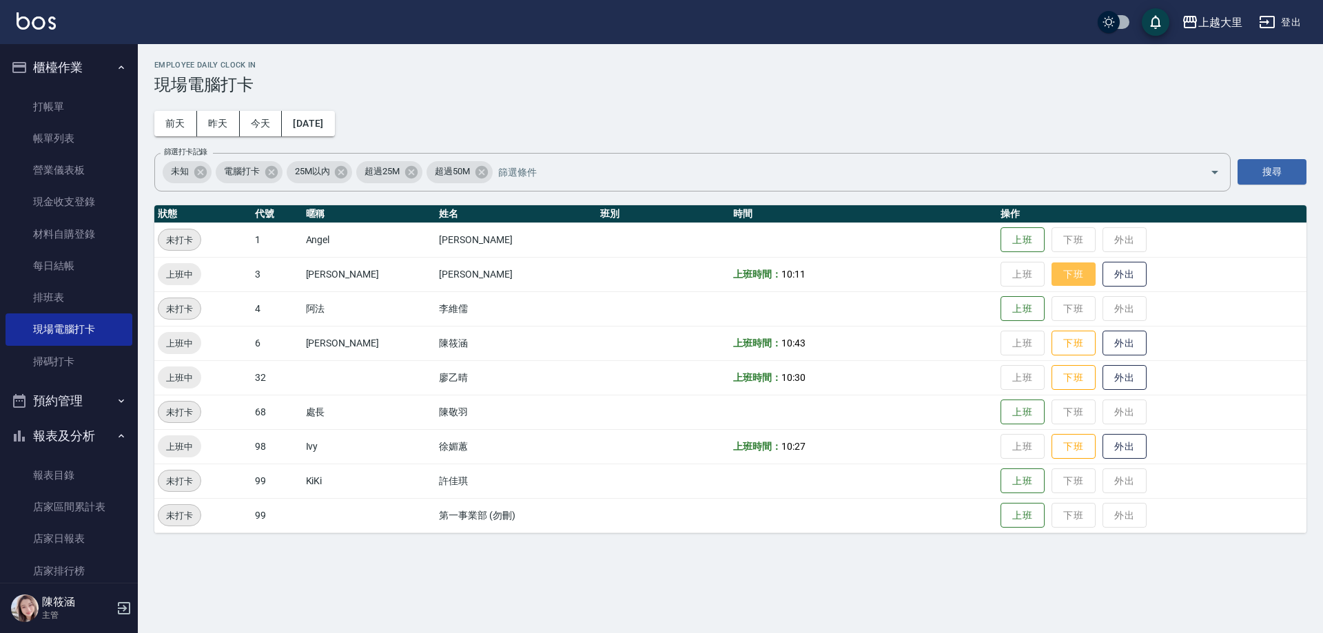
click at [1063, 271] on button "下班" at bounding box center [1074, 275] width 44 height 24
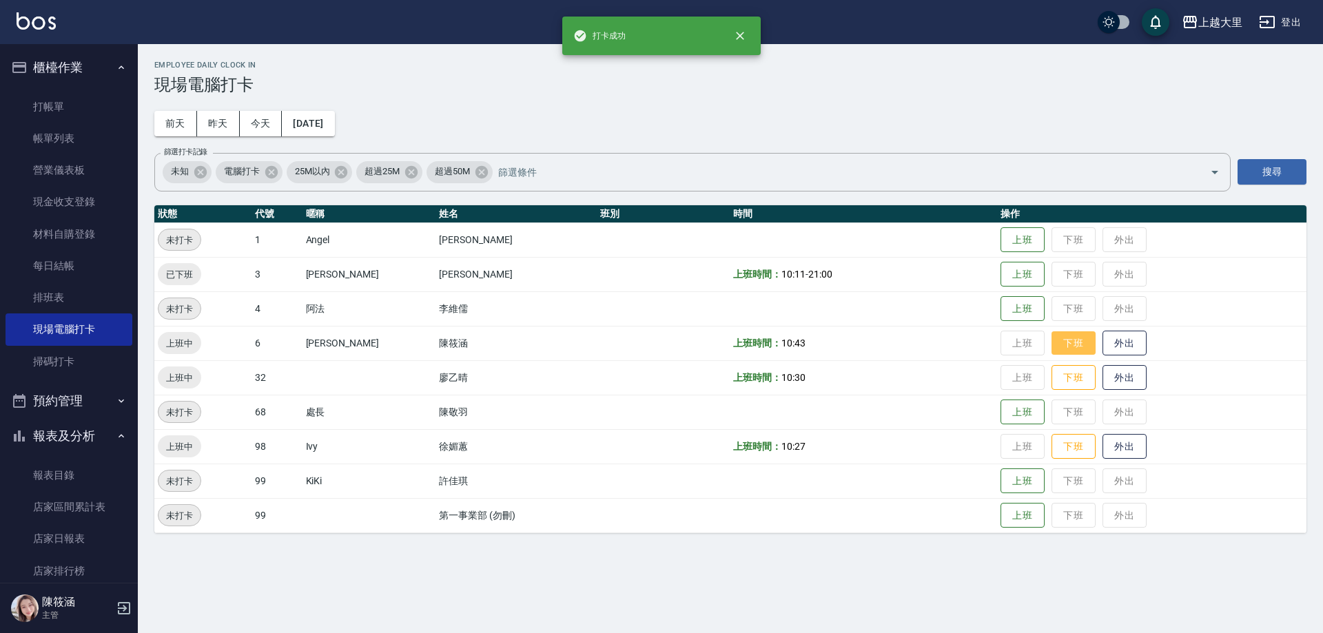
click at [1073, 348] on button "下班" at bounding box center [1074, 344] width 44 height 24
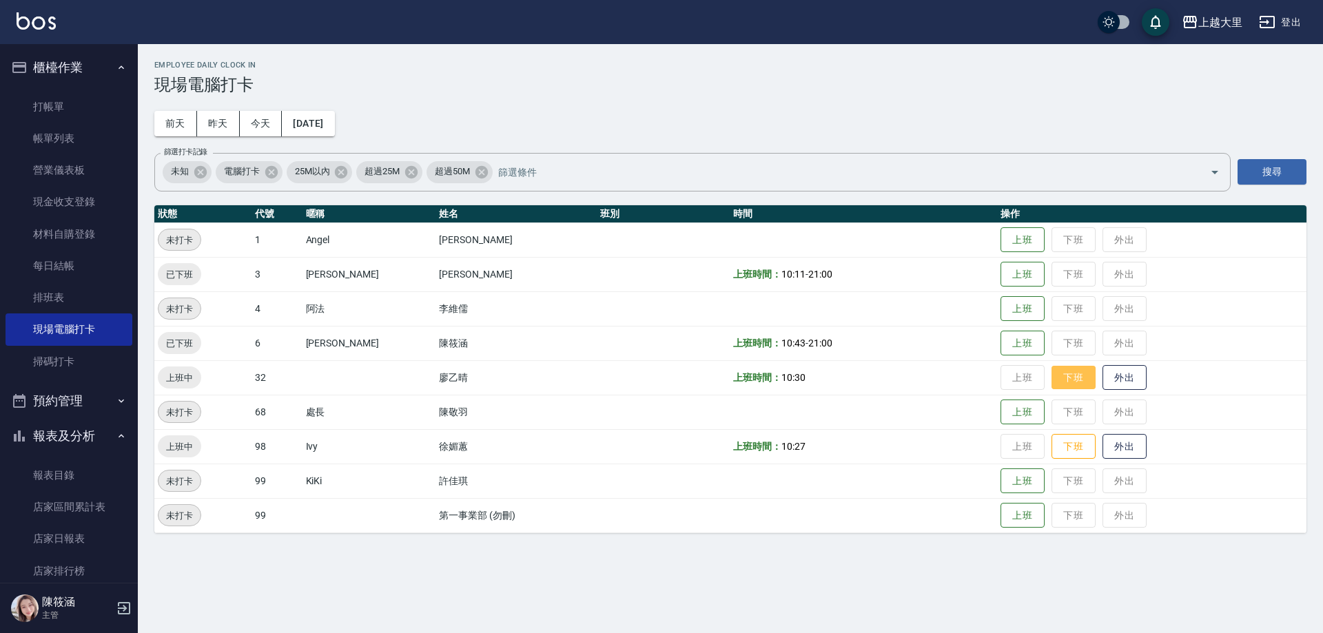
click at [1082, 385] on button "下班" at bounding box center [1074, 378] width 44 height 24
